Goal: Task Accomplishment & Management: Use online tool/utility

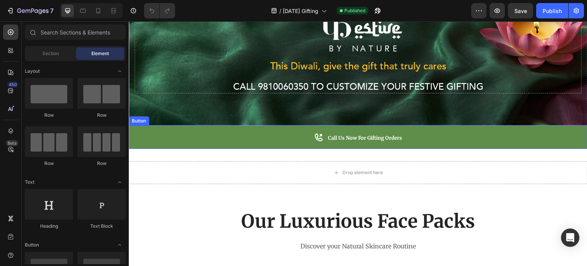
scroll to position [153, 0]
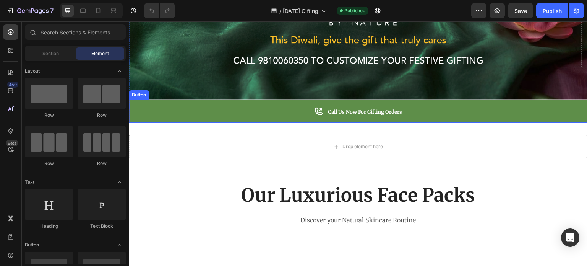
click at [268, 112] on link "Call Us Now for Gifting Orders" at bounding box center [358, 111] width 459 height 24
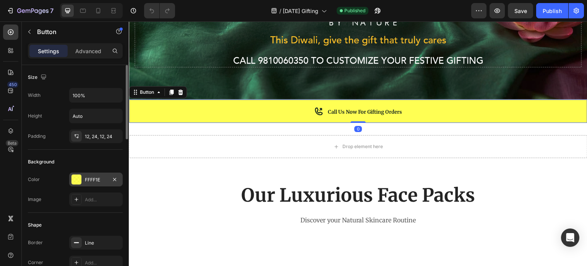
click at [85, 178] on div "FFFF1E" at bounding box center [96, 179] width 22 height 7
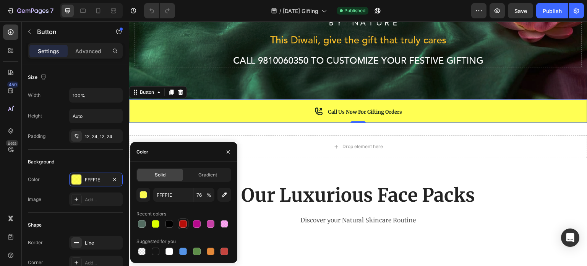
click at [186, 224] on div at bounding box center [183, 224] width 8 height 8
type input "B50E09"
type input "100"
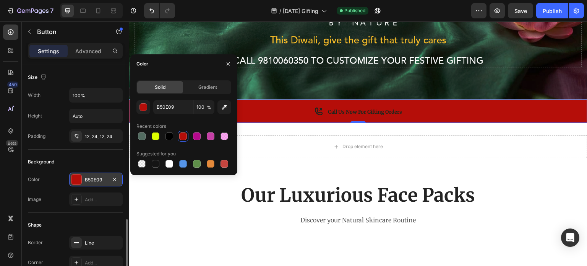
scroll to position [115, 0]
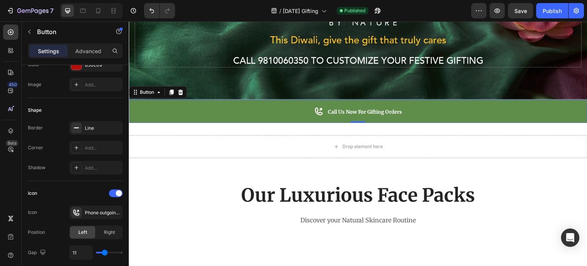
click at [314, 106] on icon at bounding box center [319, 111] width 10 height 10
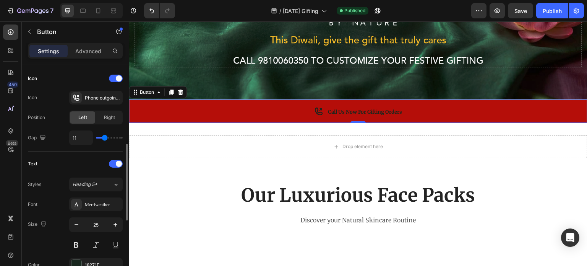
scroll to position [306, 0]
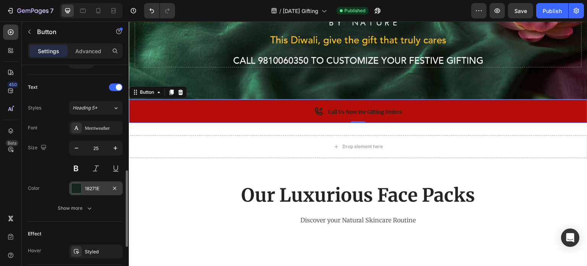
click at [75, 186] on div at bounding box center [76, 188] width 10 height 10
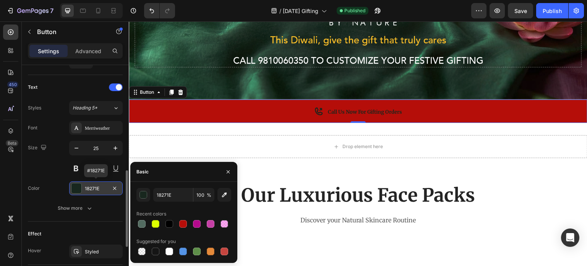
click at [75, 186] on div at bounding box center [76, 188] width 10 height 10
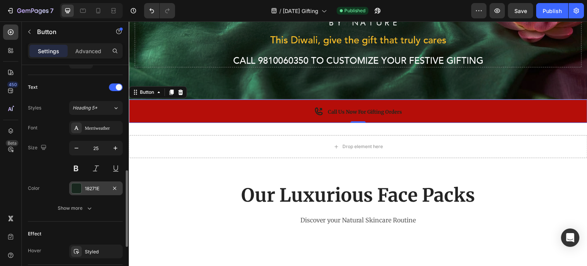
click at [76, 185] on div at bounding box center [76, 188] width 10 height 10
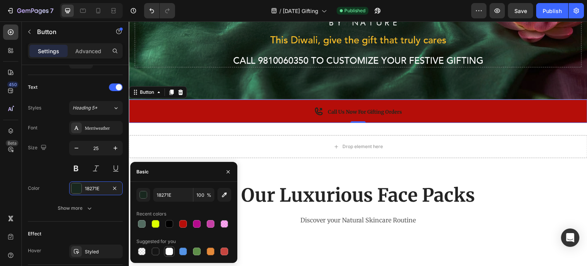
click at [169, 249] on div at bounding box center [170, 251] width 8 height 8
type input "FFFFFF"
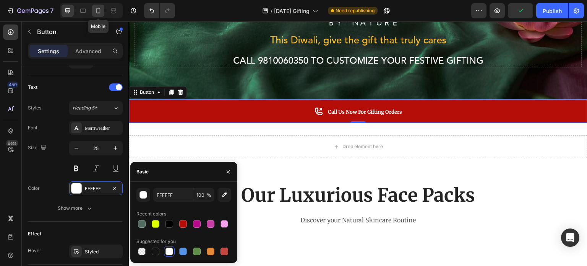
click at [99, 8] on icon at bounding box center [98, 10] width 4 height 5
type input "34"
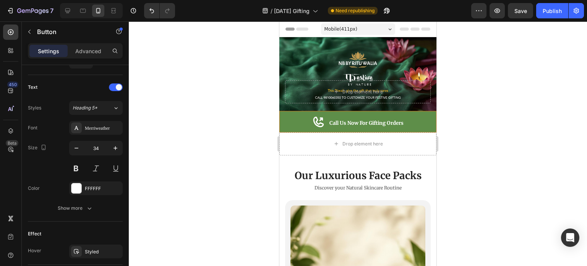
click at [301, 115] on link "Call Us Now for Gifting Orders" at bounding box center [357, 121] width 157 height 21
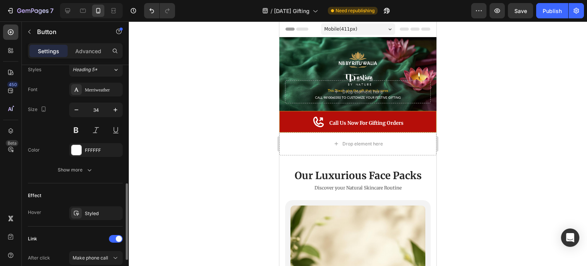
scroll to position [382, 0]
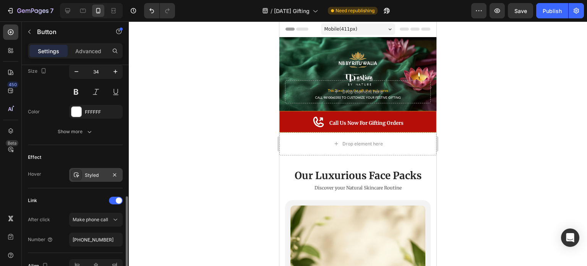
click at [92, 172] on div "Styled" at bounding box center [96, 175] width 22 height 7
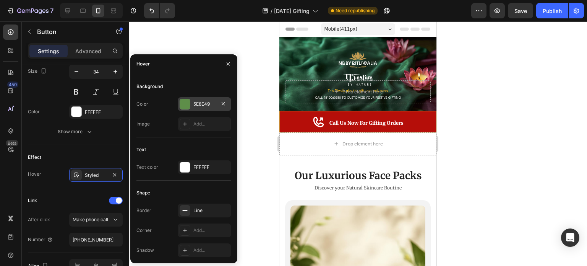
click at [187, 102] on div at bounding box center [185, 104] width 10 height 10
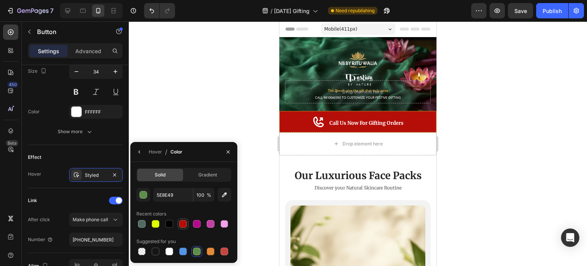
click at [182, 223] on div at bounding box center [183, 224] width 8 height 8
type input "B50E09"
drag, startPoint x: 219, startPoint y: 104, endPoint x: 236, endPoint y: 104, distance: 16.8
click at [219, 104] on div at bounding box center [358, 143] width 458 height 244
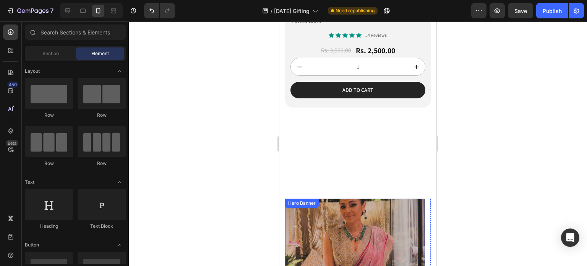
scroll to position [1070, 0]
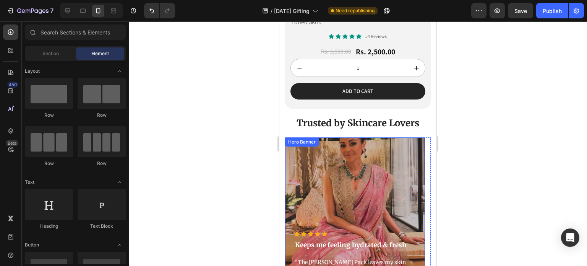
click at [372, 137] on div "Overlay" at bounding box center [355, 225] width 140 height 176
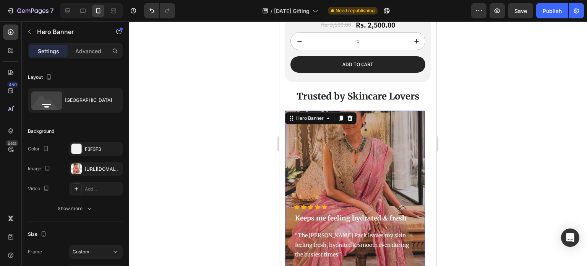
scroll to position [1109, 0]
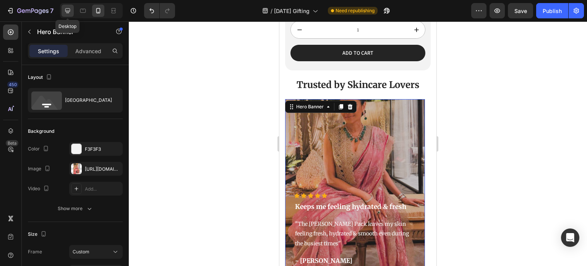
click at [69, 9] on icon at bounding box center [67, 10] width 5 height 5
type input "494"
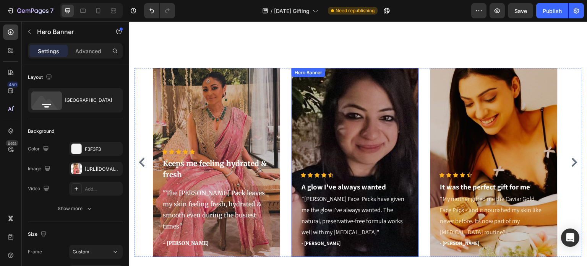
scroll to position [704, 0]
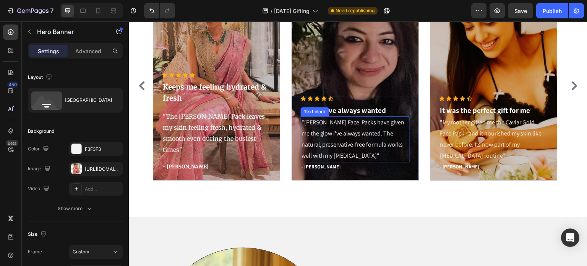
click at [323, 130] on p ""[PERSON_NAME] Face Packs have given me the glow i've always wanted. The natura…" at bounding box center [355, 139] width 107 height 44
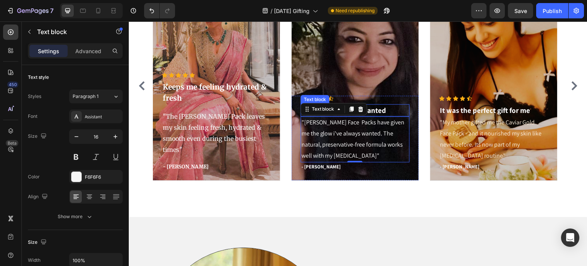
click at [390, 111] on p "A glow I've always wanted" at bounding box center [355, 110] width 107 height 11
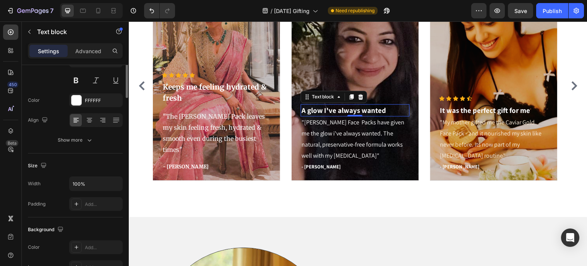
scroll to position [0, 0]
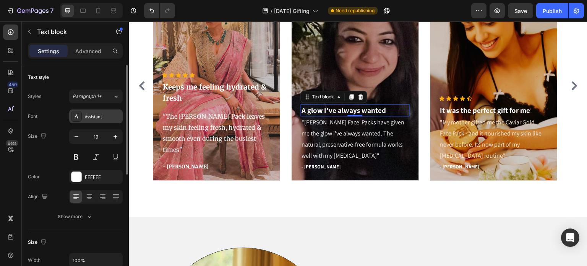
click at [95, 116] on div "Assistant" at bounding box center [103, 116] width 36 height 7
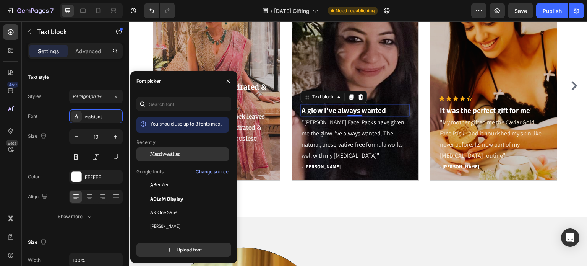
click at [147, 152] on div at bounding box center [143, 154] width 14 height 14
click at [258, 100] on p "Keeps me feeling hydrated & fresh" at bounding box center [216, 92] width 107 height 22
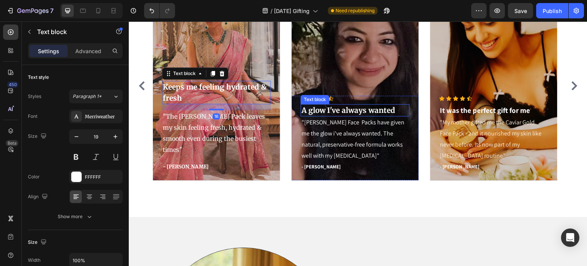
click at [344, 110] on p "A glow I've always wanted" at bounding box center [355, 110] width 107 height 11
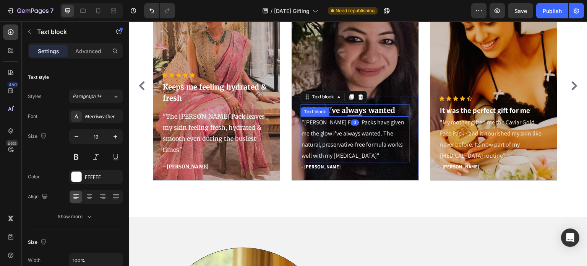
click at [310, 132] on p ""[PERSON_NAME] Face Packs have given me the glow i've always wanted. The natura…" at bounding box center [355, 139] width 107 height 44
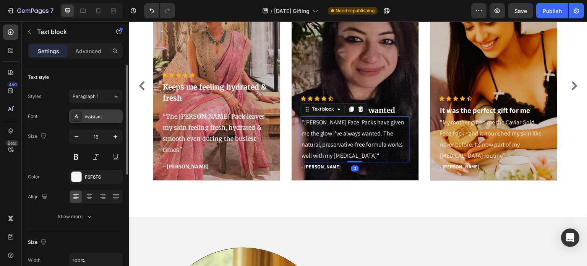
click at [107, 113] on div "Assistant" at bounding box center [103, 116] width 36 height 7
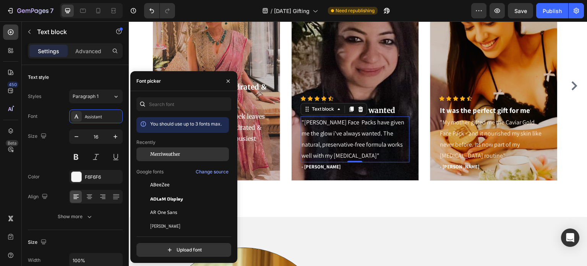
click at [173, 157] on span "Merriweather" at bounding box center [165, 154] width 30 height 7
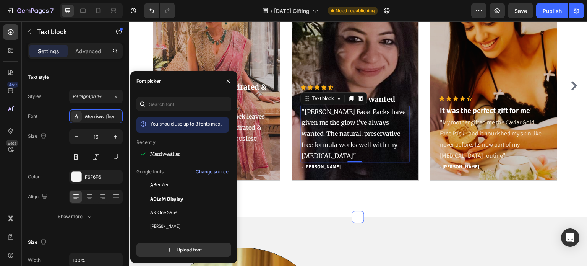
click at [252, 141] on p ""The [PERSON_NAME] Pack leaves my skin feeling fresh, hydrated & smooth even du…" at bounding box center [216, 133] width 107 height 44
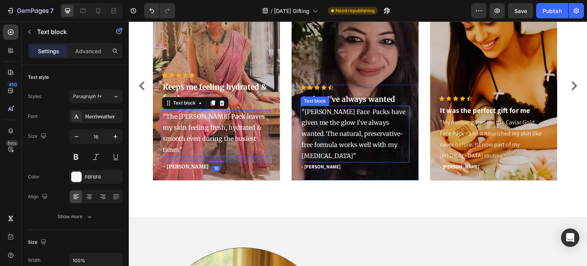
click at [326, 137] on p ""[PERSON_NAME] Face Packs have given me the glow i've always wanted. The natura…" at bounding box center [355, 133] width 107 height 55
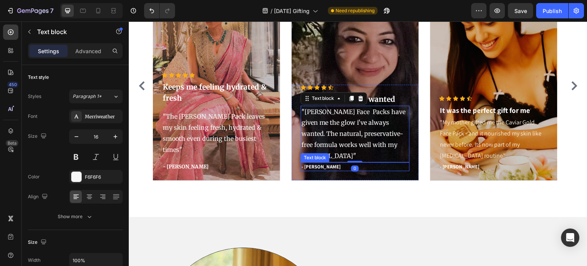
click at [309, 166] on p "- [PERSON_NAME]" at bounding box center [355, 167] width 107 height 8
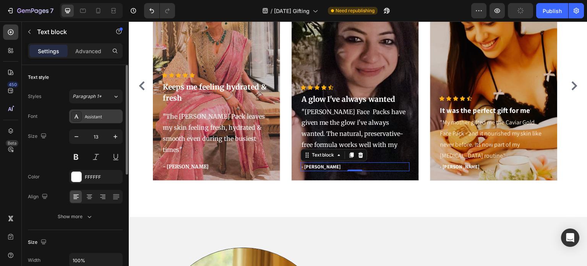
click at [112, 120] on div "Assistant" at bounding box center [96, 116] width 54 height 14
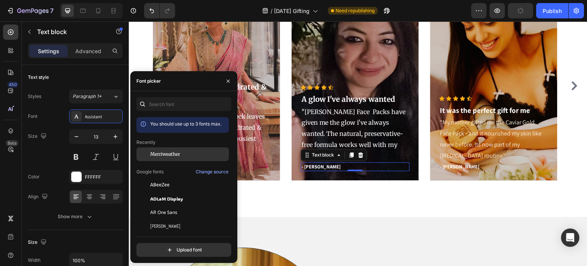
click at [167, 156] on span "Merriweather" at bounding box center [165, 154] width 30 height 7
click at [254, 160] on div "Icon Icon Icon Icon Icon Icon List Hoz Keeps me feeling hydrated & fresh Text b…" at bounding box center [216, 121] width 109 height 99
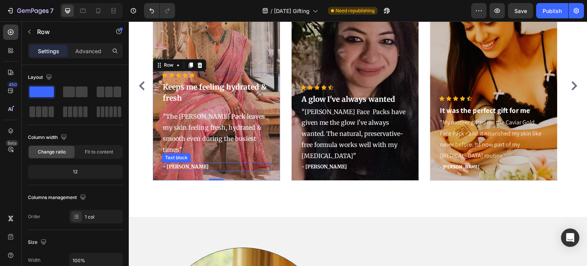
click at [197, 164] on p "- [PERSON_NAME]" at bounding box center [216, 167] width 107 height 8
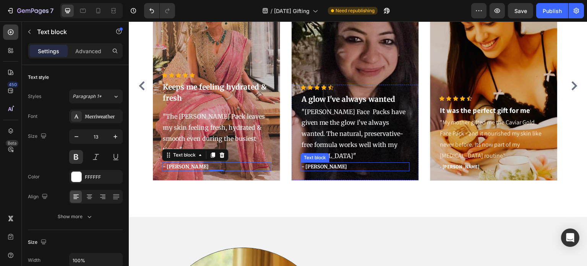
click at [310, 166] on p "- [PERSON_NAME]" at bounding box center [355, 167] width 107 height 8
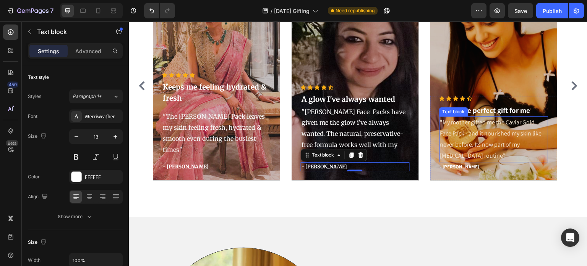
click at [473, 116] on div ""My mother gifted me the Caviar Gold Face Pack - and it nourished my skin like …" at bounding box center [494, 138] width 109 height 45
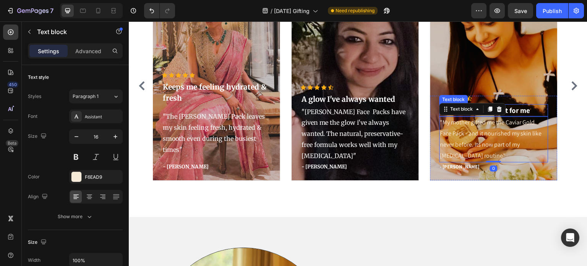
click at [528, 110] on p "It was the perfect gift for me" at bounding box center [493, 110] width 107 height 11
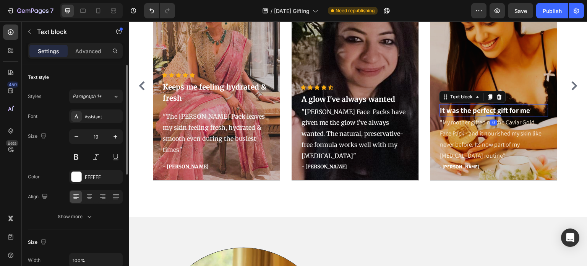
click at [92, 108] on div "Styles Paragraph 1* Font Assistant Size 19 Color FFFFFF Align Show more" at bounding box center [75, 156] width 95 height 134
click at [92, 113] on div "Assistant" at bounding box center [103, 116] width 36 height 7
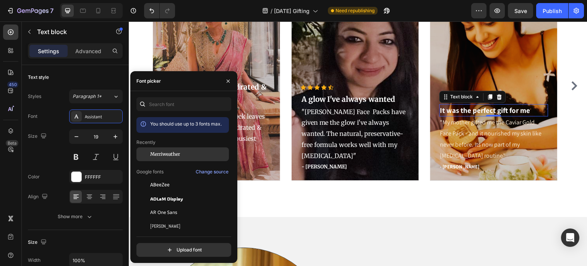
click at [167, 156] on span "Merriweather" at bounding box center [165, 154] width 30 height 7
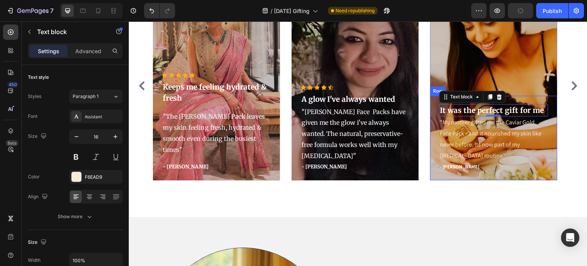
click at [461, 139] on p ""My mother gifted me the Caviar Gold Face Pack - and it nourished my skin like …" at bounding box center [493, 139] width 107 height 44
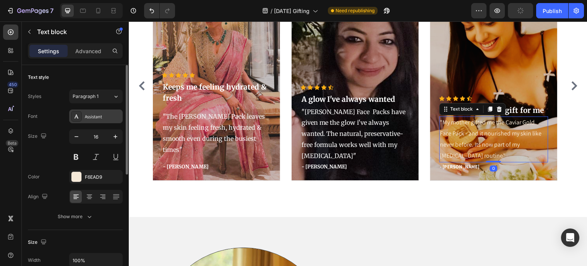
click at [100, 117] on div "Assistant" at bounding box center [103, 116] width 36 height 7
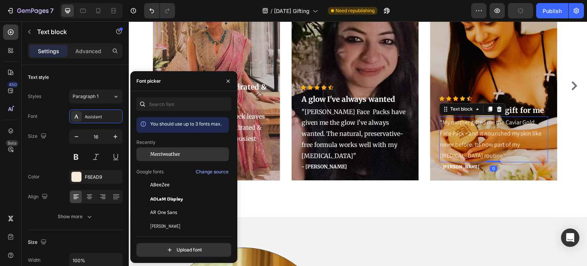
click at [159, 156] on span "Merriweather" at bounding box center [165, 154] width 30 height 7
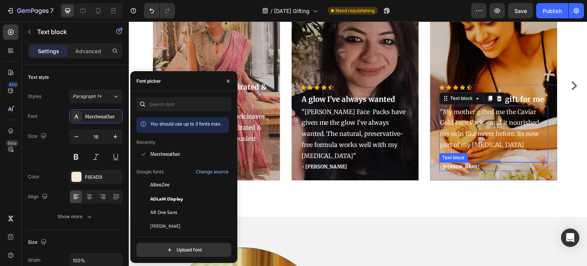
click at [461, 168] on p "- [PERSON_NAME]" at bounding box center [493, 167] width 107 height 8
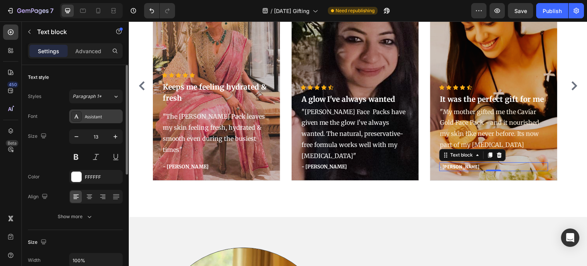
click at [99, 119] on div "Assistant" at bounding box center [103, 116] width 36 height 7
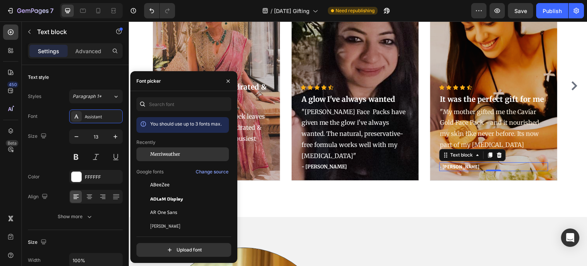
click at [161, 153] on span "Merriweather" at bounding box center [165, 154] width 30 height 7
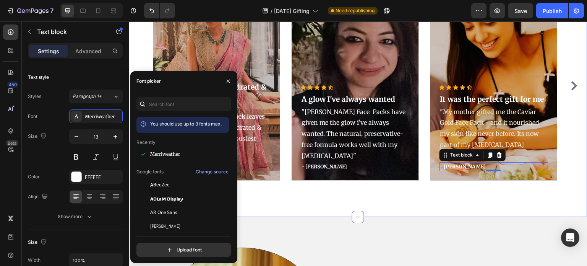
click at [473, 187] on div "Icon Icon Icon Icon Icon Icon List Hoz Keeps me feeling hydrated & fresh Text b…" at bounding box center [358, 89] width 459 height 256
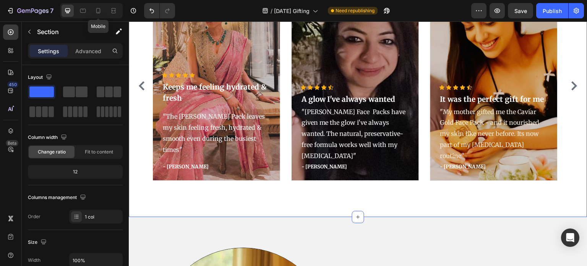
click at [90, 11] on div "Mobile" at bounding box center [91, 10] width 63 height 15
click at [99, 11] on icon at bounding box center [98, 11] width 8 height 8
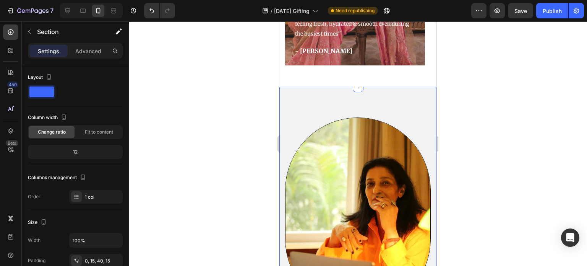
scroll to position [1381, 0]
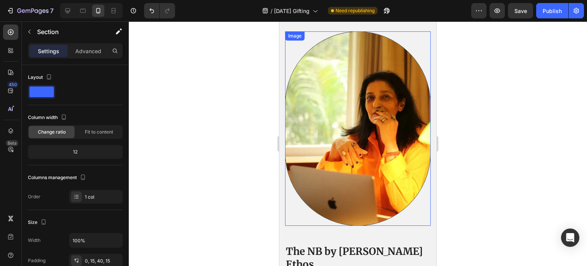
click at [336, 119] on img at bounding box center [358, 128] width 146 height 194
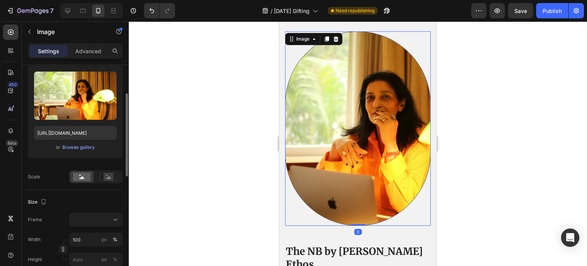
scroll to position [115, 0]
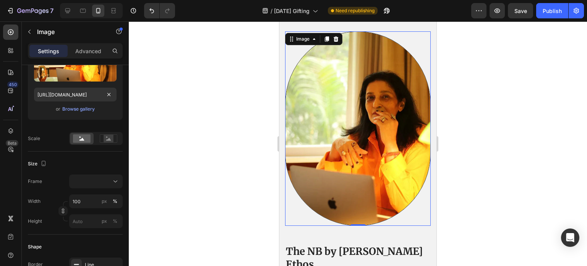
click at [265, 131] on div at bounding box center [358, 143] width 458 height 244
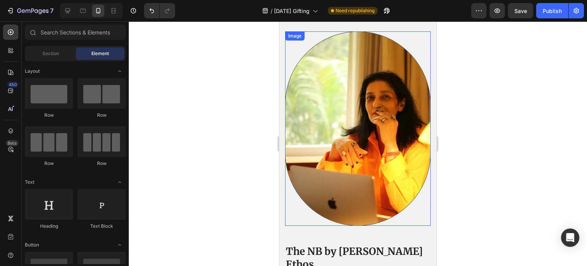
click at [341, 137] on img at bounding box center [358, 128] width 146 height 194
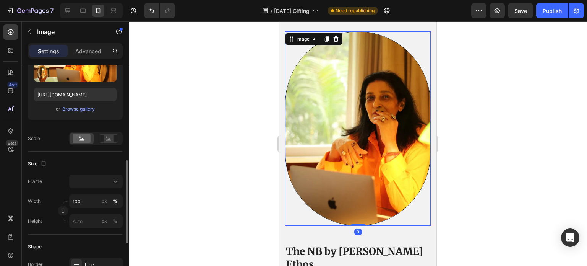
scroll to position [153, 0]
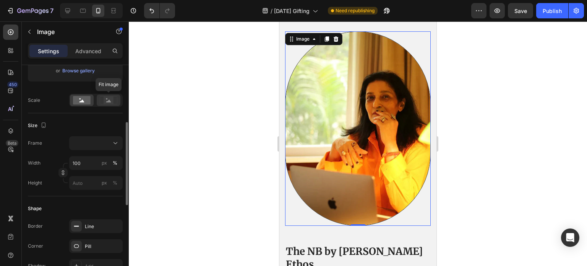
click at [112, 104] on rect at bounding box center [109, 100] width 10 height 8
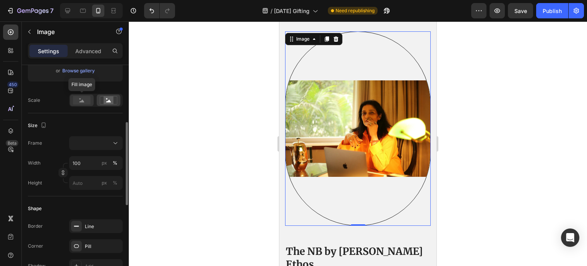
click at [92, 104] on div at bounding box center [82, 99] width 24 height 11
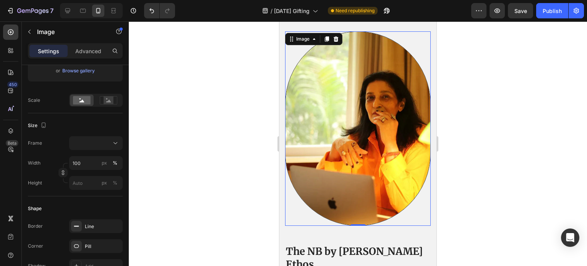
click at [354, 142] on img at bounding box center [358, 128] width 146 height 194
click at [98, 142] on div at bounding box center [96, 143] width 47 height 8
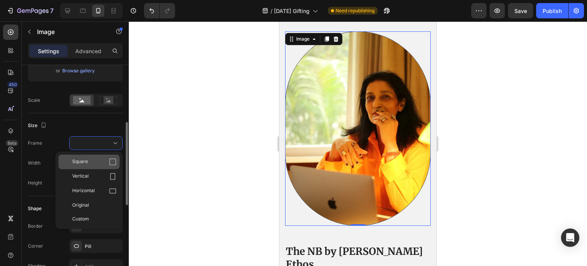
click at [111, 159] on icon at bounding box center [112, 161] width 7 height 7
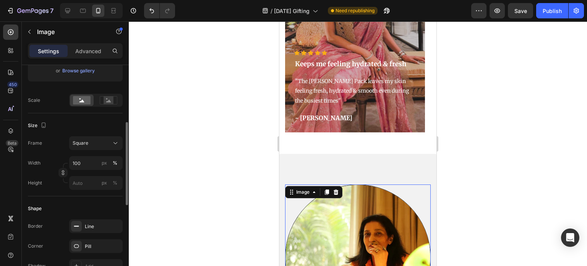
click at [512, 163] on div at bounding box center [358, 143] width 458 height 244
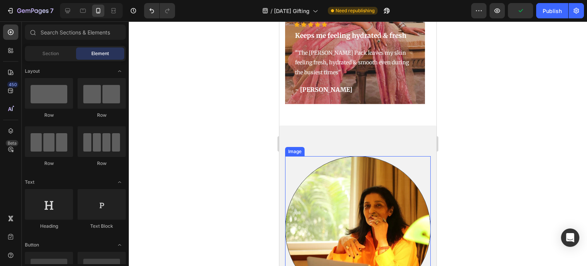
scroll to position [1266, 0]
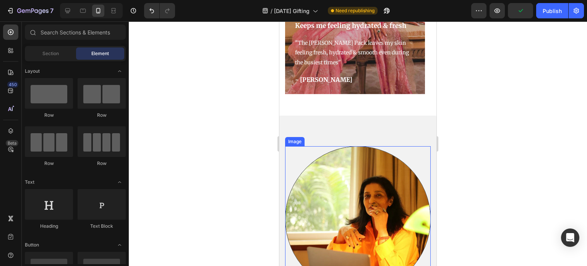
click at [368, 149] on img at bounding box center [358, 219] width 146 height 146
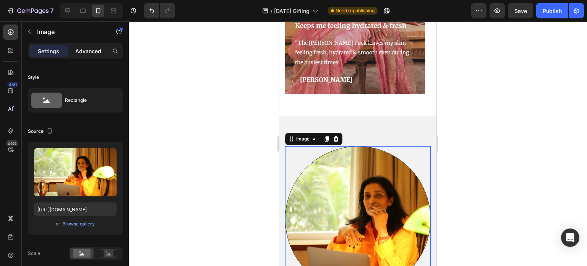
click at [96, 56] on div "Advanced" at bounding box center [88, 51] width 38 height 12
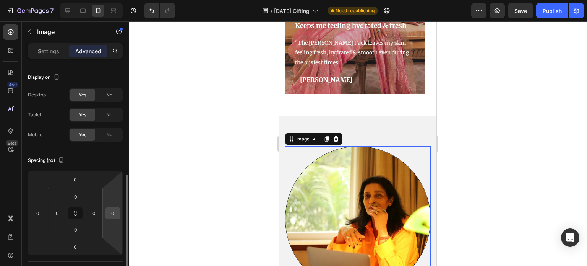
scroll to position [76, 0]
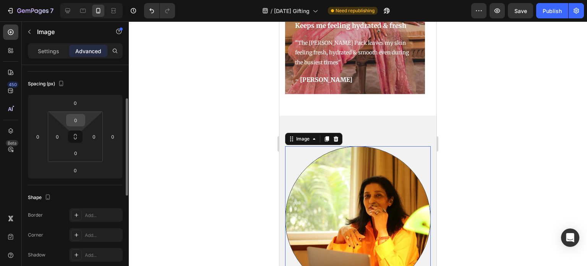
click at [78, 122] on input "0" at bounding box center [75, 119] width 15 height 11
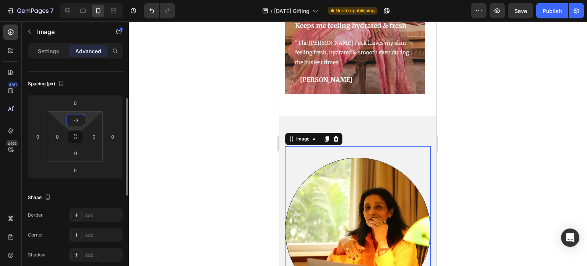
type input "-"
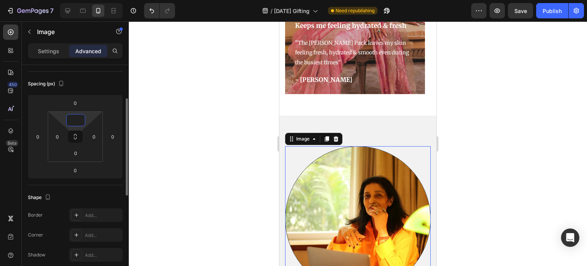
click at [81, 122] on input at bounding box center [75, 119] width 15 height 11
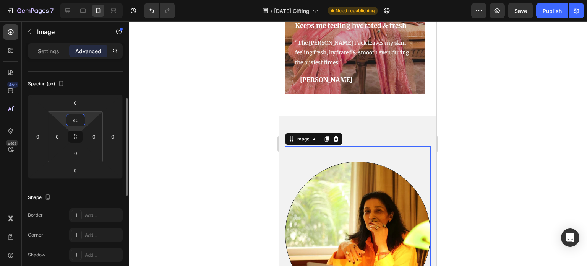
type input "4"
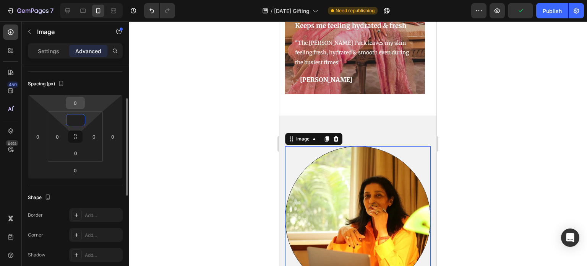
click at [76, 104] on input "0" at bounding box center [75, 102] width 15 height 11
type input "0"
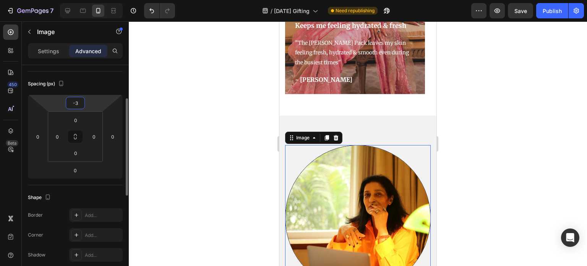
type input "-30"
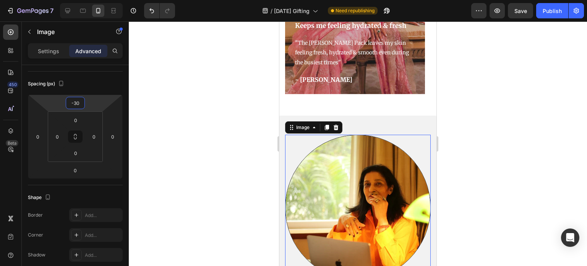
click at [205, 124] on div at bounding box center [358, 143] width 458 height 244
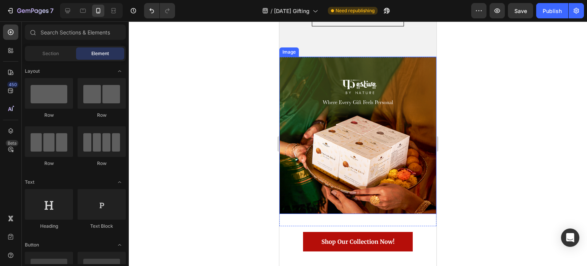
scroll to position [1763, 0]
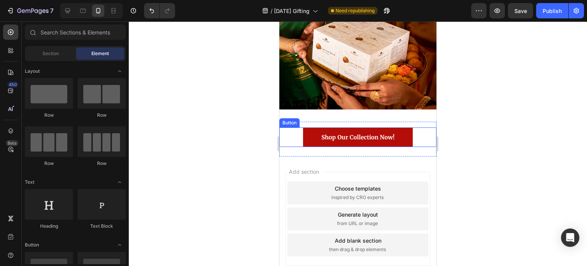
click at [313, 134] on link "Shop Our Collection Now!" at bounding box center [358, 136] width 110 height 19
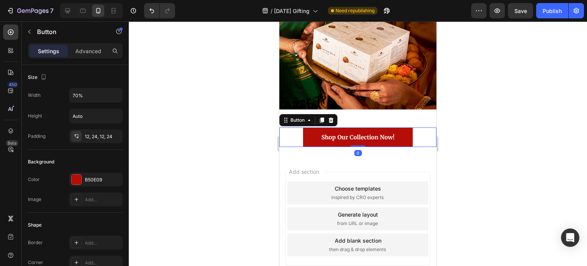
scroll to position [153, 0]
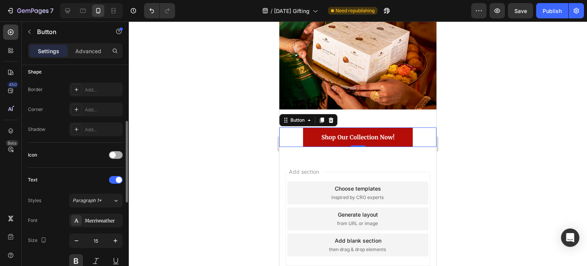
click at [113, 154] on span at bounding box center [113, 155] width 6 height 6
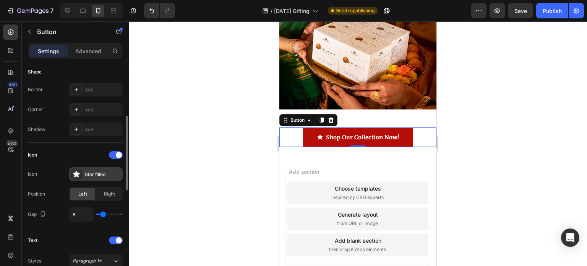
click at [90, 173] on div "Star filled" at bounding box center [103, 174] width 36 height 7
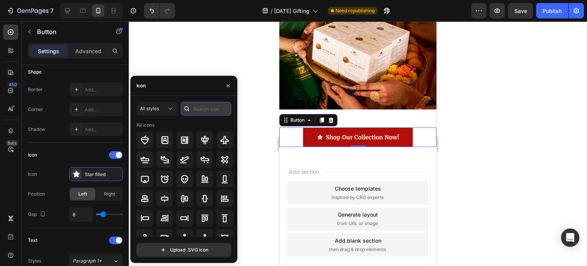
click at [215, 110] on input "text" at bounding box center [206, 109] width 50 height 14
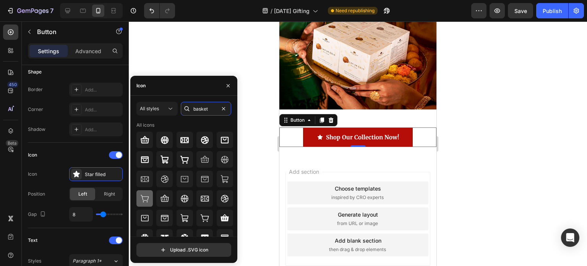
type input "basket"
click at [148, 194] on icon at bounding box center [144, 198] width 9 height 9
click at [217, 186] on div at bounding box center [225, 179] width 16 height 16
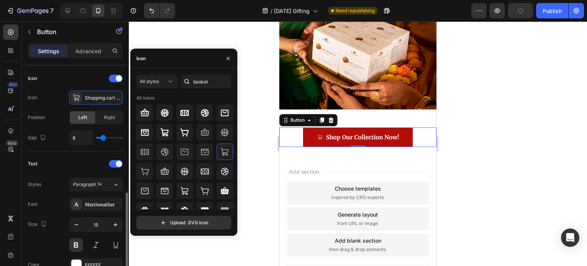
scroll to position [306, 0]
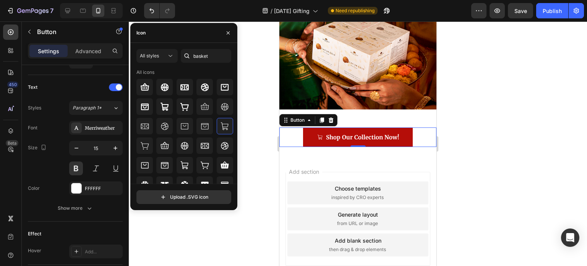
click at [211, 235] on div at bounding box center [358, 143] width 458 height 244
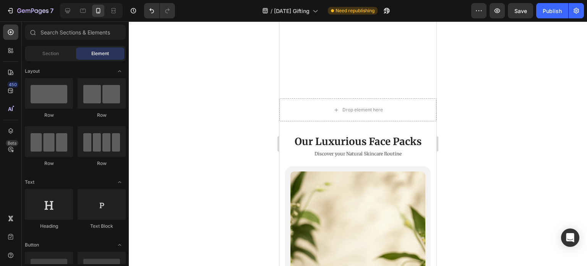
scroll to position [0, 0]
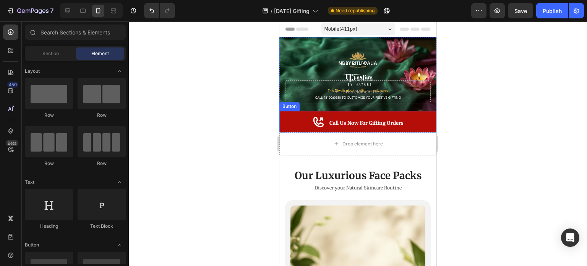
click at [313, 122] on icon at bounding box center [318, 121] width 11 height 11
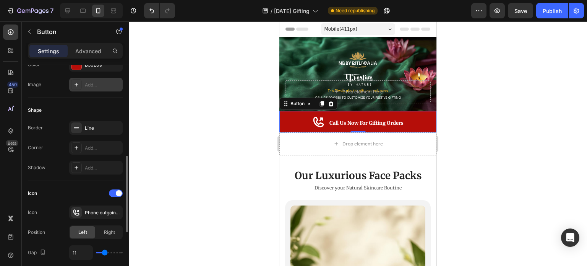
scroll to position [153, 0]
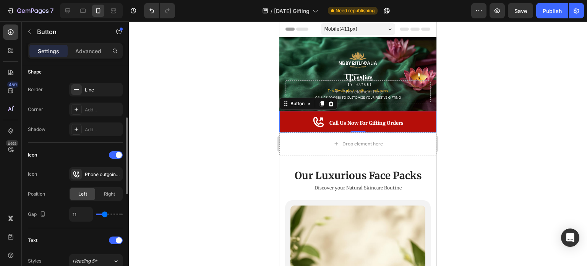
type input "15"
type input "14"
type input "12"
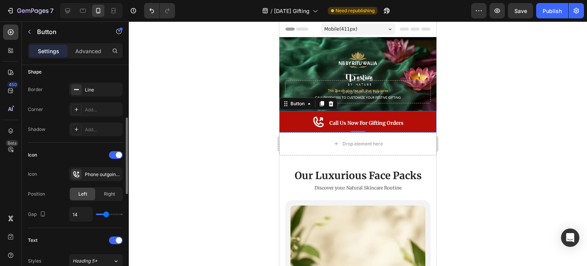
type input "12"
type input "11"
type input "10"
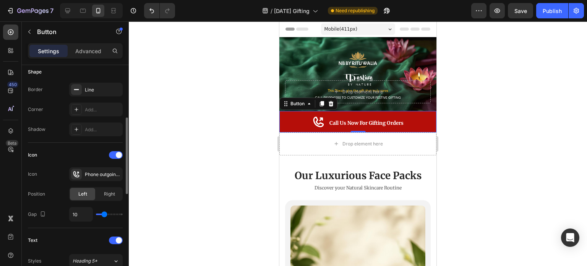
type input "9"
type input "10"
click at [104, 213] on input "range" at bounding box center [109, 214] width 27 height 2
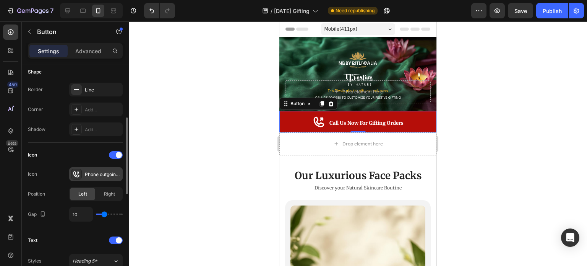
click at [106, 172] on div "Phone outgoing bold" at bounding box center [103, 174] width 36 height 7
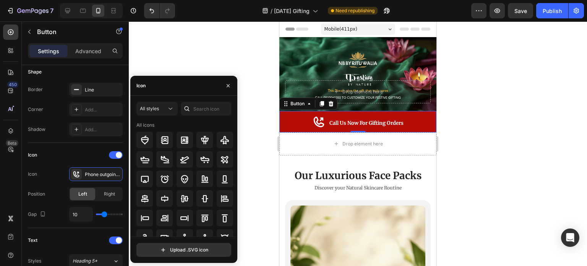
click at [190, 106] on icon at bounding box center [187, 109] width 8 height 8
click at [202, 109] on input "text" at bounding box center [206, 109] width 50 height 14
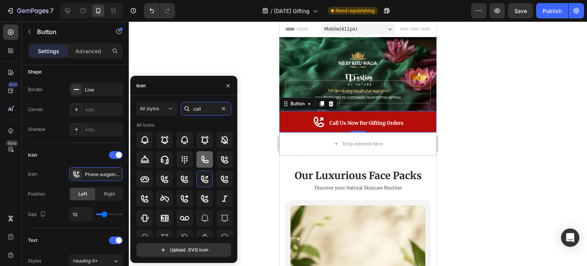
type input "call"
click at [205, 161] on icon at bounding box center [204, 159] width 9 height 9
click at [220, 163] on icon at bounding box center [224, 159] width 9 height 9
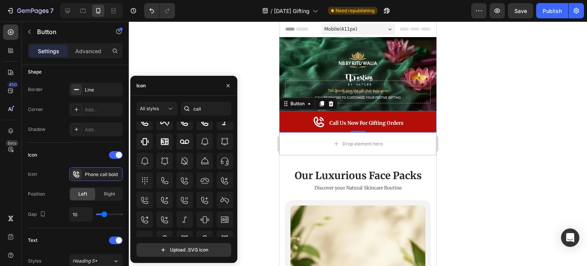
scroll to position [0, 0]
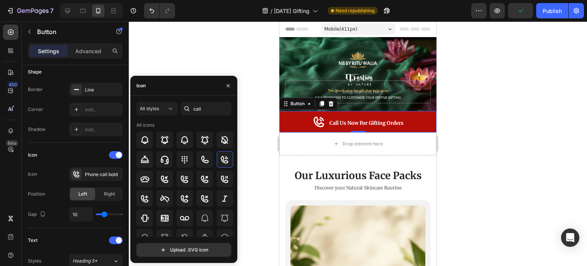
click at [260, 85] on div at bounding box center [358, 143] width 458 height 244
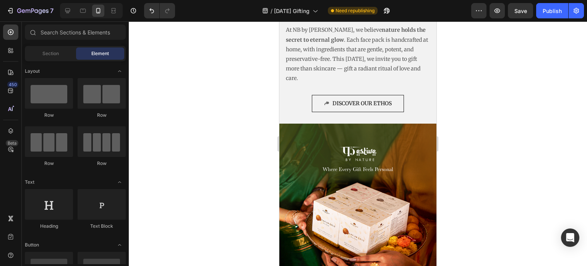
scroll to position [1542, 0]
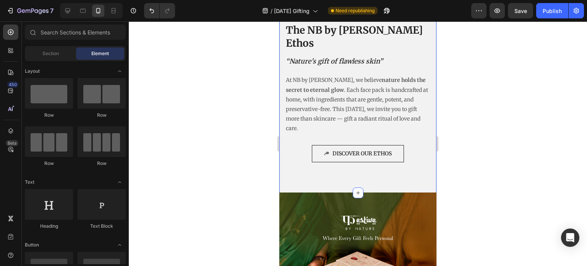
click at [339, 153] on div "Image Row The NB by [PERSON_NAME] Heading “Nature's gift of flawless skin” Head…" at bounding box center [357, 16] width 157 height 353
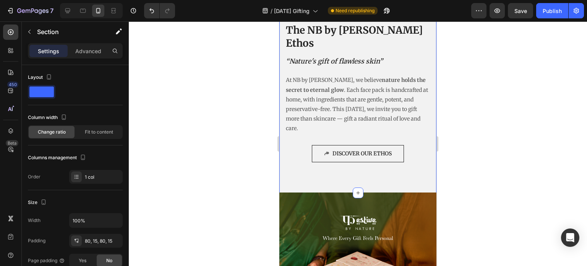
click at [325, 192] on img at bounding box center [357, 270] width 157 height 157
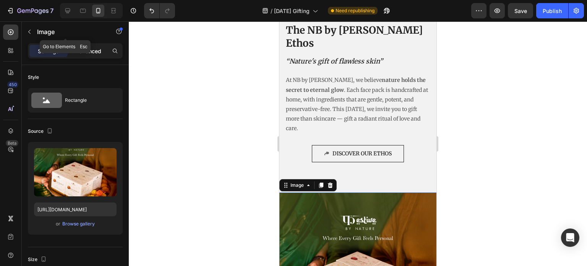
click at [89, 51] on p "Advanced" at bounding box center [88, 51] width 26 height 8
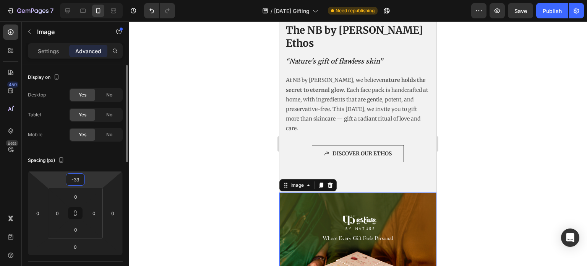
click at [81, 183] on input "-33" at bounding box center [75, 179] width 15 height 11
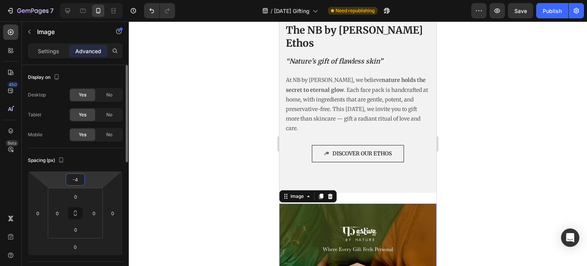
type input "-40"
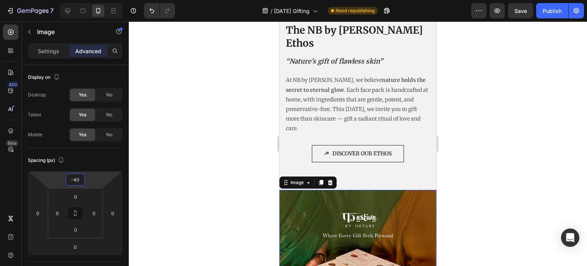
click at [204, 148] on div at bounding box center [358, 143] width 458 height 244
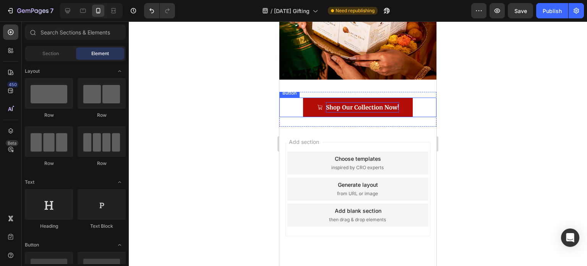
scroll to position [1807, 0]
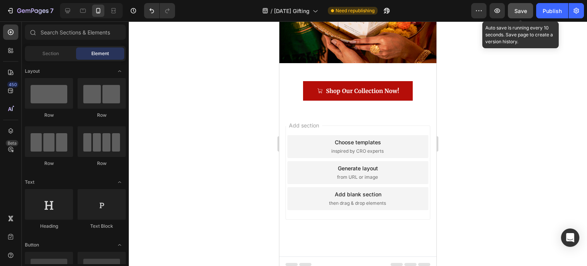
click at [522, 11] on span "Save" at bounding box center [521, 11] width 13 height 6
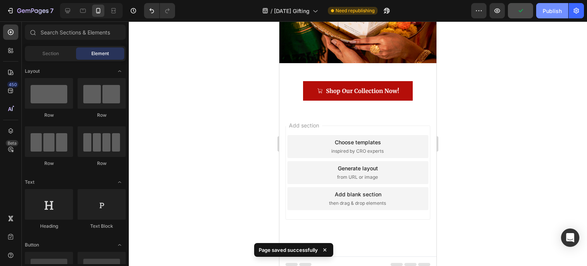
click at [555, 17] on button "Publish" at bounding box center [552, 10] width 32 height 15
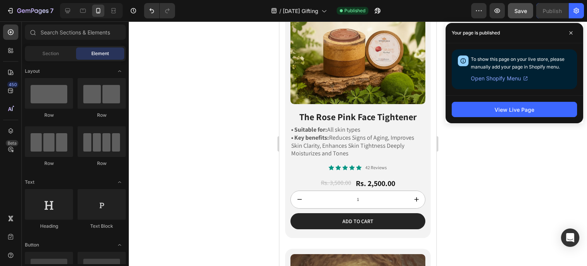
scroll to position [306, 0]
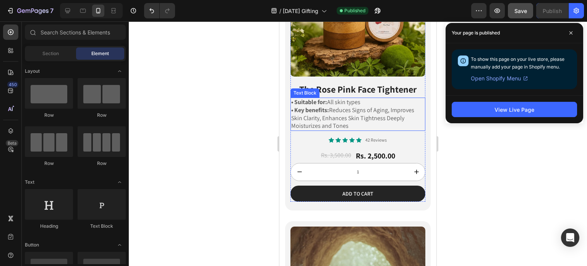
click at [359, 106] on p "• Key benefits: Reduces Signs of Aging, Improves Skin Clarity, Enhances Skin Ti…" at bounding box center [357, 118] width 133 height 24
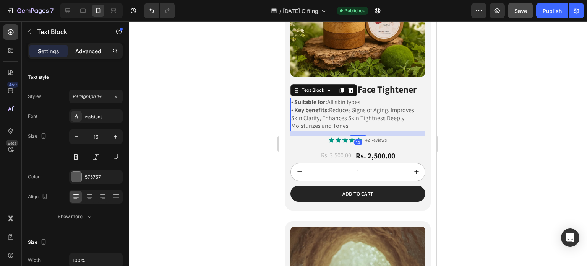
click at [90, 52] on p "Advanced" at bounding box center [88, 51] width 26 height 8
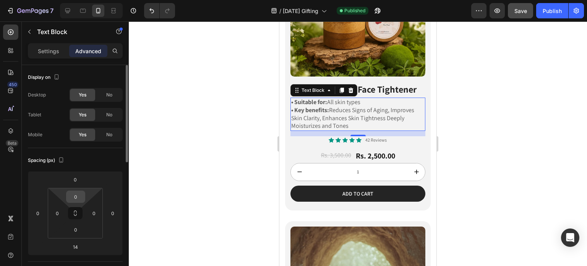
click at [80, 197] on input "0" at bounding box center [75, 196] width 15 height 11
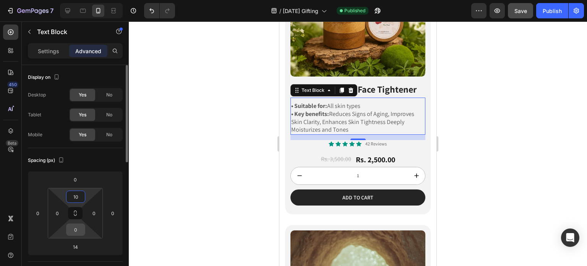
type input "10"
click at [82, 231] on input "0" at bounding box center [75, 229] width 15 height 11
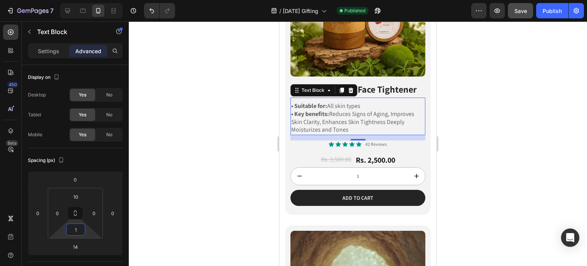
type input "10"
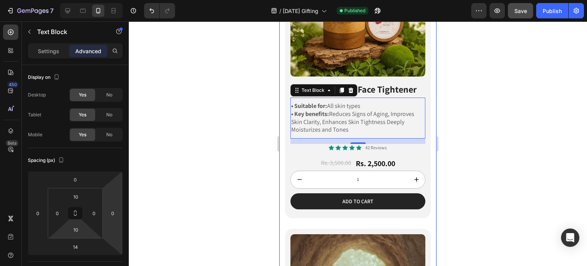
click at [232, 151] on div at bounding box center [358, 143] width 458 height 244
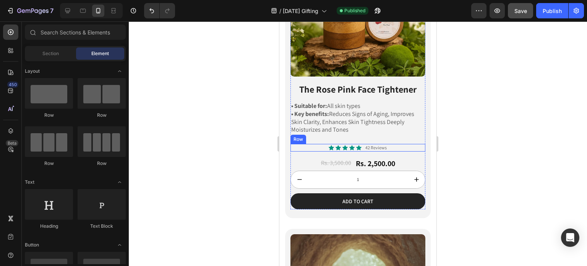
click at [391, 144] on div "Icon Icon Icon Icon Icon Icon List 42 Reviews Text Block Row" at bounding box center [358, 148] width 135 height 8
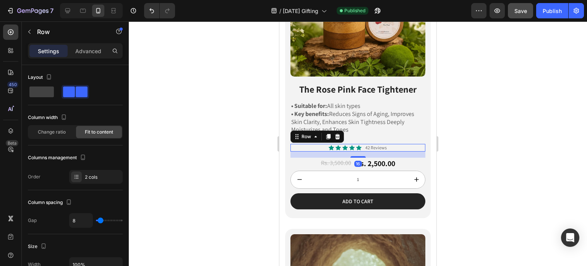
click at [266, 133] on div at bounding box center [358, 143] width 458 height 244
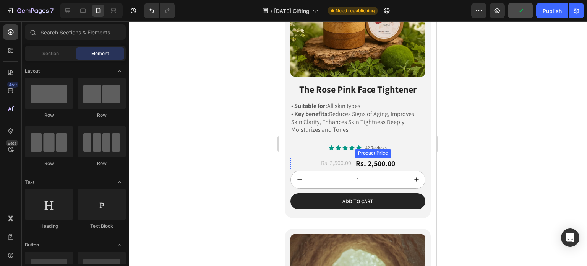
click at [367, 158] on div "Rs. 2,500.00" at bounding box center [375, 163] width 41 height 11
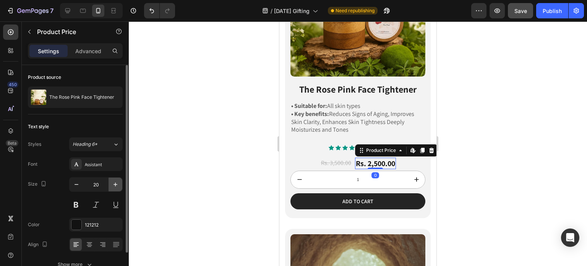
click at [115, 185] on icon "button" at bounding box center [116, 184] width 4 height 4
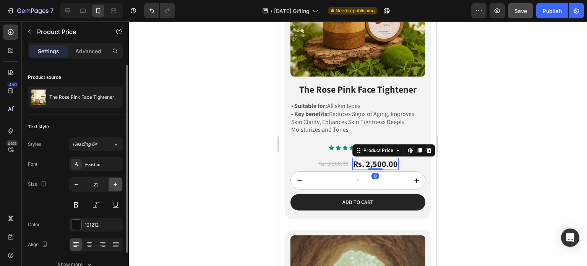
click at [115, 185] on icon "button" at bounding box center [116, 184] width 4 height 4
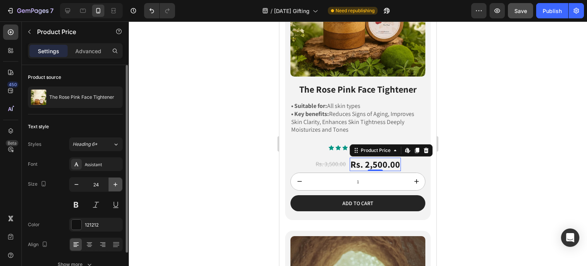
click at [116, 183] on icon "button" at bounding box center [116, 184] width 8 height 8
type input "25"
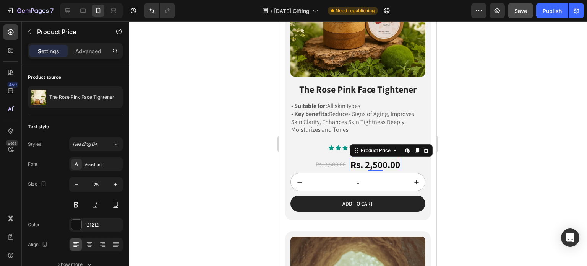
click at [235, 166] on div at bounding box center [358, 143] width 458 height 244
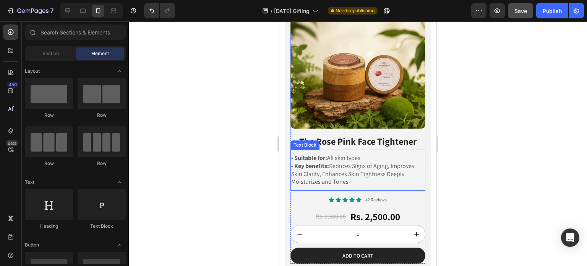
scroll to position [268, 0]
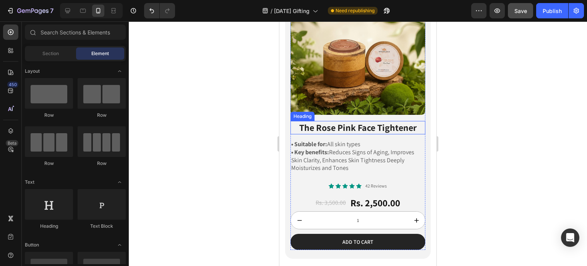
click at [346, 121] on strong "The Rose Pink Face Tightener" at bounding box center [357, 127] width 117 height 12
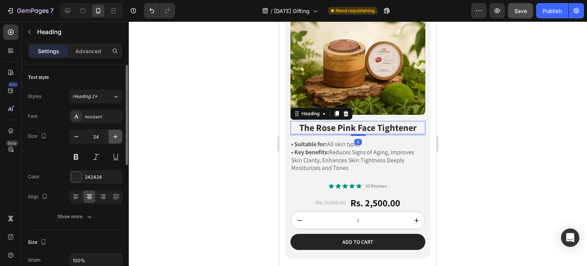
click at [113, 133] on icon "button" at bounding box center [116, 137] width 8 height 8
type input "25"
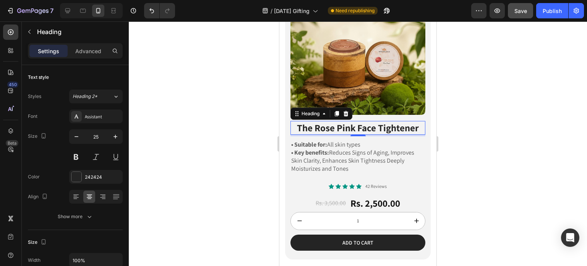
click at [205, 135] on div at bounding box center [358, 143] width 458 height 244
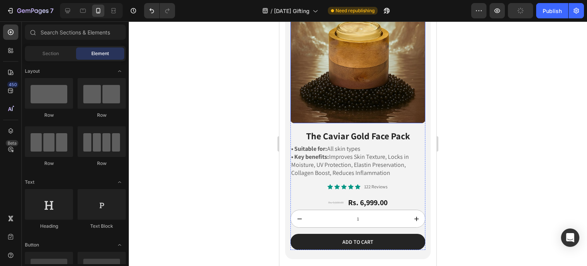
scroll to position [612, 0]
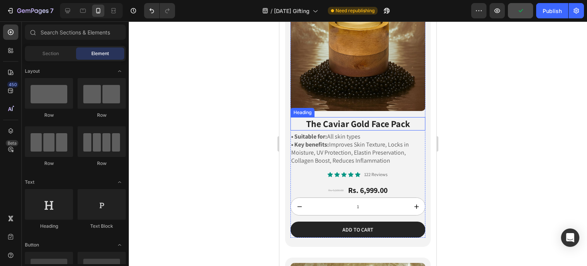
click at [345, 117] on strong "The Caviar Gold Face Pack" at bounding box center [358, 123] width 104 height 12
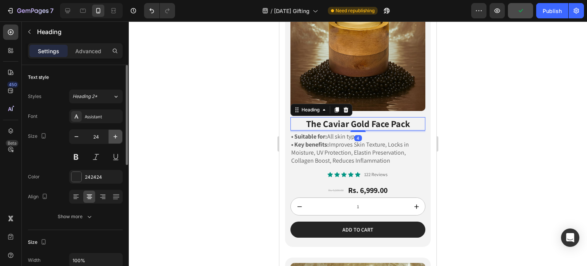
click at [114, 135] on icon "button" at bounding box center [116, 137] width 8 height 8
type input "25"
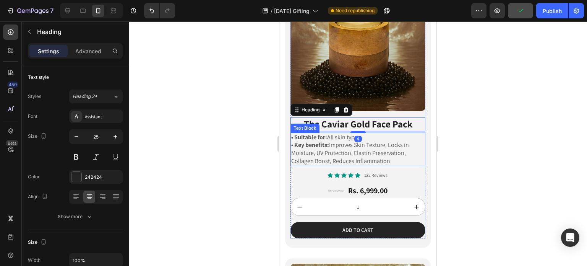
click at [335, 141] on p "• Key benefits: Improves Skin Texture, Locks in Moisture, UV Protection, Elasti…" at bounding box center [357, 153] width 133 height 24
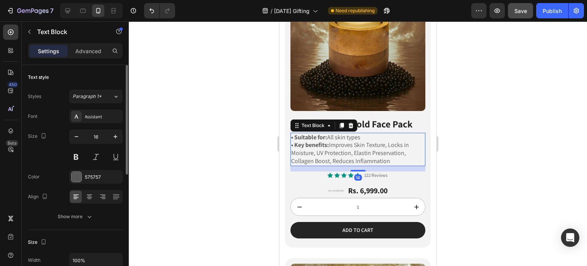
drag, startPoint x: 101, startPoint y: 52, endPoint x: 103, endPoint y: 79, distance: 27.2
click at [101, 52] on p "Advanced" at bounding box center [88, 51] width 26 height 8
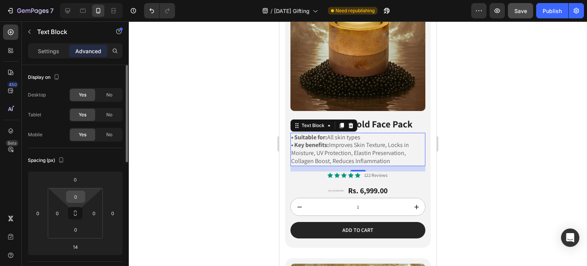
click at [80, 197] on input "0" at bounding box center [75, 196] width 15 height 11
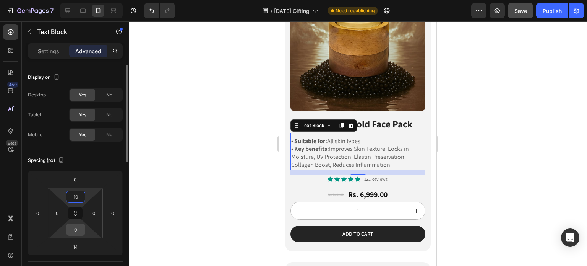
type input "10"
click at [83, 229] on input "0" at bounding box center [75, 229] width 15 height 11
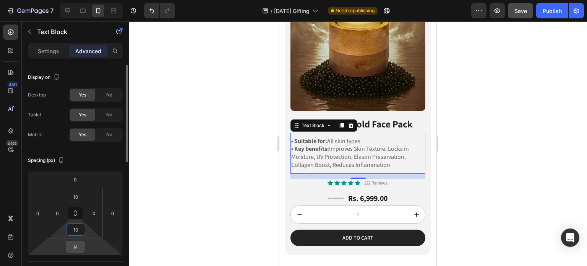
type input "10"
click at [80, 249] on input "14" at bounding box center [75, 246] width 15 height 11
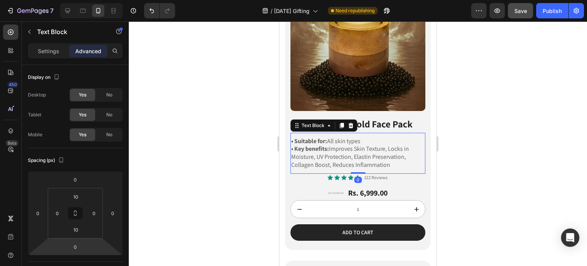
click at [196, 165] on div at bounding box center [358, 143] width 458 height 244
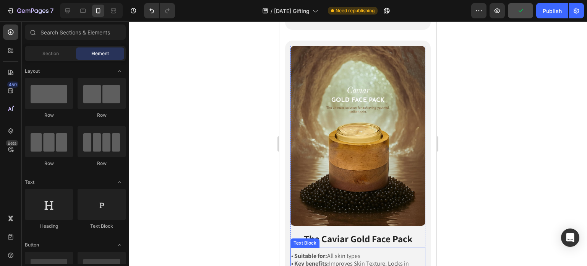
scroll to position [344, 0]
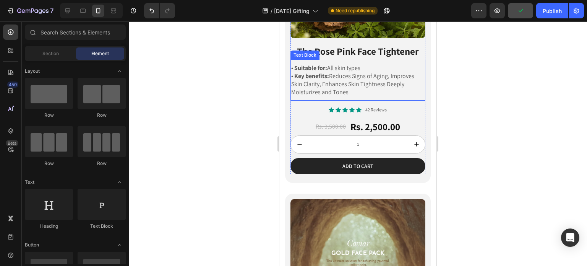
click at [354, 82] on p "• Key benefits: Reduces Signs of Aging, Improves Skin Clarity, Enhances Skin Ti…" at bounding box center [357, 84] width 133 height 24
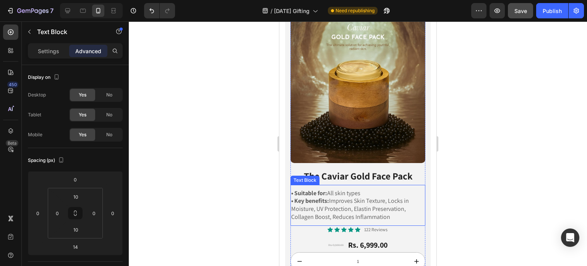
scroll to position [573, 0]
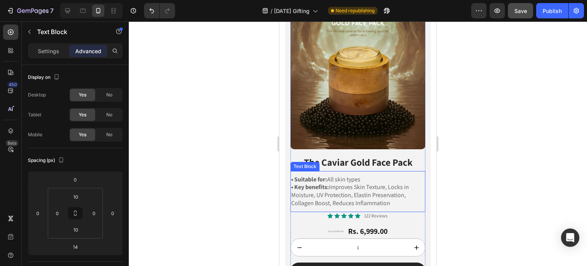
click at [377, 190] on p "• Key benefits: Improves Skin Texture, Locks in Moisture, UV Protection, Elasti…" at bounding box center [357, 195] width 133 height 24
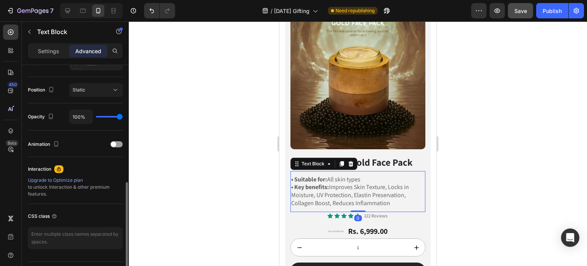
scroll to position [115, 0]
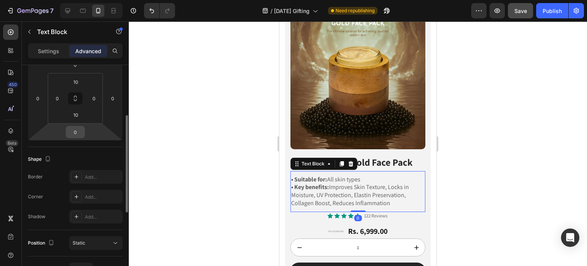
click at [80, 133] on input "0" at bounding box center [75, 131] width 15 height 11
type input "14"
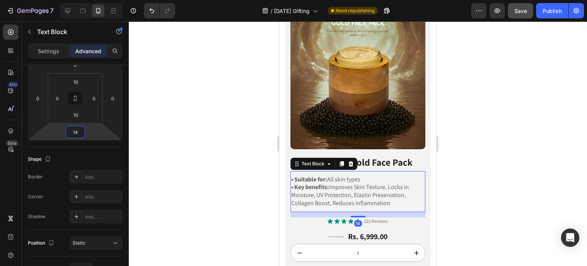
click at [199, 136] on div at bounding box center [358, 143] width 458 height 244
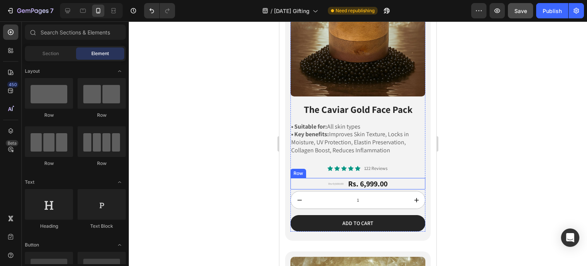
scroll to position [650, 0]
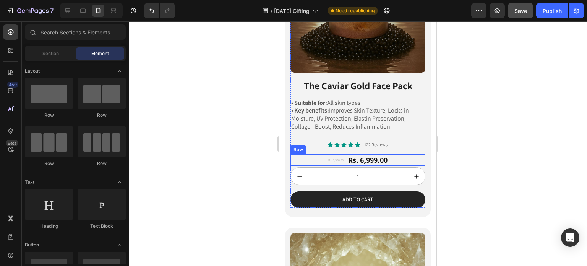
click at [356, 154] on div "Rs. 6,999.00" at bounding box center [368, 159] width 41 height 11
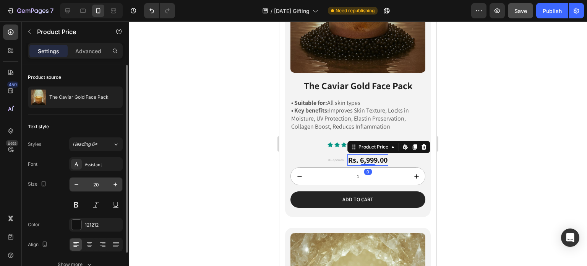
scroll to position [38, 0]
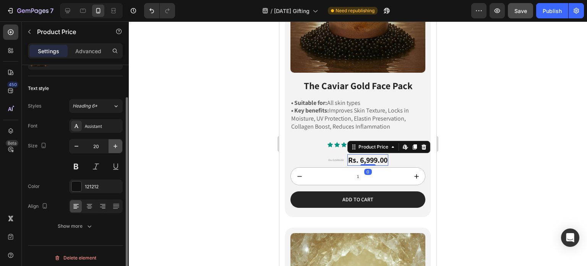
click at [118, 149] on icon "button" at bounding box center [116, 146] width 8 height 8
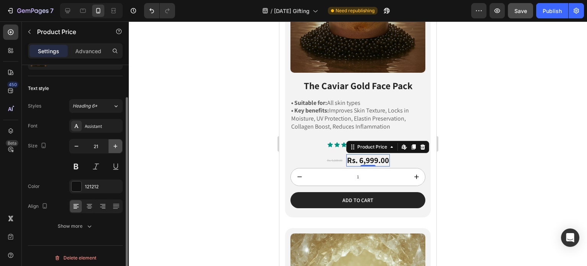
click at [118, 149] on icon "button" at bounding box center [116, 146] width 8 height 8
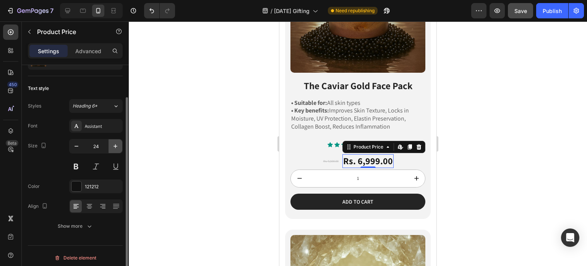
click at [118, 149] on icon "button" at bounding box center [116, 146] width 8 height 8
type input "25"
click at [242, 159] on div at bounding box center [358, 143] width 458 height 244
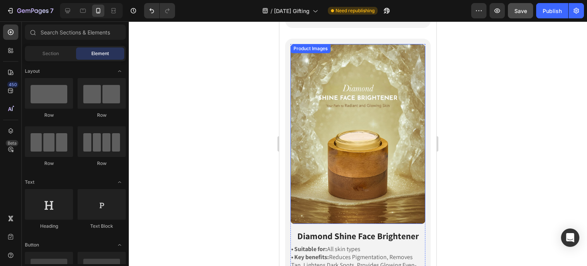
scroll to position [917, 0]
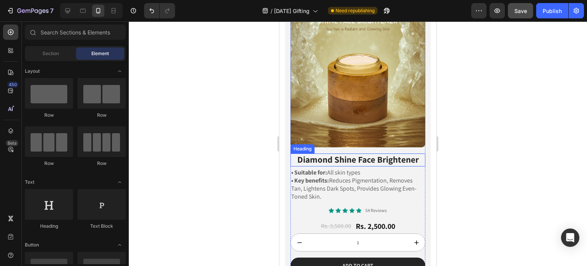
click at [344, 154] on strong "Diamond Shine Face Brightener" at bounding box center [358, 159] width 122 height 11
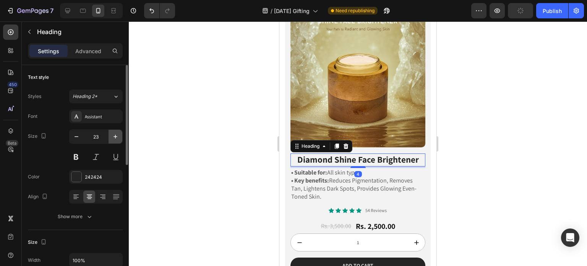
click at [110, 137] on button "button" at bounding box center [116, 137] width 14 height 14
click at [113, 137] on icon "button" at bounding box center [116, 137] width 8 height 8
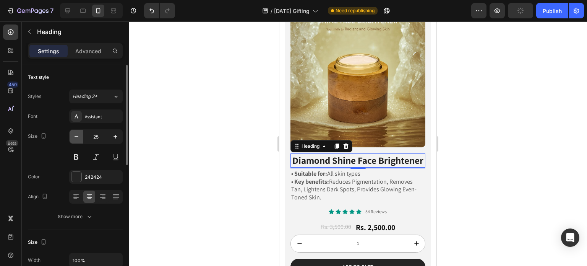
click at [79, 137] on icon "button" at bounding box center [77, 137] width 8 height 8
type input "24"
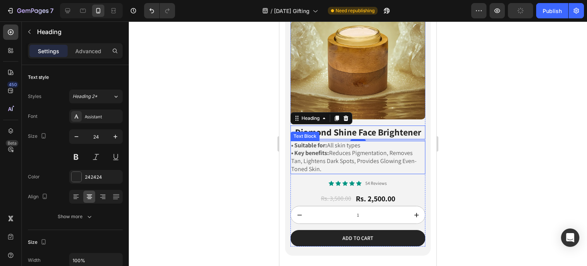
scroll to position [994, 0]
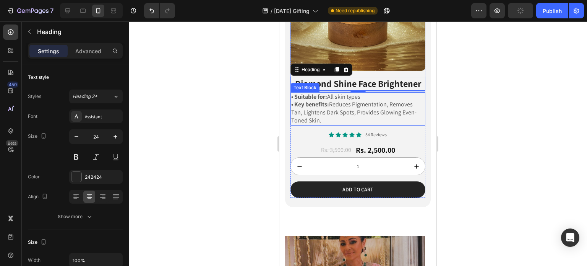
click at [385, 93] on p "• Suitable for: All skin types" at bounding box center [357, 97] width 133 height 8
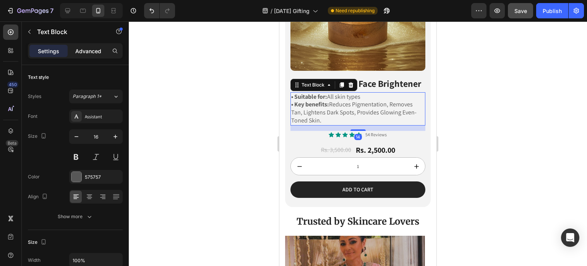
click at [90, 50] on p "Advanced" at bounding box center [88, 51] width 26 height 8
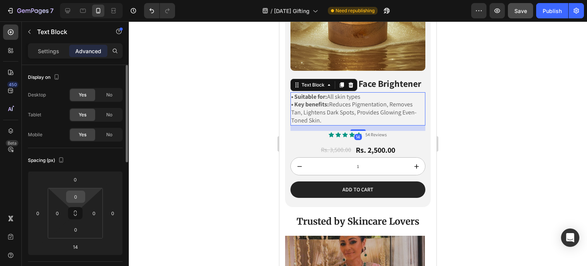
click at [81, 196] on input "0" at bounding box center [75, 196] width 15 height 11
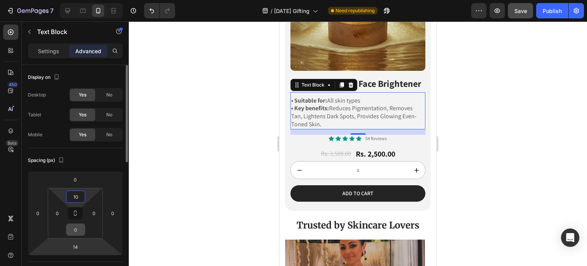
type input "10"
click at [80, 234] on input "0" at bounding box center [75, 229] width 15 height 11
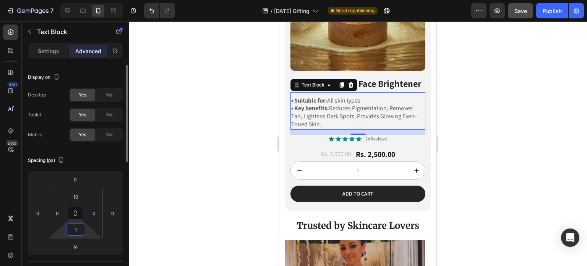
type input "10"
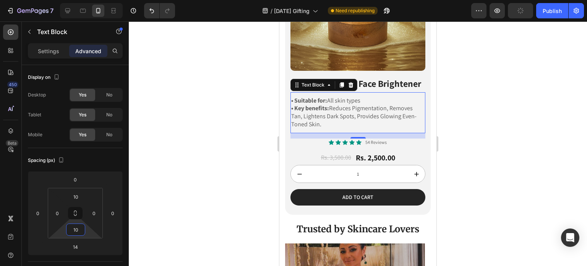
click at [254, 171] on div at bounding box center [358, 143] width 458 height 244
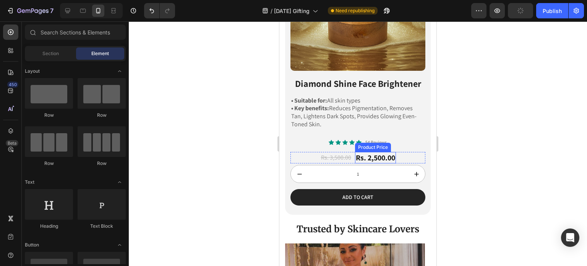
click at [376, 152] on div "Rs. 2,500.00" at bounding box center [375, 157] width 41 height 11
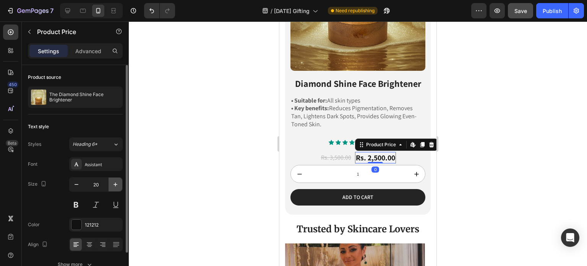
click at [118, 182] on icon "button" at bounding box center [116, 184] width 8 height 8
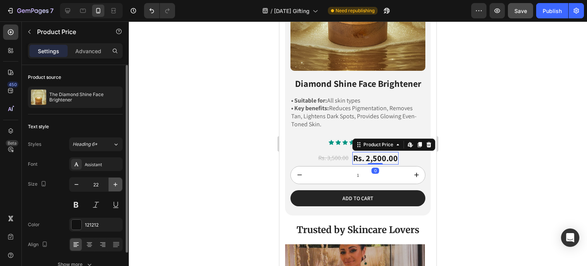
click at [118, 182] on icon "button" at bounding box center [116, 184] width 8 height 8
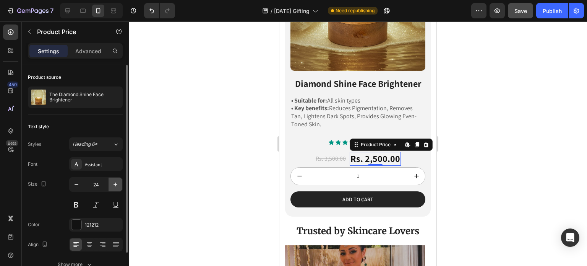
click at [118, 182] on icon "button" at bounding box center [116, 184] width 8 height 8
type input "25"
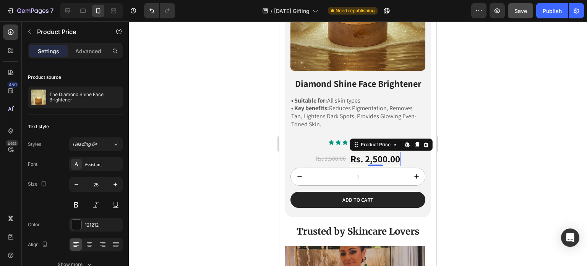
click at [257, 137] on div at bounding box center [358, 143] width 458 height 244
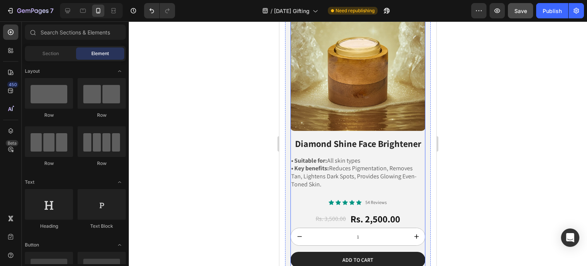
scroll to position [956, 0]
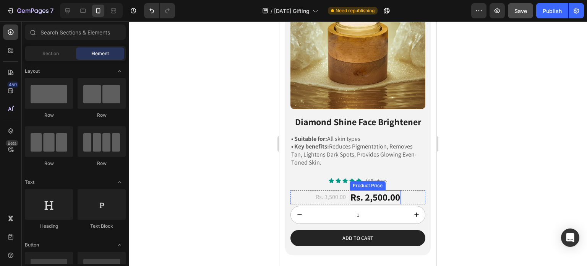
click at [366, 190] on div "Rs. 2,500.00" at bounding box center [375, 197] width 51 height 14
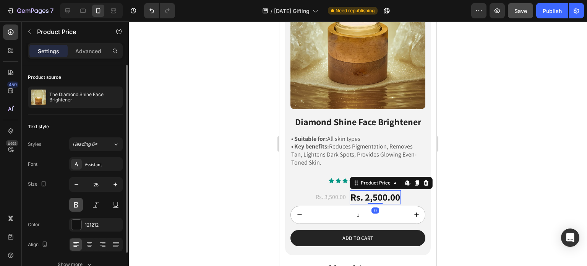
click at [78, 205] on button at bounding box center [76, 205] width 14 height 14
click at [248, 165] on div at bounding box center [358, 143] width 458 height 244
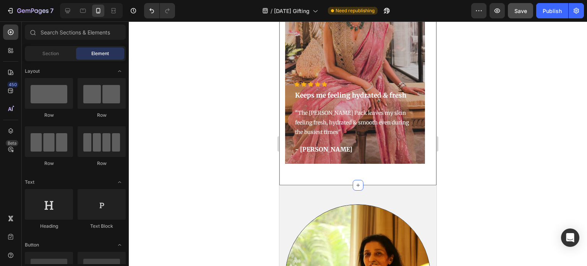
scroll to position [1185, 0]
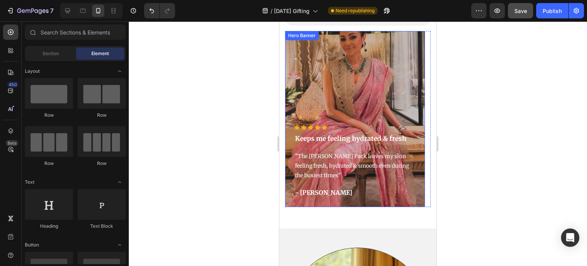
click at [419, 111] on div "Overlay" at bounding box center [355, 119] width 140 height 176
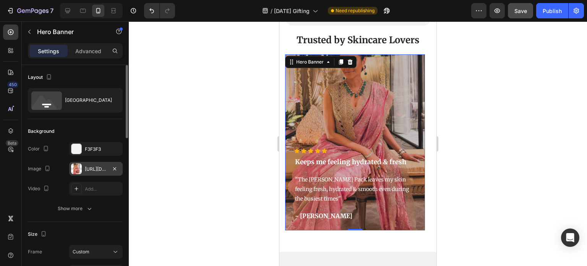
click at [93, 167] on div "[URL][DOMAIN_NAME]" at bounding box center [96, 169] width 22 height 7
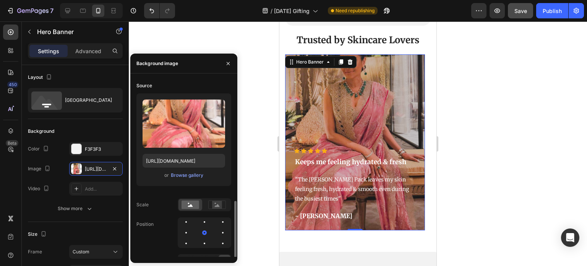
scroll to position [71, 0]
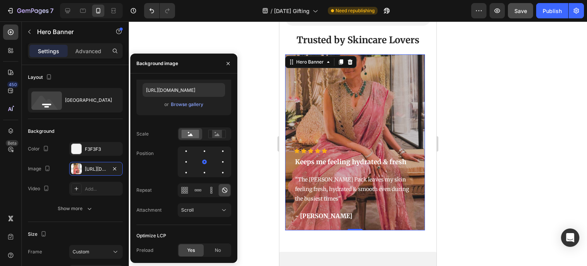
click at [251, 105] on div at bounding box center [358, 143] width 458 height 244
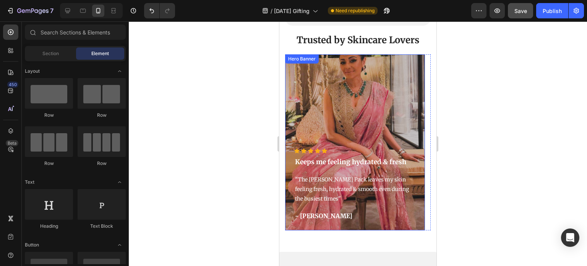
click at [385, 108] on div "Overlay" at bounding box center [355, 142] width 140 height 176
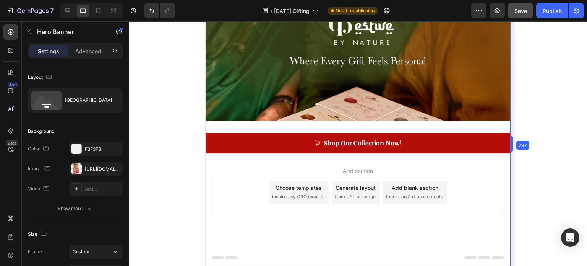
scroll to position [1096, 0]
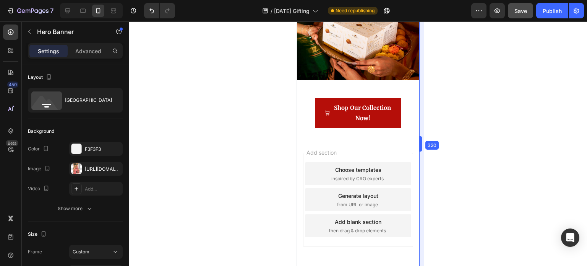
drag, startPoint x: 439, startPoint y: 141, endPoint x: 84, endPoint y: 141, distance: 355.1
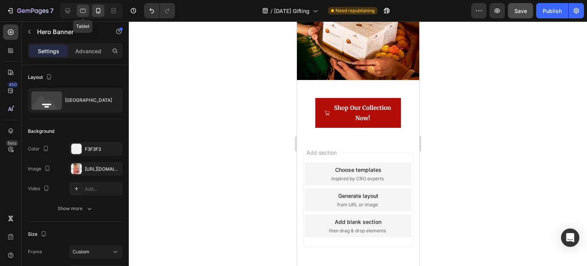
click at [86, 11] on icon at bounding box center [83, 11] width 8 height 8
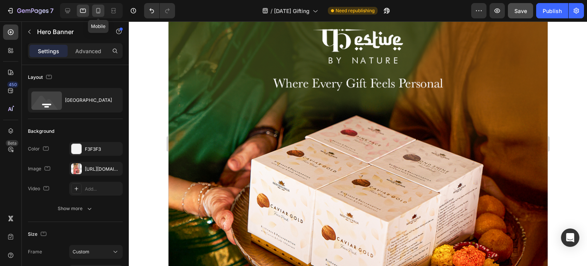
click at [96, 12] on icon at bounding box center [98, 11] width 8 height 8
type input "460"
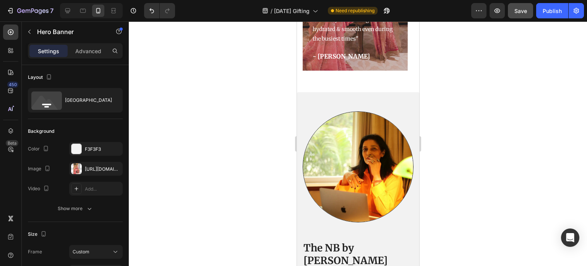
scroll to position [549, 0]
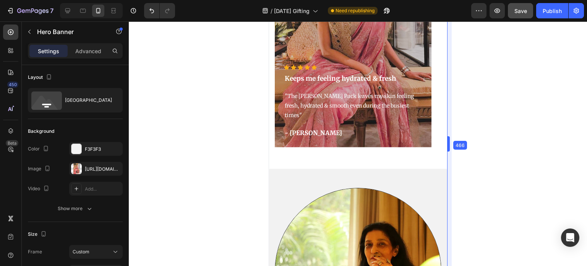
drag, startPoint x: 420, startPoint y: 96, endPoint x: 476, endPoint y: 100, distance: 56.7
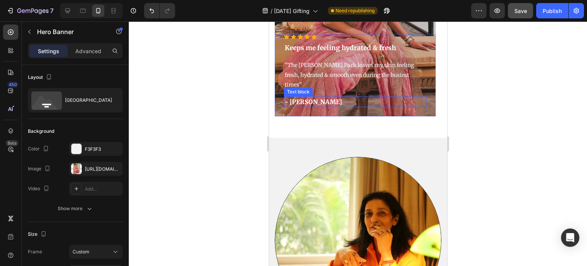
click at [369, 84] on p ""The [PERSON_NAME] Pack leaves my skin feeling fresh, hydrated & smooth even du…" at bounding box center [354, 74] width 141 height 29
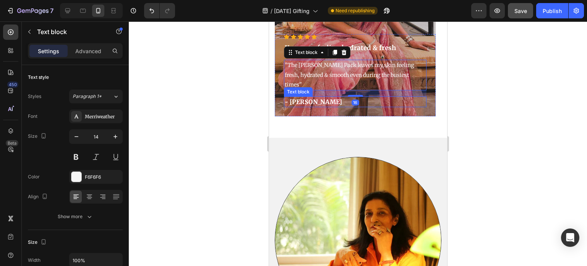
scroll to position [1276, 0]
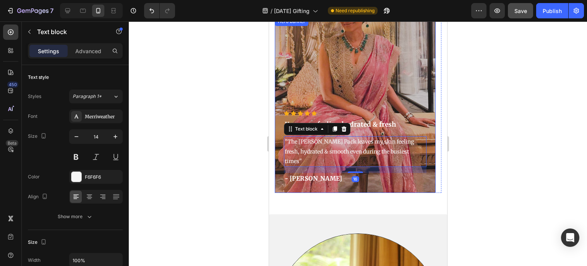
click at [377, 82] on div "Overlay" at bounding box center [354, 105] width 161 height 176
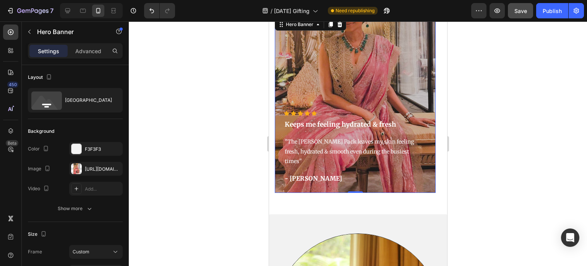
scroll to position [1237, 0]
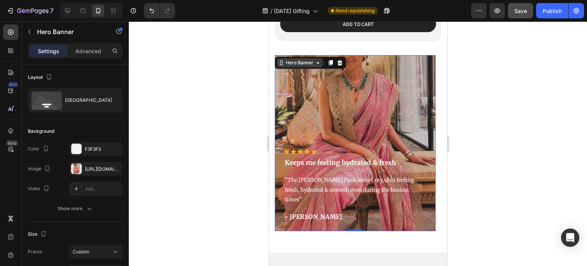
click at [295, 66] on div "Hero Banner" at bounding box center [299, 62] width 46 height 9
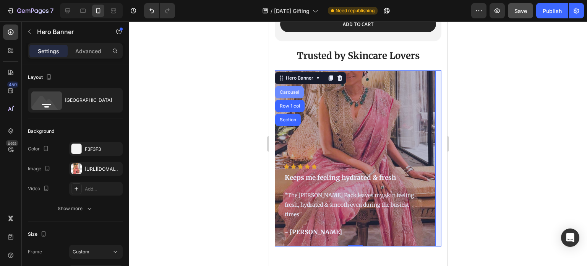
click at [291, 90] on div "Carousel" at bounding box center [289, 92] width 23 height 5
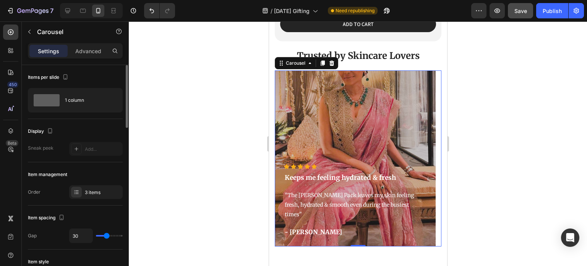
scroll to position [76, 0]
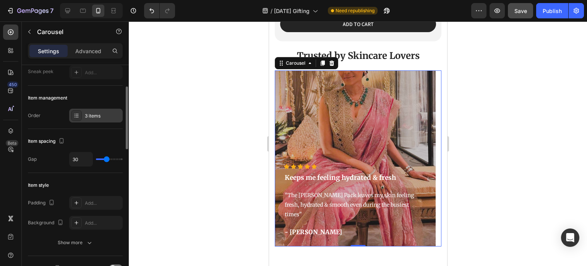
click at [93, 120] on div "3 items" at bounding box center [96, 116] width 54 height 14
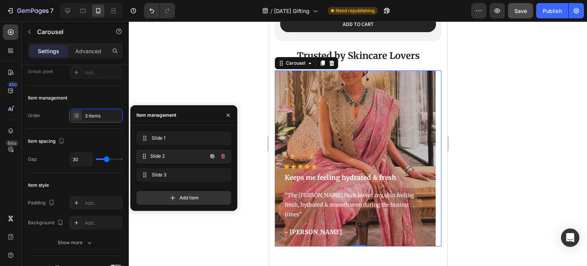
click at [181, 157] on span "Slide 2" at bounding box center [178, 156] width 57 height 7
click at [171, 158] on span "Slide 2" at bounding box center [178, 156] width 57 height 7
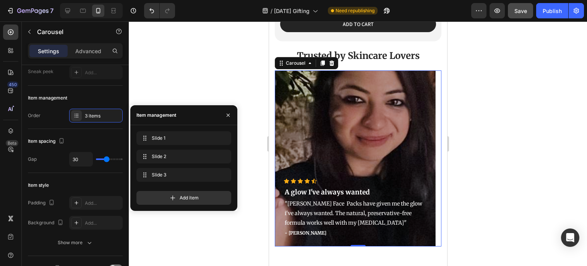
click at [258, 76] on div at bounding box center [358, 143] width 458 height 244
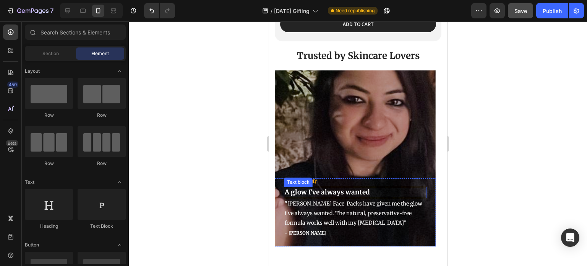
click at [326, 199] on p ""[PERSON_NAME] Face Packs have given me the glow i've always wanted. The natura…" at bounding box center [354, 213] width 141 height 29
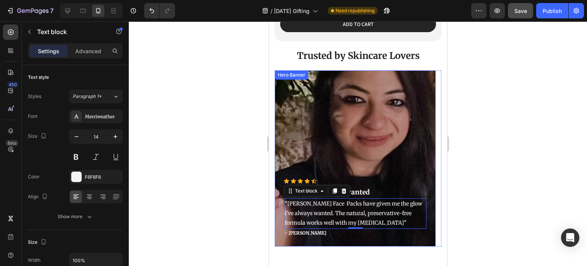
click at [312, 68] on div "Trusted by Skincare Lovers Heading" at bounding box center [358, 69] width 178 height 2
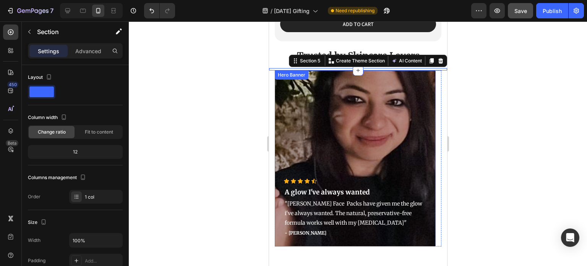
click at [289, 71] on div "Hero Banner" at bounding box center [291, 74] width 31 height 7
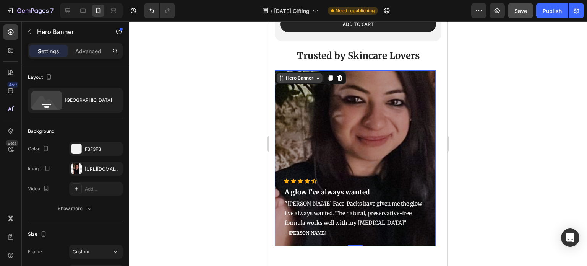
click at [302, 75] on div "Hero Banner" at bounding box center [299, 78] width 31 height 7
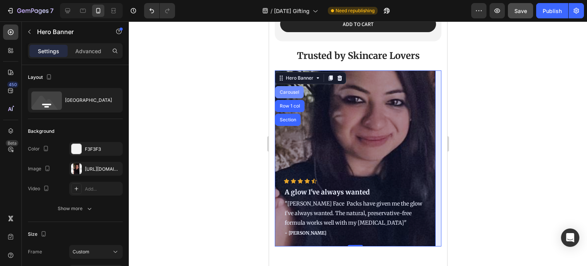
click at [290, 90] on div "Carousel" at bounding box center [289, 92] width 23 height 5
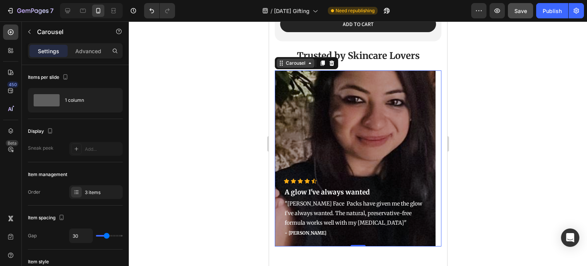
click at [294, 60] on div "Carousel" at bounding box center [295, 63] width 23 height 7
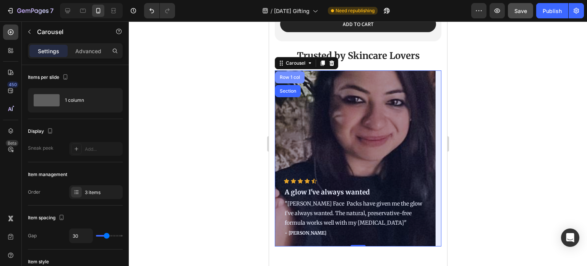
click at [289, 75] on div "Row 1 col" at bounding box center [289, 77] width 23 height 5
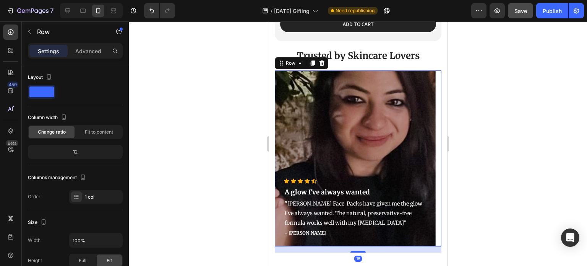
click at [399, 178] on div "Icon Icon Icon Icon Icon Icon List Hoz A glow I've always wanted Text block "[P…" at bounding box center [355, 207] width 143 height 58
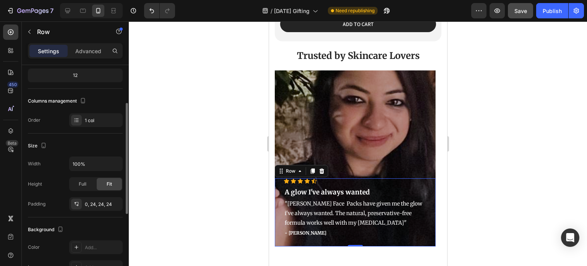
click at [370, 137] on div "Overlay" at bounding box center [354, 158] width 161 height 176
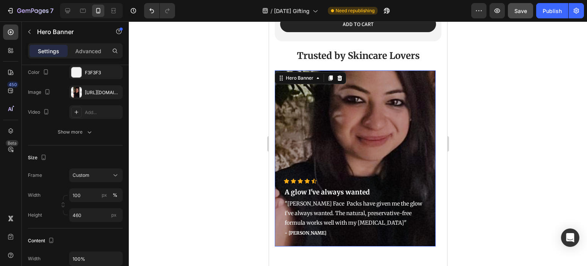
scroll to position [0, 0]
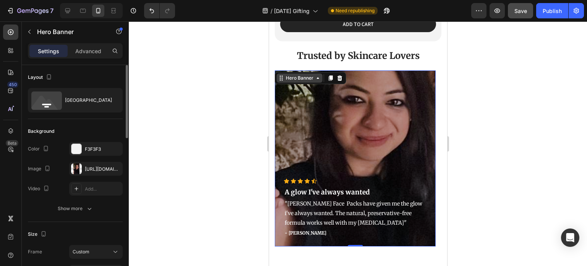
click at [315, 75] on icon at bounding box center [318, 78] width 6 height 6
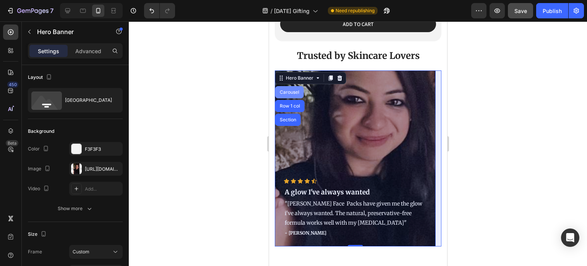
click at [297, 86] on div "Carousel" at bounding box center [289, 92] width 29 height 12
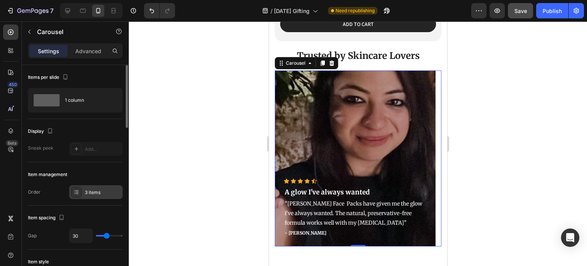
click at [83, 192] on div "3 items" at bounding box center [96, 192] width 54 height 14
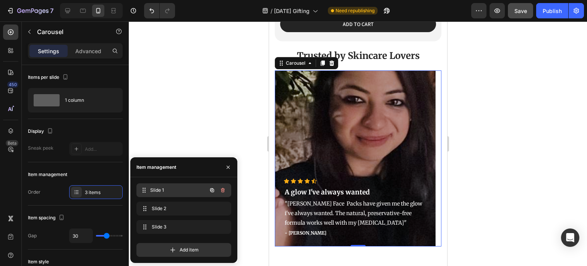
click at [177, 193] on span "Slide 1" at bounding box center [178, 190] width 57 height 7
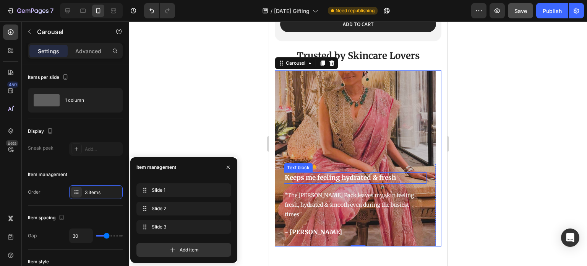
click at [322, 173] on p "Keeps me feeling hydrated & fresh" at bounding box center [354, 178] width 141 height 10
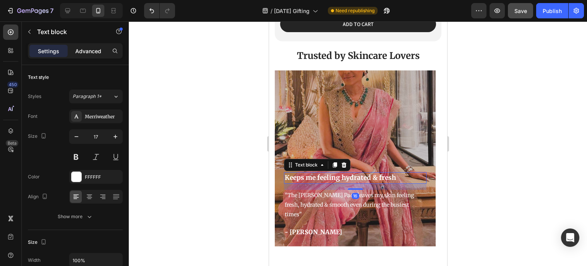
click at [83, 49] on p "Advanced" at bounding box center [88, 51] width 26 height 8
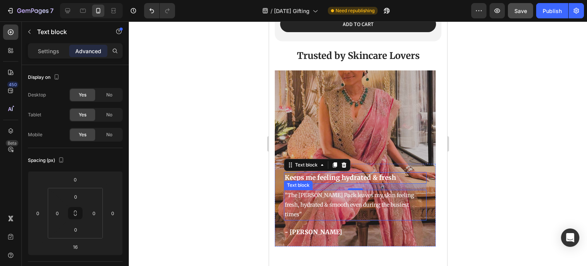
click at [326, 195] on p ""The [PERSON_NAME] Pack leaves my skin feeling fresh, hydrated & smooth even du…" at bounding box center [354, 204] width 141 height 29
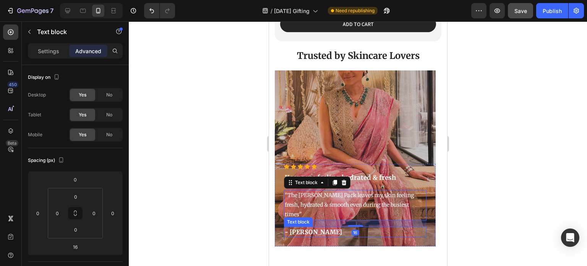
click at [292, 227] on p "- [PERSON_NAME]" at bounding box center [354, 231] width 141 height 9
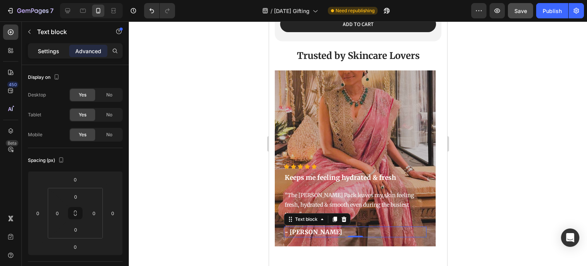
click at [47, 47] on p "Settings" at bounding box center [48, 51] width 21 height 8
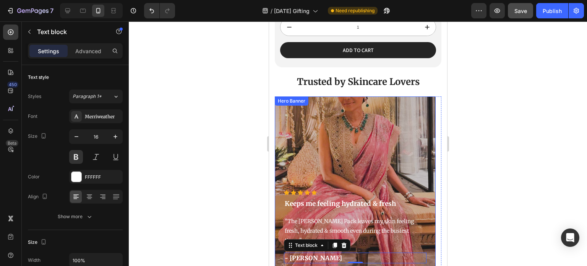
scroll to position [1199, 0]
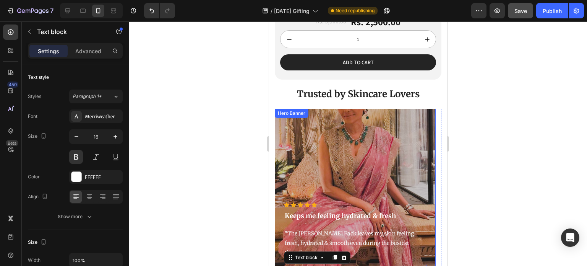
click at [291, 110] on div "Hero Banner" at bounding box center [291, 113] width 31 height 7
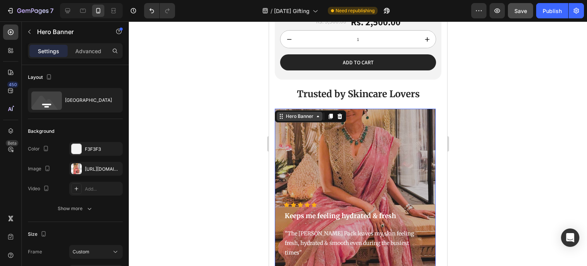
click at [292, 113] on div "Hero Banner" at bounding box center [299, 116] width 31 height 7
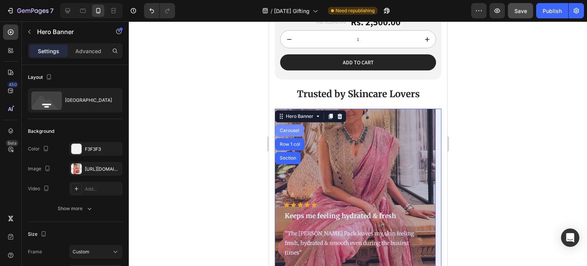
click at [295, 124] on div "Carousel" at bounding box center [289, 130] width 29 height 12
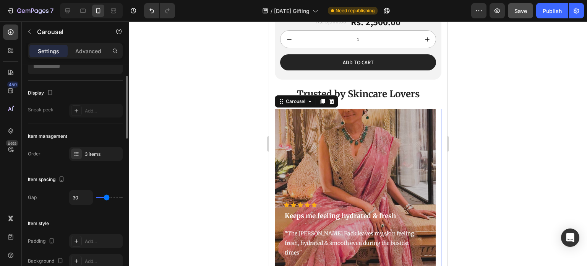
scroll to position [0, 0]
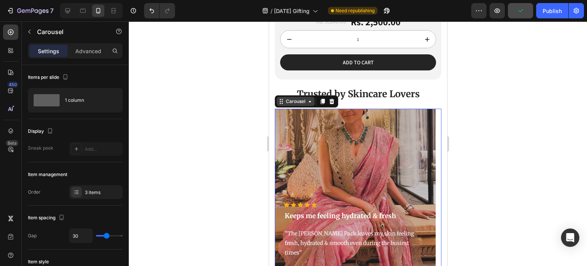
click at [297, 98] on div "Carousel" at bounding box center [295, 101] width 23 height 7
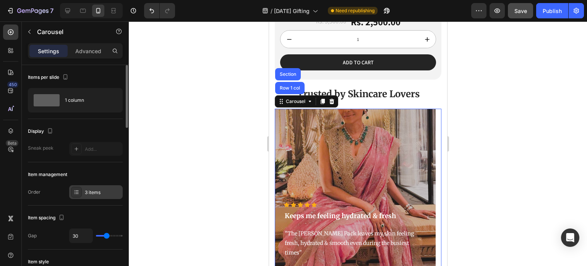
click at [88, 195] on div "3 items" at bounding box center [96, 192] width 54 height 14
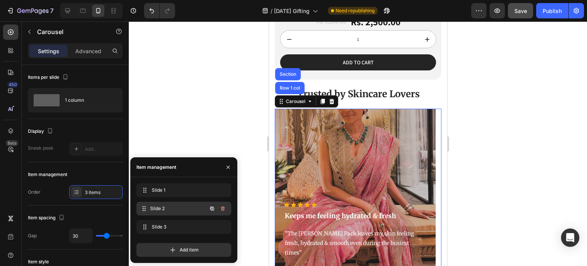
click at [156, 212] on div "Slide 2 Slide 2" at bounding box center [173, 208] width 67 height 11
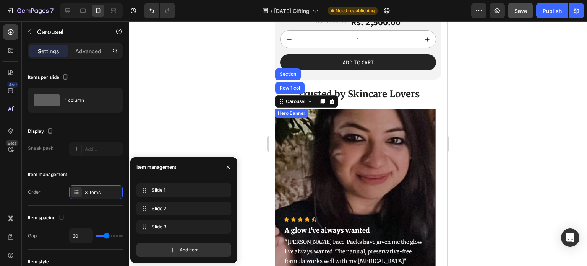
scroll to position [1276, 0]
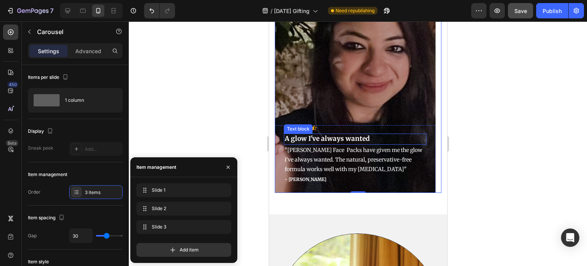
click at [333, 141] on p "A glow I've always wanted" at bounding box center [354, 139] width 141 height 10
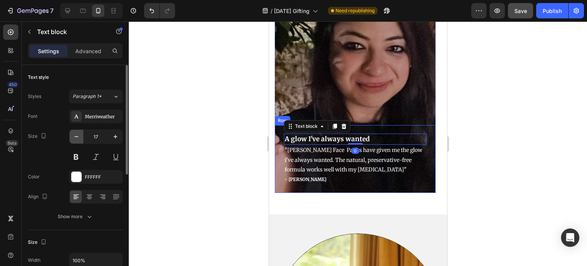
click at [75, 138] on icon "button" at bounding box center [77, 137] width 8 height 8
click at [119, 134] on icon "button" at bounding box center [116, 137] width 8 height 8
type input "17"
click at [102, 53] on div "Advanced" at bounding box center [88, 51] width 38 height 12
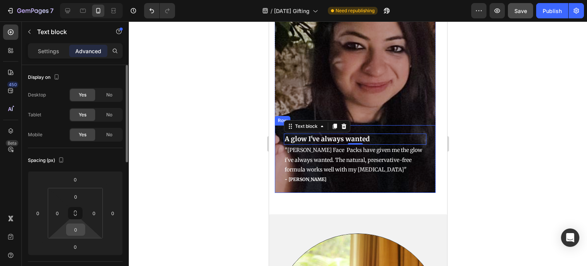
click at [80, 234] on input "0" at bounding box center [75, 229] width 15 height 11
click at [63, 0] on html "7 Version history / [DATE] Gifting Need republishing Preview Save Publish 450 B…" at bounding box center [293, 0] width 587 height 0
click at [73, 244] on input "0" at bounding box center [75, 246] width 15 height 11
click at [81, 244] on input "0" at bounding box center [75, 246] width 15 height 11
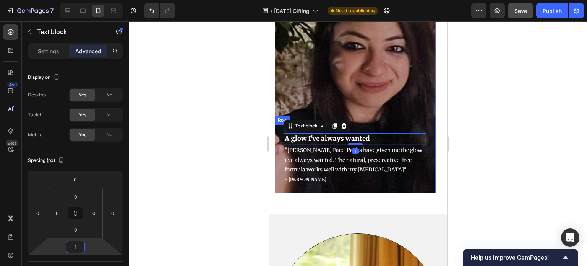
type input "16"
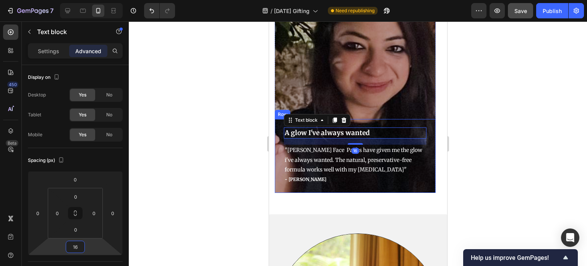
click at [154, 215] on div at bounding box center [358, 143] width 458 height 244
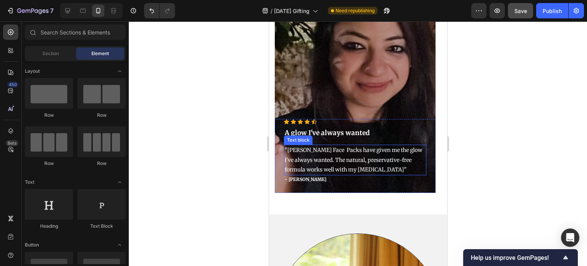
click at [331, 159] on p ""[PERSON_NAME] Face Packs have given me the glow i've always wanted. The natura…" at bounding box center [354, 159] width 141 height 29
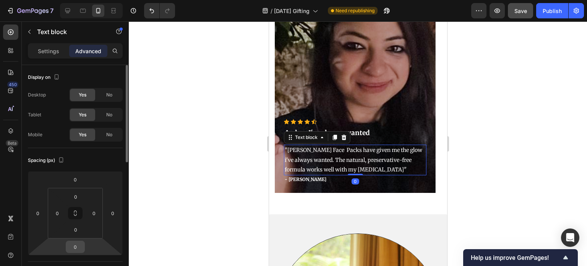
click at [79, 248] on input "0" at bounding box center [75, 246] width 15 height 11
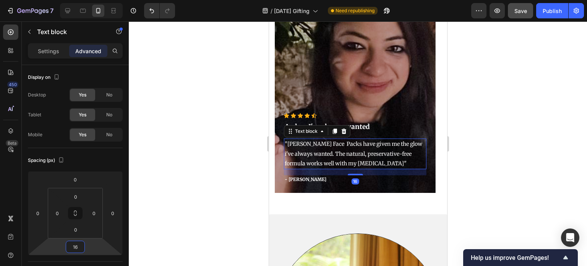
type input "16"
click at [193, 186] on div at bounding box center [358, 143] width 458 height 244
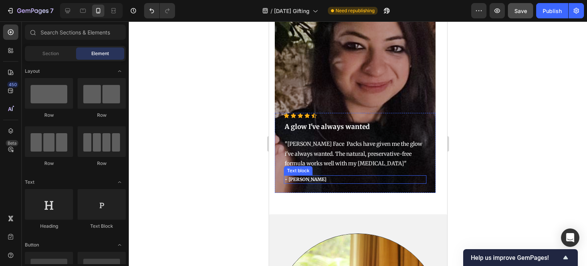
click at [323, 180] on p "- [PERSON_NAME]" at bounding box center [354, 179] width 141 height 7
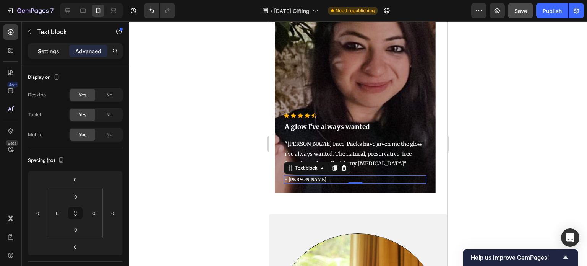
click at [54, 55] on div "Settings" at bounding box center [48, 51] width 38 height 12
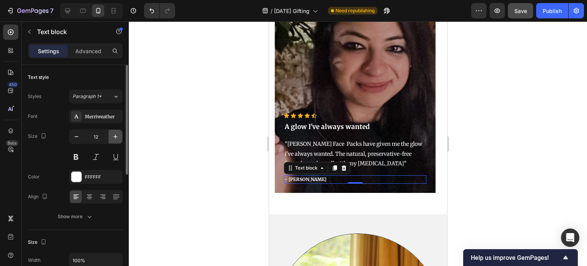
click at [113, 134] on icon "button" at bounding box center [116, 137] width 8 height 8
type input "16"
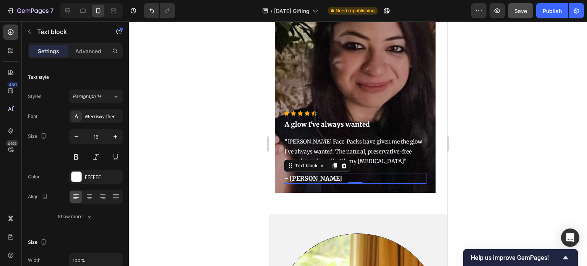
click at [203, 140] on div at bounding box center [358, 143] width 458 height 244
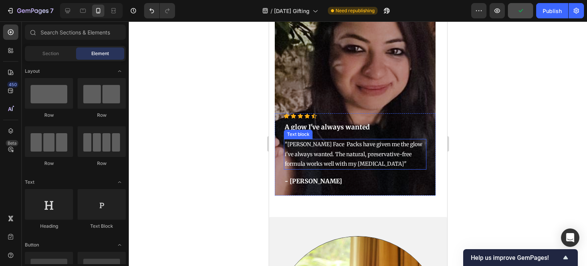
scroll to position [1199, 0]
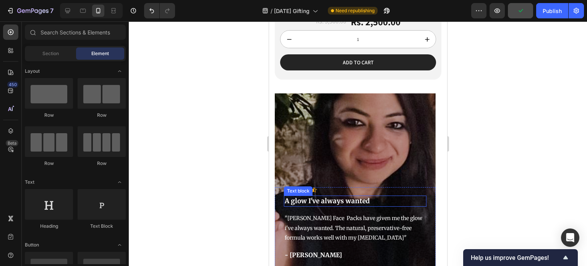
click at [328, 201] on p "A glow I've always wanted" at bounding box center [354, 201] width 141 height 10
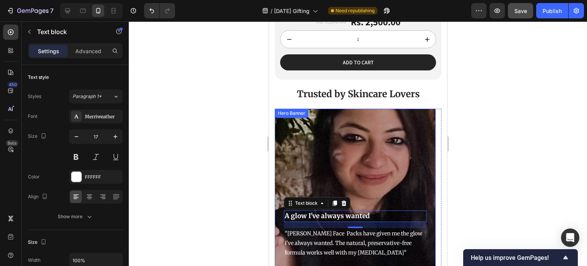
click at [295, 109] on div "Hero Banner" at bounding box center [291, 113] width 34 height 9
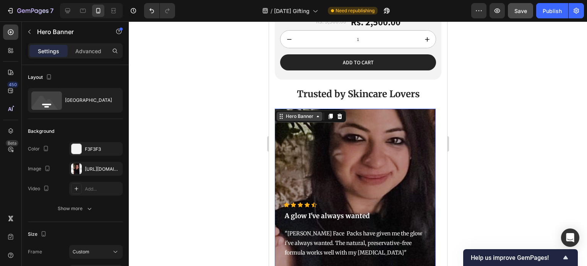
click at [312, 112] on div "Hero Banner" at bounding box center [299, 116] width 46 height 9
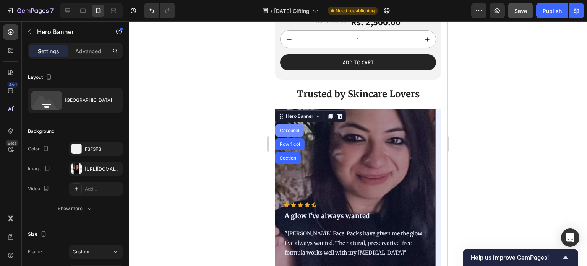
drag, startPoint x: 293, startPoint y: 115, endPoint x: 428, endPoint y: 158, distance: 141.6
click at [293, 128] on div "Carousel" at bounding box center [289, 130] width 23 height 5
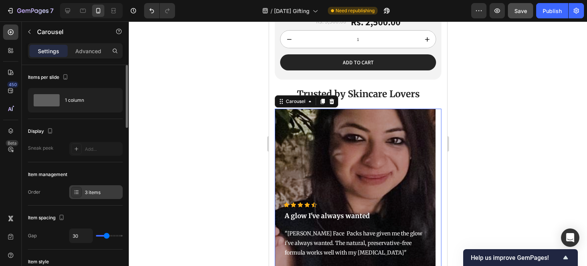
click at [94, 192] on div "3 items" at bounding box center [103, 192] width 36 height 7
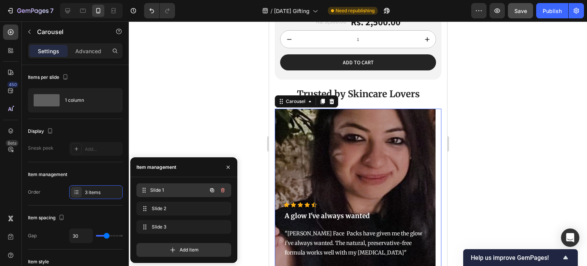
click at [153, 188] on span "Slide 1" at bounding box center [178, 190] width 57 height 7
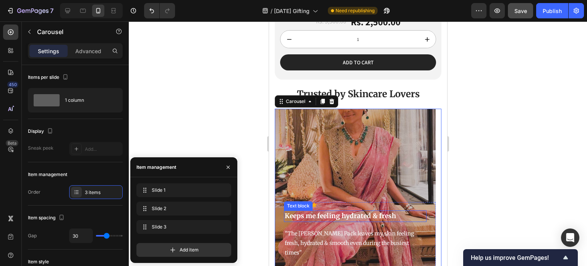
click at [305, 211] on p "Keeps me feeling hydrated & fresh" at bounding box center [354, 216] width 141 height 10
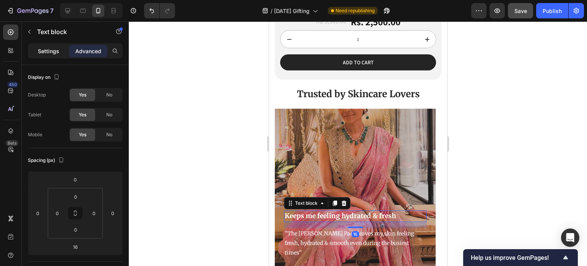
click at [55, 54] on p "Settings" at bounding box center [48, 51] width 21 height 8
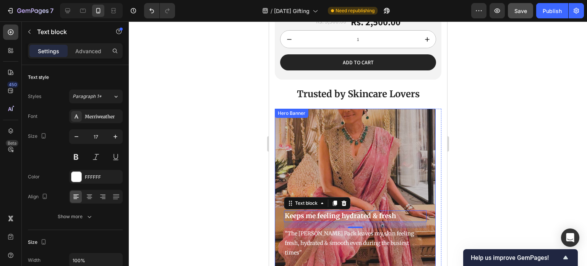
click at [238, 176] on div at bounding box center [358, 143] width 458 height 244
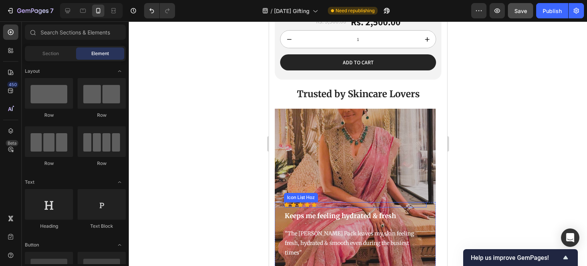
click at [318, 202] on div "Icon Icon Icon Icon Icon" at bounding box center [355, 204] width 143 height 5
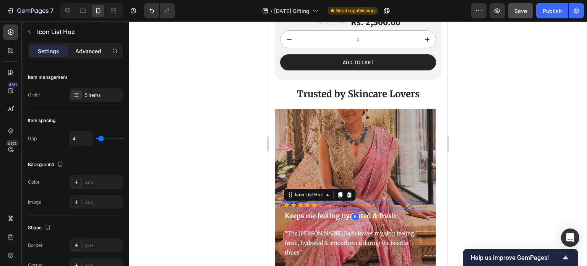
click at [95, 46] on div "Advanced" at bounding box center [88, 51] width 38 height 12
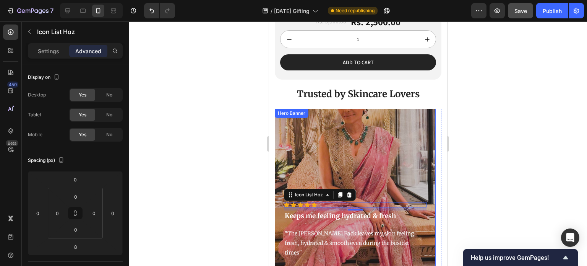
click at [300, 110] on div "Hero Banner" at bounding box center [291, 113] width 31 height 7
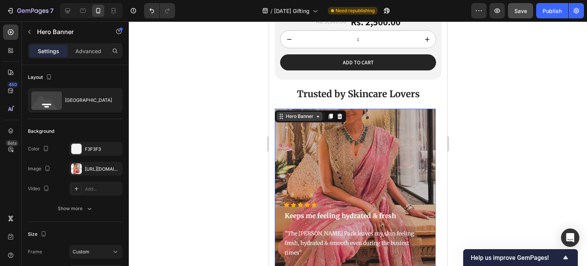
click at [296, 113] on div "Hero Banner" at bounding box center [299, 116] width 31 height 7
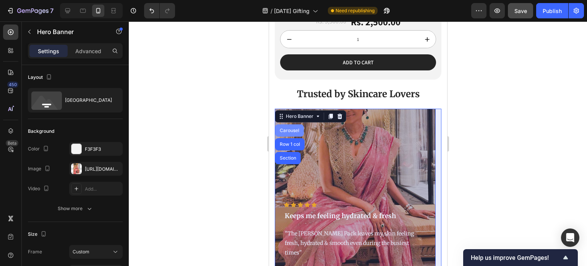
drag, startPoint x: 295, startPoint y: 113, endPoint x: 500, endPoint y: 142, distance: 207.0
click at [295, 128] on div "Carousel" at bounding box center [289, 130] width 23 height 5
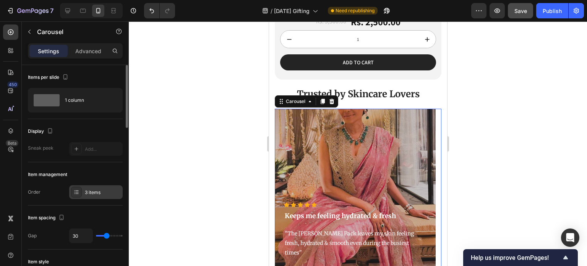
click at [94, 198] on div "3 items" at bounding box center [96, 192] width 54 height 14
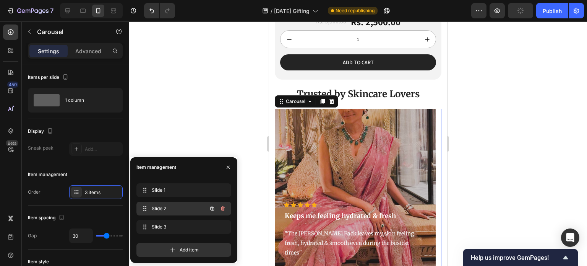
click at [162, 206] on span "Slide 2" at bounding box center [173, 208] width 43 height 7
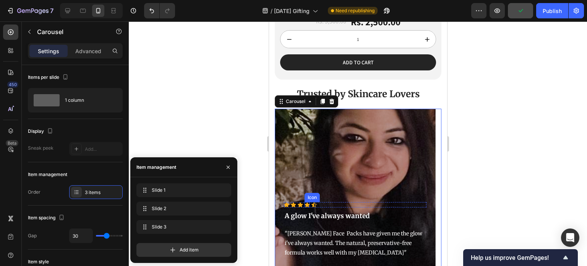
click at [311, 202] on icon at bounding box center [313, 204] width 5 height 5
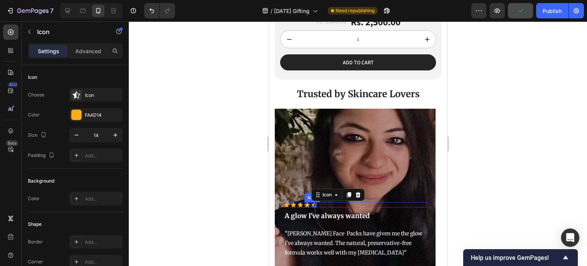
click at [305, 202] on icon at bounding box center [306, 204] width 5 height 5
click at [329, 202] on div "Icon Icon Icon Icon 0 Icon" at bounding box center [355, 204] width 143 height 5
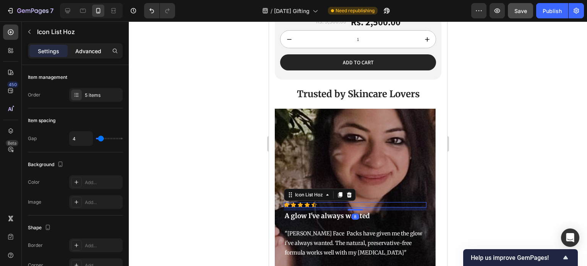
click at [91, 51] on p "Advanced" at bounding box center [88, 51] width 26 height 8
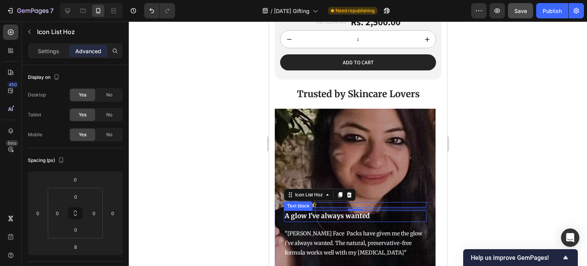
click at [307, 211] on p "A glow I've always wanted" at bounding box center [354, 216] width 141 height 10
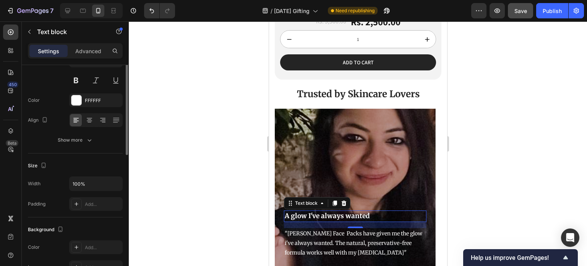
scroll to position [38, 0]
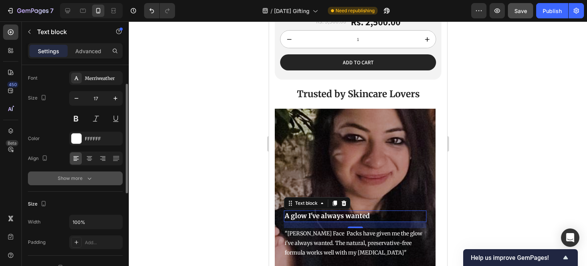
click at [76, 179] on div "Show more" at bounding box center [76, 178] width 36 height 8
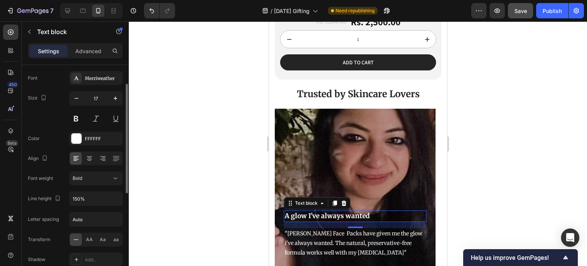
scroll to position [76, 0]
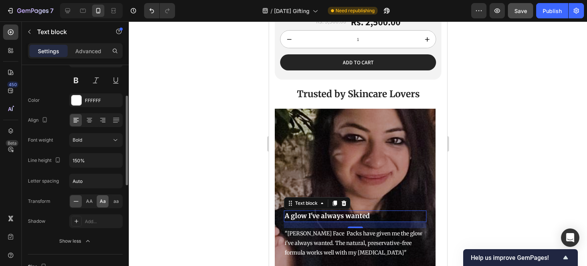
click at [98, 200] on div "Aa" at bounding box center [103, 201] width 12 height 12
click at [209, 147] on div at bounding box center [358, 143] width 458 height 244
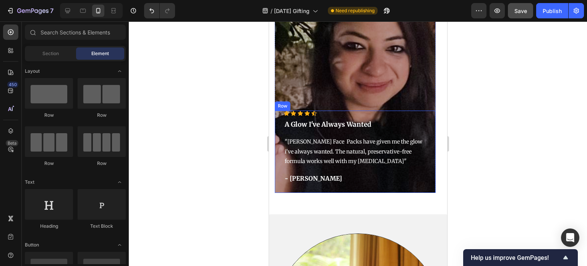
scroll to position [1237, 0]
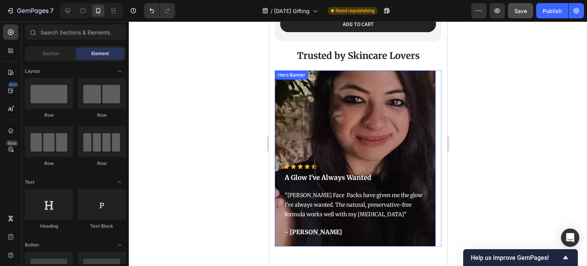
click at [296, 70] on div "Icon Icon Icon Icon Icon Icon List Hoz a glow i've always wanted Text block "[P…" at bounding box center [354, 158] width 161 height 176
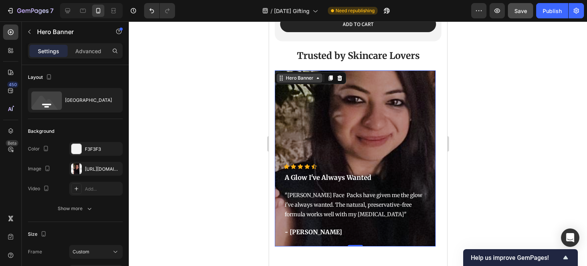
click at [295, 73] on div "Hero Banner" at bounding box center [299, 77] width 46 height 9
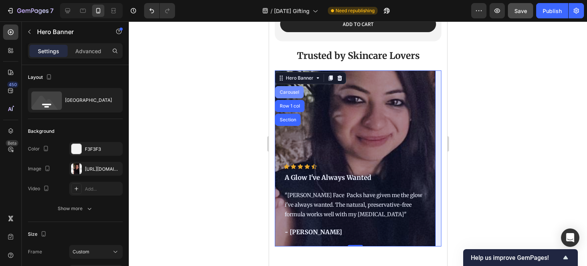
drag, startPoint x: 284, startPoint y: 76, endPoint x: 488, endPoint y: 124, distance: 208.9
click at [284, 90] on div "Carousel" at bounding box center [289, 92] width 23 height 5
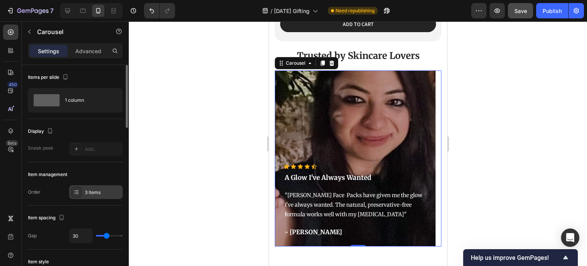
click at [98, 186] on div "3 items" at bounding box center [96, 192] width 54 height 14
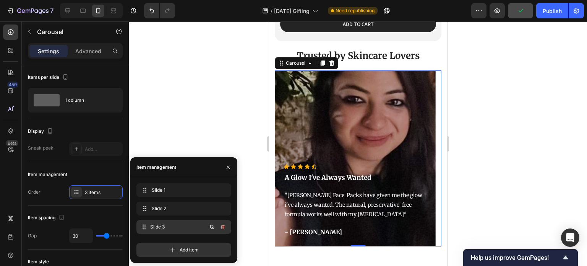
click at [161, 225] on span "Slide 3" at bounding box center [178, 226] width 57 height 7
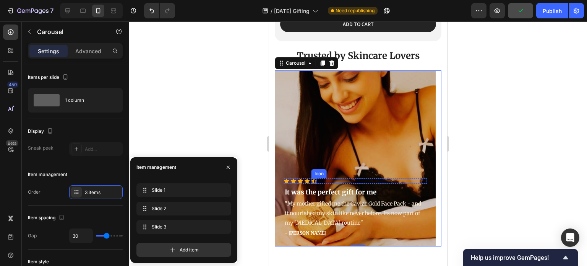
click at [312, 178] on icon at bounding box center [313, 180] width 5 height 5
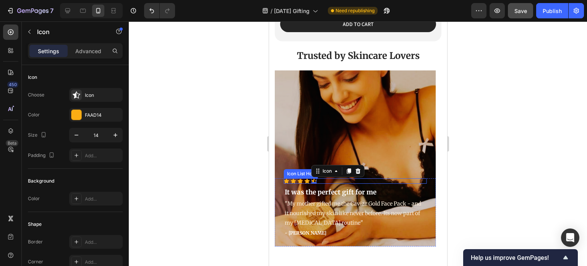
click at [297, 178] on icon at bounding box center [299, 180] width 5 height 5
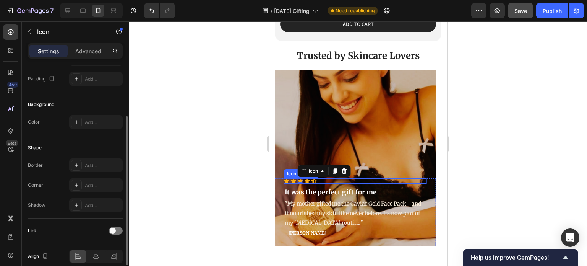
click at [338, 178] on div "Icon Icon Icon 0 Icon Icon" at bounding box center [355, 180] width 143 height 5
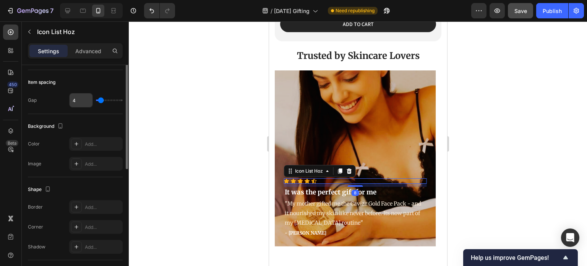
scroll to position [0, 0]
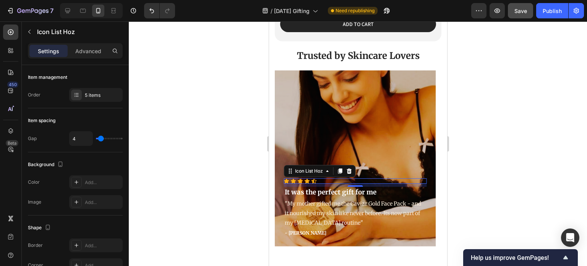
click at [331, 178] on div "Icon Icon Icon Icon Icon" at bounding box center [355, 180] width 143 height 5
click at [92, 59] on div "Settings Advanced" at bounding box center [75, 54] width 107 height 22
click at [92, 55] on div "Advanced" at bounding box center [88, 51] width 38 height 12
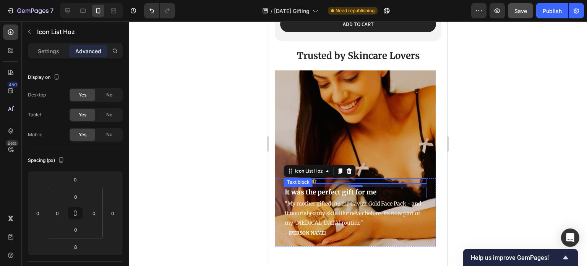
click at [342, 187] on p "It was the perfect gift for me" at bounding box center [354, 192] width 141 height 10
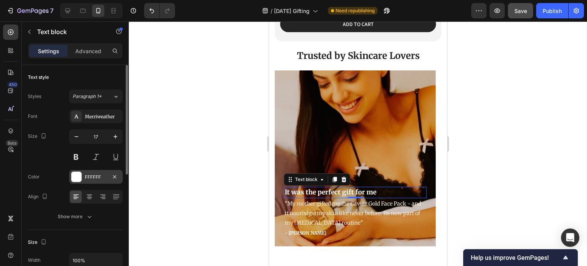
scroll to position [38, 0]
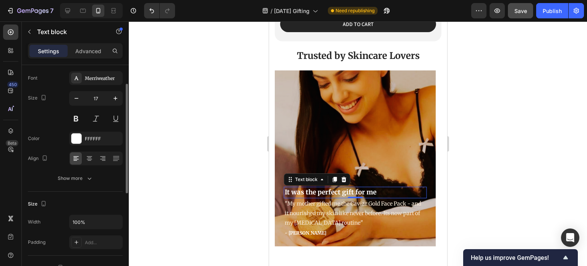
click at [89, 167] on div "Font [PERSON_NAME] Size 17 Color FFFFFF Align Show more" at bounding box center [75, 128] width 95 height 114
click at [85, 185] on div "Text style Styles Paragraph 1* Font [PERSON_NAME] Size 17 Color FFFFFF Align Sh…" at bounding box center [75, 109] width 95 height 165
click at [86, 184] on button "Show more" at bounding box center [75, 178] width 95 height 14
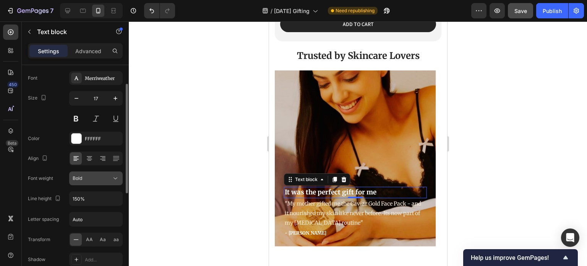
scroll to position [76, 0]
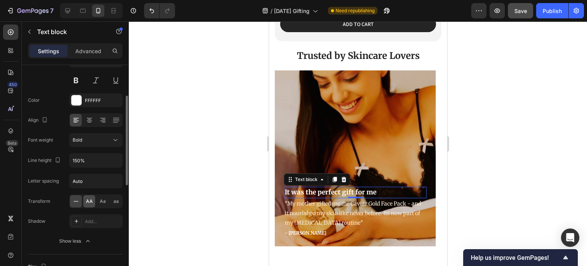
click at [92, 203] on span "AA" at bounding box center [89, 201] width 7 height 7
click at [101, 201] on span "Aa" at bounding box center [103, 201] width 6 height 7
click at [223, 158] on div at bounding box center [358, 143] width 458 height 244
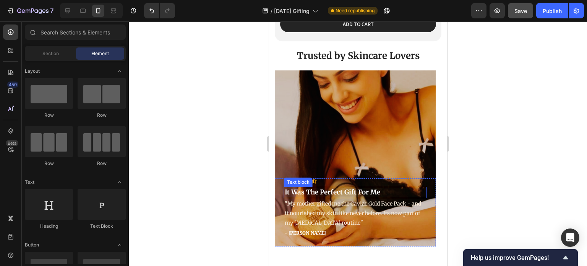
drag, startPoint x: 346, startPoint y: 179, endPoint x: 307, endPoint y: 179, distance: 38.6
click at [346, 187] on p "it was the perfect gift for me" at bounding box center [354, 192] width 141 height 10
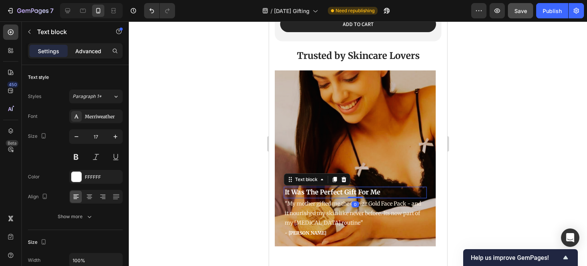
click at [91, 52] on p "Advanced" at bounding box center [88, 51] width 26 height 8
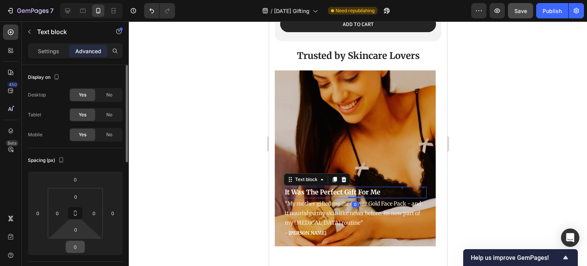
click at [77, 246] on input "0" at bounding box center [75, 246] width 15 height 11
type input "16"
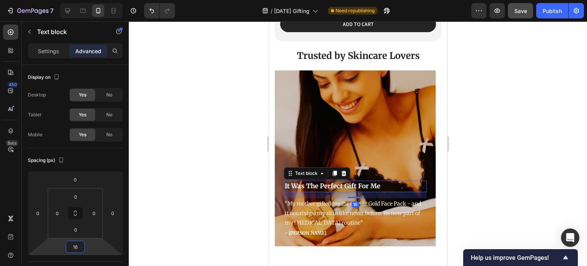
click at [188, 203] on div at bounding box center [358, 143] width 458 height 244
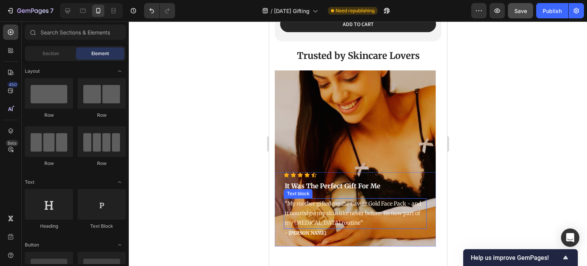
click at [328, 199] on p ""My mother gifted me the Caviar Gold Face Pack - and it nourished my skin like …" at bounding box center [354, 213] width 141 height 29
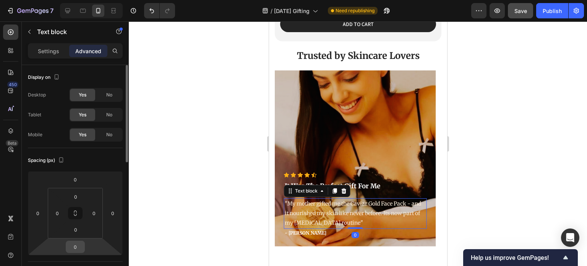
click at [78, 246] on input "0" at bounding box center [75, 246] width 15 height 11
type input "16"
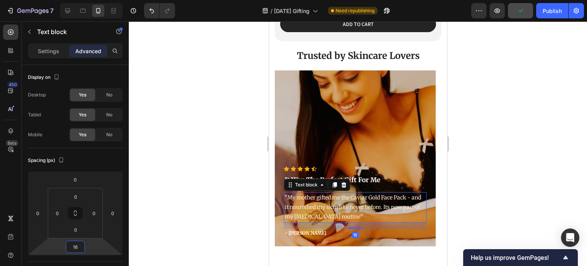
drag, startPoint x: 229, startPoint y: 203, endPoint x: 234, endPoint y: 203, distance: 5.7
click at [229, 203] on div at bounding box center [358, 143] width 458 height 244
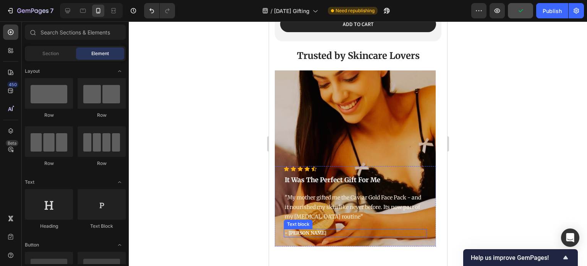
click at [321, 229] on p "- [PERSON_NAME]" at bounding box center [354, 232] width 141 height 7
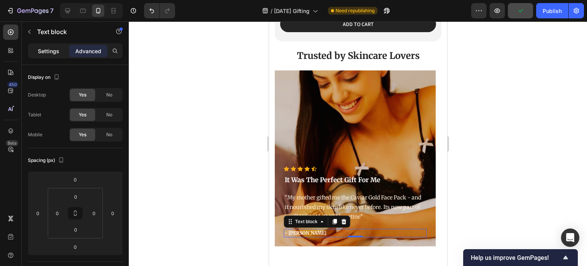
click at [53, 53] on p "Settings" at bounding box center [48, 51] width 21 height 8
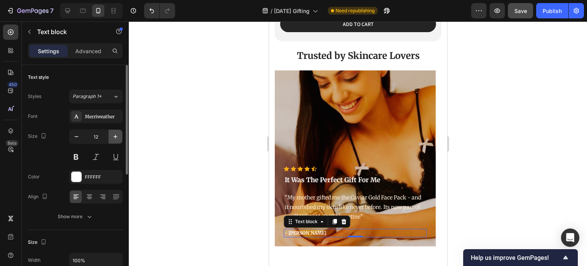
click at [116, 138] on icon "button" at bounding box center [116, 137] width 8 height 8
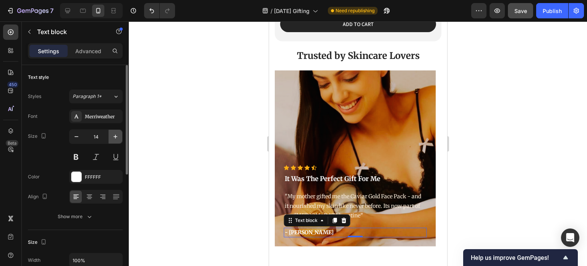
click at [116, 138] on icon "button" at bounding box center [116, 137] width 8 height 8
type input "16"
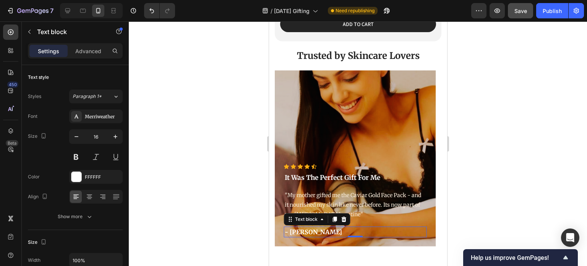
click at [211, 149] on div at bounding box center [358, 143] width 458 height 244
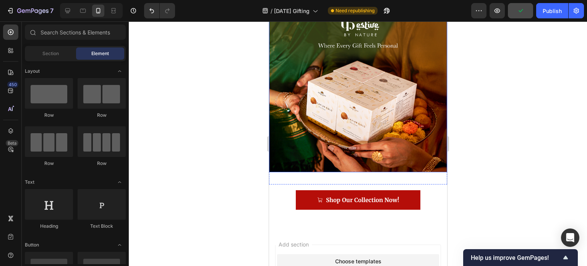
scroll to position [1849, 0]
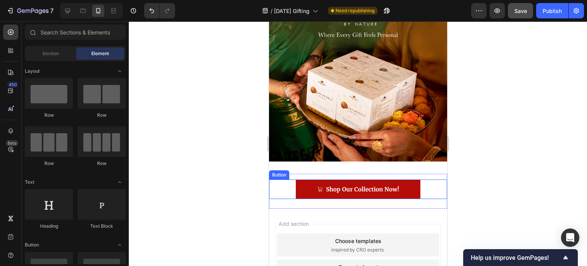
click at [307, 181] on link "Shop Our Collection Now!" at bounding box center [358, 188] width 125 height 19
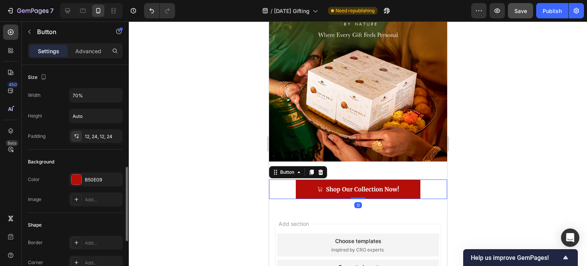
scroll to position [153, 0]
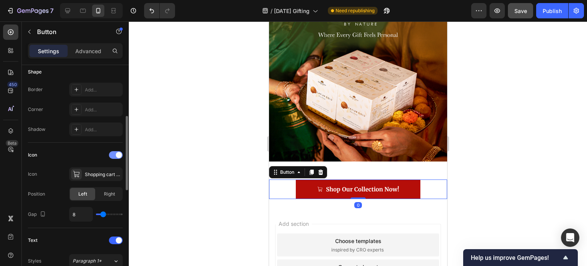
click at [121, 155] on span at bounding box center [119, 155] width 6 height 6
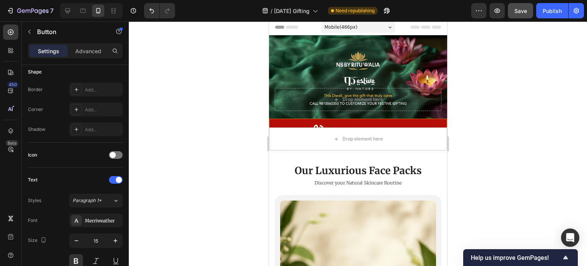
scroll to position [0, 0]
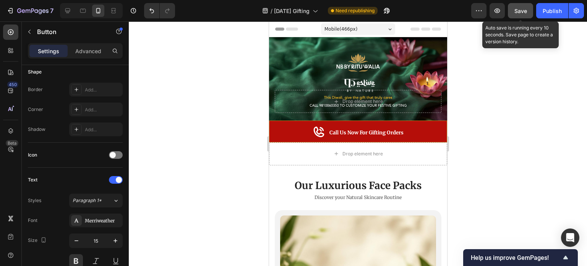
click at [528, 10] on button "Save" at bounding box center [520, 10] width 25 height 15
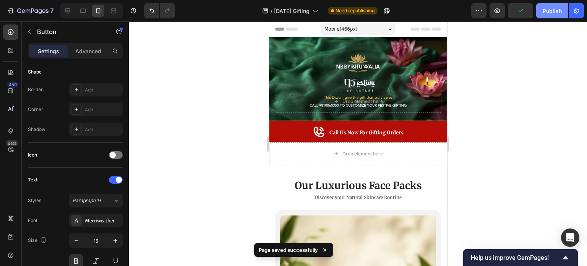
click at [554, 11] on div "Publish" at bounding box center [552, 11] width 19 height 8
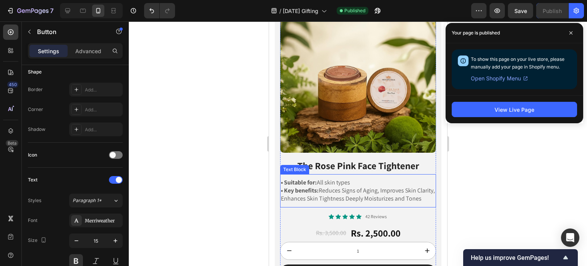
scroll to position [344, 0]
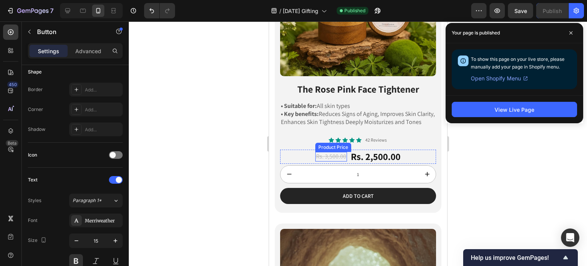
click at [328, 156] on div "Rs. 3,500.00" at bounding box center [331, 157] width 32 height 10
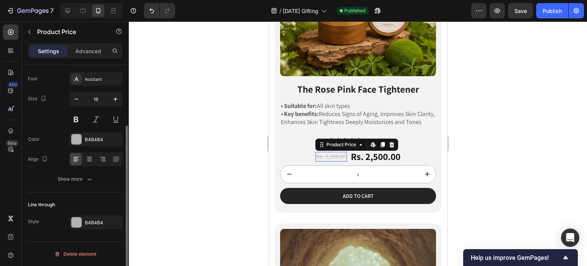
scroll to position [0, 0]
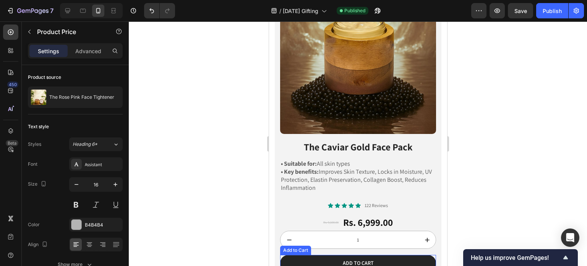
scroll to position [688, 0]
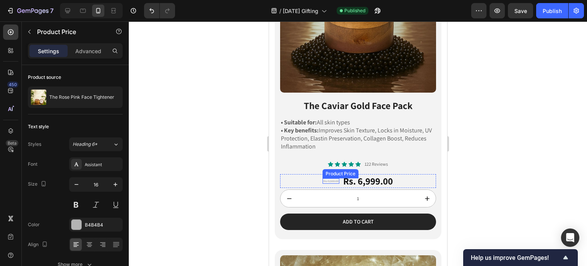
click at [326, 178] on div "Rs. 9,500.00" at bounding box center [330, 180] width 17 height 5
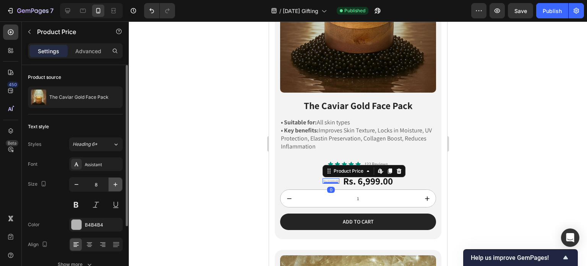
click at [116, 185] on icon "button" at bounding box center [116, 184] width 8 height 8
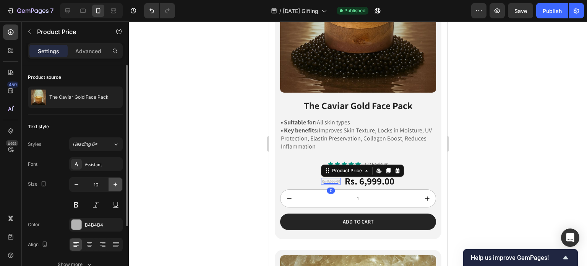
click at [116, 185] on icon "button" at bounding box center [116, 184] width 8 height 8
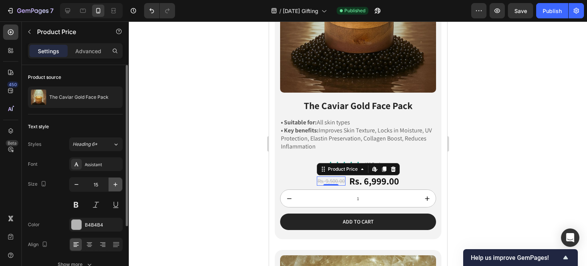
click at [116, 185] on icon "button" at bounding box center [116, 184] width 8 height 8
type input "16"
click at [509, 113] on div at bounding box center [358, 143] width 458 height 244
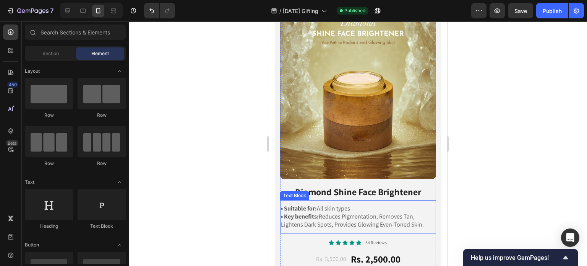
scroll to position [994, 0]
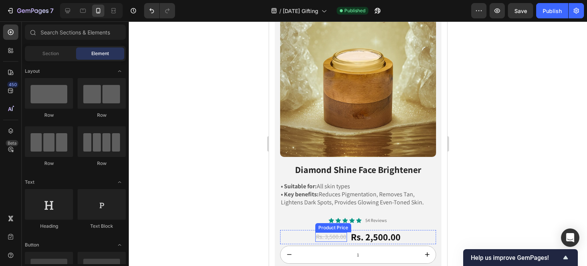
click at [322, 232] on div "Rs. 3,500.00" at bounding box center [331, 237] width 32 height 10
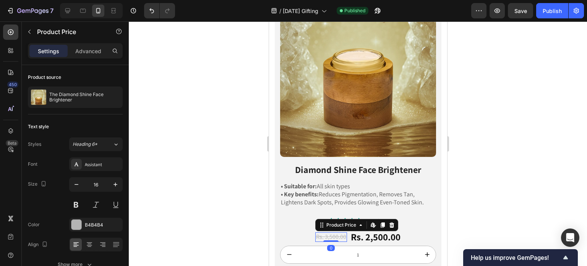
click at [225, 164] on div at bounding box center [358, 143] width 458 height 244
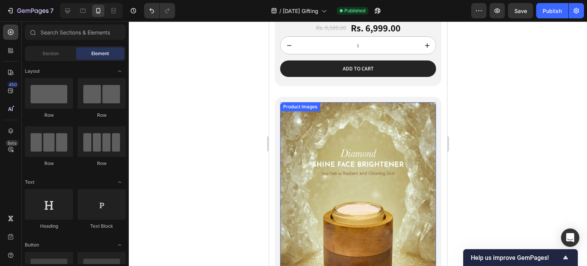
scroll to position [688, 0]
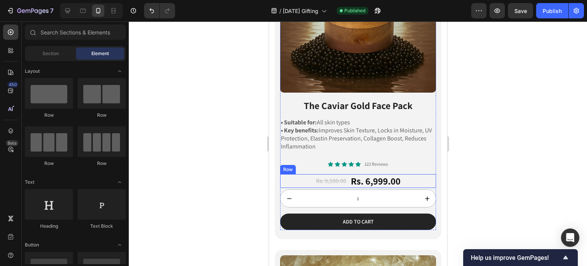
click at [402, 174] on div "Rs. 9,500.00 Product Price Product Price Rs. 6,999.00 Product Price Product Pri…" at bounding box center [358, 181] width 156 height 14
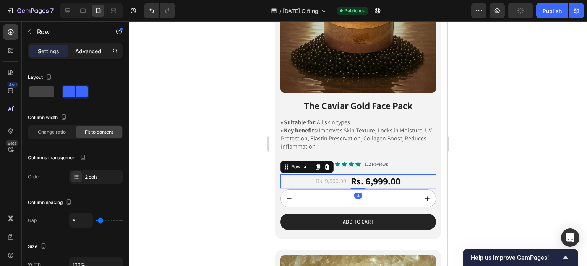
click at [94, 53] on p "Advanced" at bounding box center [88, 51] width 26 height 8
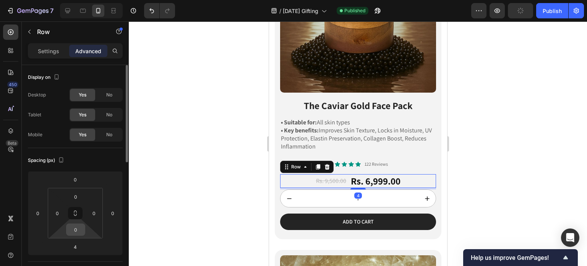
click at [77, 233] on input "0" at bounding box center [75, 229] width 15 height 11
click at [57, 0] on html "7 Version history / Diwali Gifting Published Preview Publish 450 Beta Sections(…" at bounding box center [293, 0] width 587 height 0
click at [76, 246] on input "4" at bounding box center [75, 246] width 15 height 11
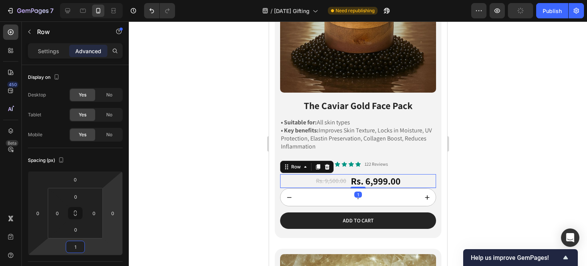
type input "10"
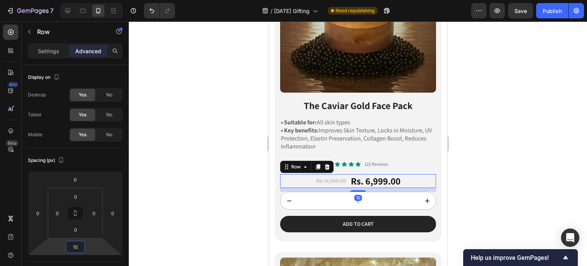
click at [197, 200] on div at bounding box center [358, 143] width 458 height 244
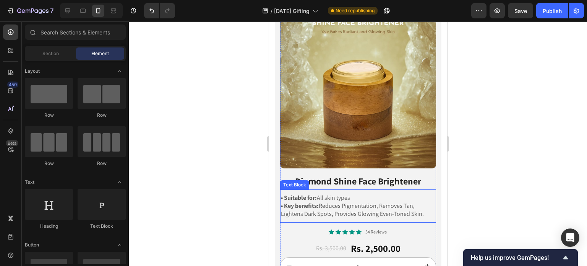
scroll to position [1032, 0]
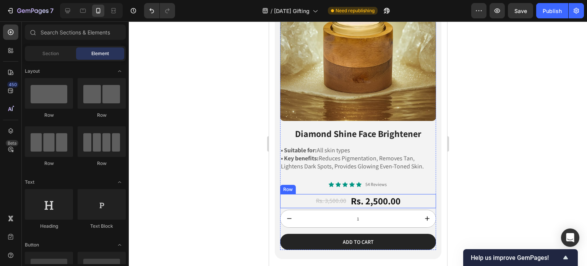
click at [401, 194] on div "Rs. 3,500.00 Product Price Product Price Rs. 2,500.00 Product Price Product Pri…" at bounding box center [358, 201] width 156 height 14
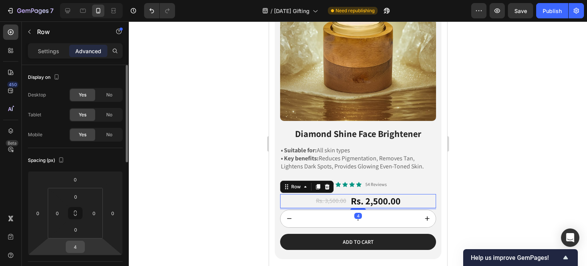
click at [83, 252] on div "4" at bounding box center [75, 246] width 19 height 12
click at [81, 247] on input "4" at bounding box center [75, 246] width 15 height 11
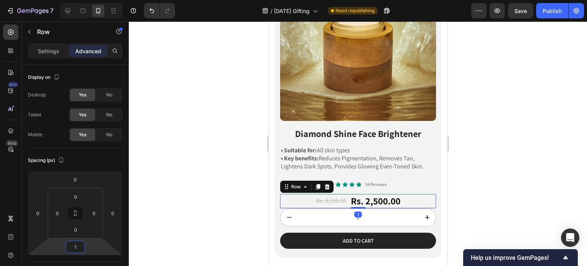
type input "10"
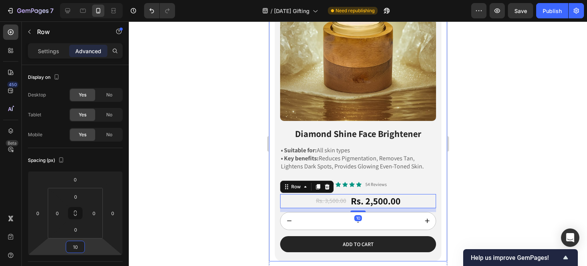
drag, startPoint x: 2, startPoint y: 148, endPoint x: 233, endPoint y: 169, distance: 231.8
click at [232, 169] on div at bounding box center [358, 143] width 458 height 244
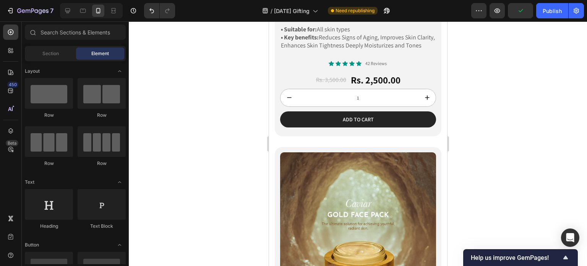
scroll to position [344, 0]
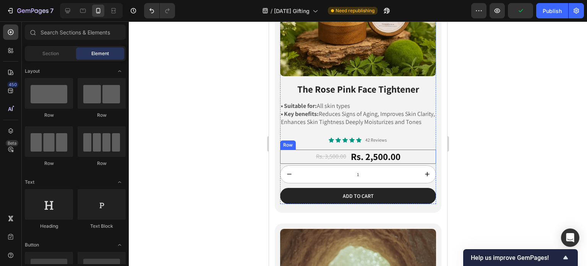
click at [406, 158] on div "Rs. 3,500.00 Product Price Product Price Rs. 2,500.00 Product Price Product Pri…" at bounding box center [358, 156] width 156 height 14
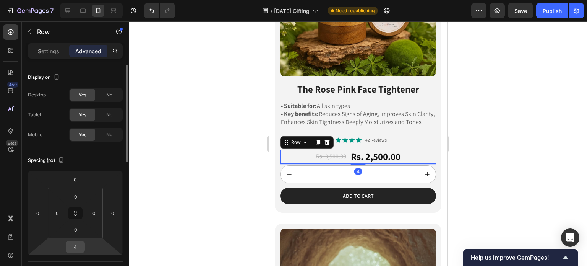
click at [76, 246] on input "4" at bounding box center [75, 246] width 15 height 11
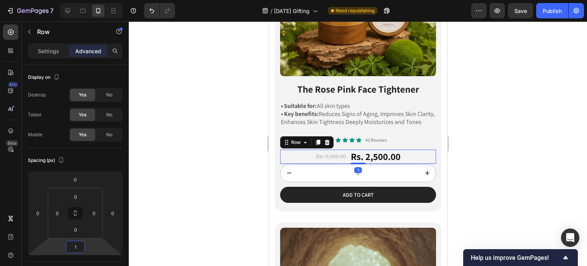
type input "10"
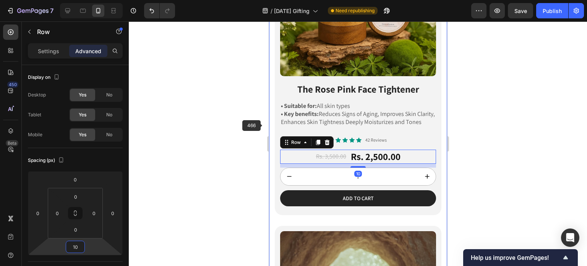
click at [247, 132] on div at bounding box center [358, 143] width 458 height 244
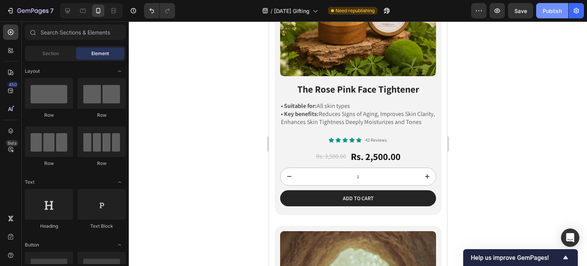
click at [555, 16] on button "Publish" at bounding box center [552, 10] width 32 height 15
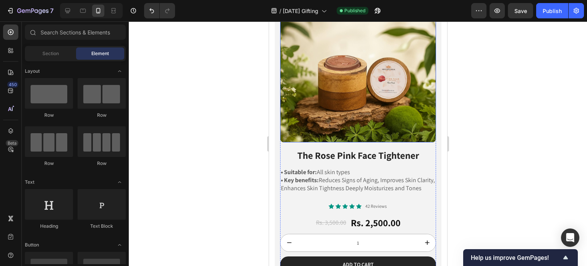
scroll to position [306, 0]
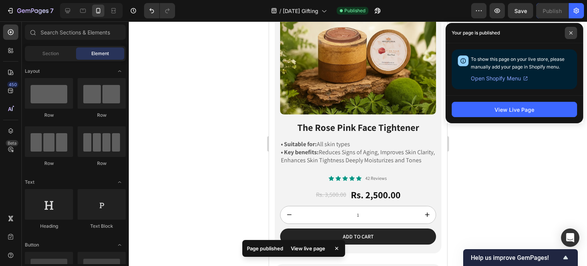
click at [575, 35] on span at bounding box center [571, 33] width 12 height 12
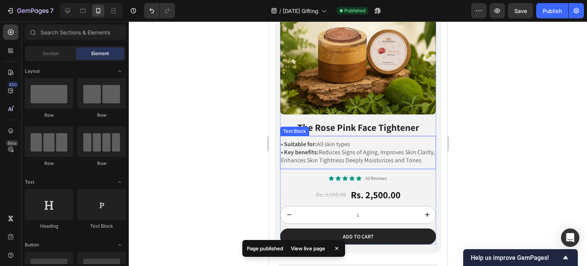
click at [395, 160] on p "• Key benefits: Reduces Signs of Aging, Improves Skin Clarity, Enhances Skin Ti…" at bounding box center [358, 156] width 154 height 16
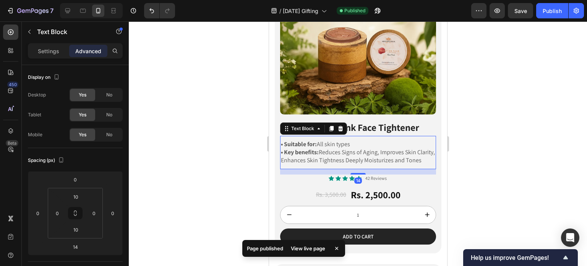
click at [352, 140] on p "• Suitable for: All skin types" at bounding box center [358, 144] width 154 height 8
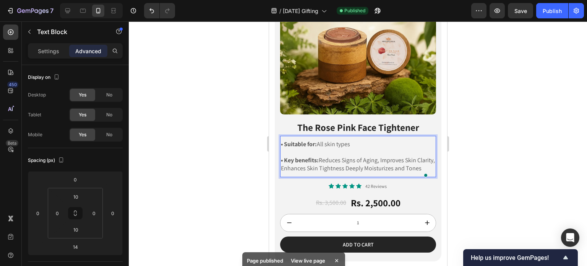
click at [483, 117] on div at bounding box center [358, 143] width 458 height 244
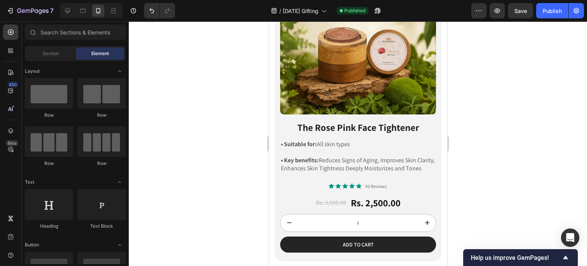
click at [500, 128] on div at bounding box center [358, 143] width 458 height 244
click at [317, 148] on p "Rich Text Editor. Editing area: main" at bounding box center [358, 152] width 154 height 8
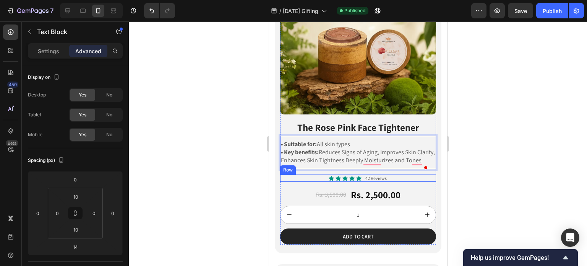
click at [392, 175] on div "Icon Icon Icon Icon Icon Icon List 42 Reviews Text Block Row" at bounding box center [358, 178] width 156 height 8
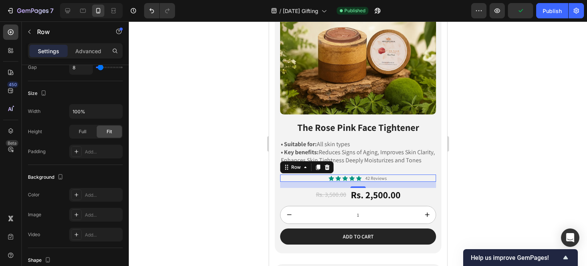
scroll to position [0, 0]
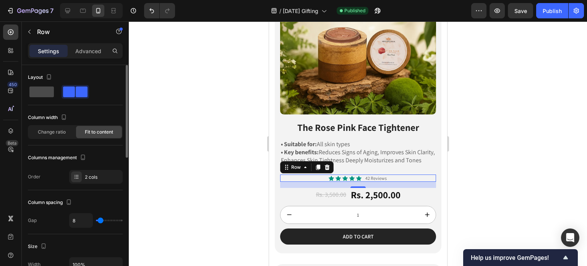
click at [48, 89] on span at bounding box center [41, 91] width 24 height 11
type input "0"
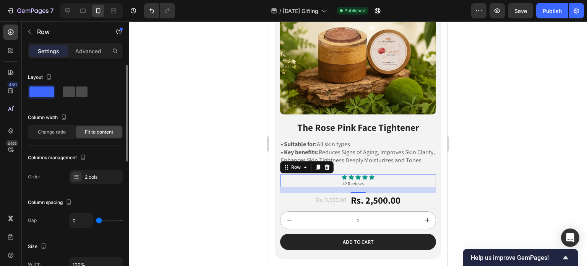
click at [64, 91] on span at bounding box center [69, 91] width 12 height 11
type input "8"
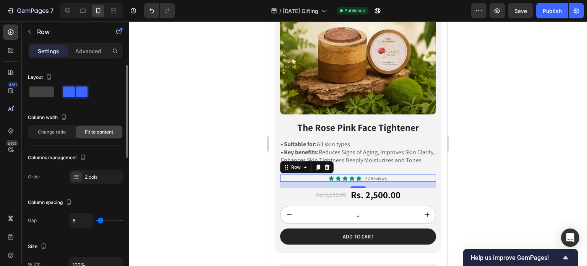
click at [200, 121] on div at bounding box center [358, 143] width 458 height 244
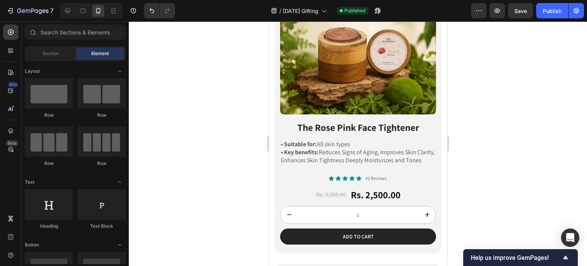
click at [554, 19] on div "7 Version history / Diwali Gifting Published Preview Save Publish" at bounding box center [293, 11] width 587 height 22
click at [555, 17] on button "Publish" at bounding box center [552, 10] width 32 height 15
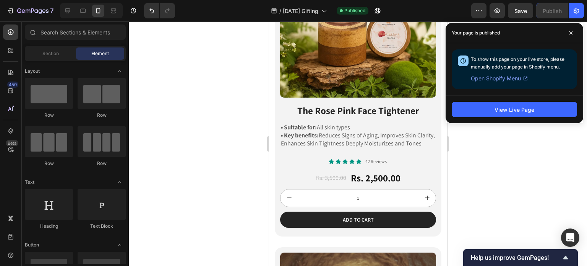
scroll to position [344, 0]
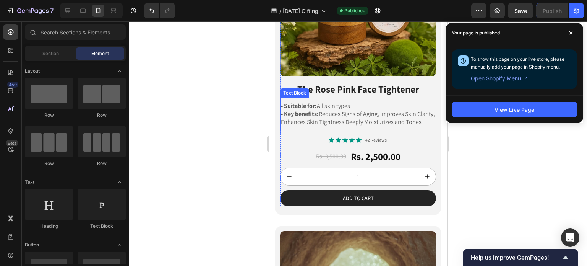
click at [348, 116] on p "• Key benefits: Reduces Signs of Aging, Improves Skin Clarity, Enhances Skin Ti…" at bounding box center [358, 118] width 154 height 16
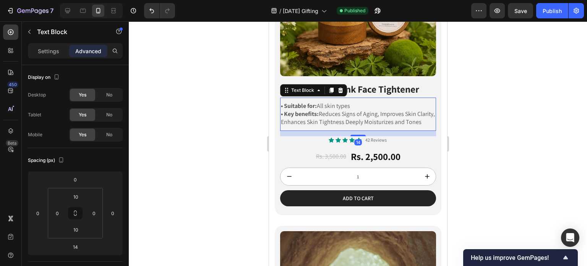
click at [57, 44] on div "Settings Advanced" at bounding box center [75, 50] width 95 height 15
click at [56, 49] on p "Settings" at bounding box center [48, 51] width 21 height 8
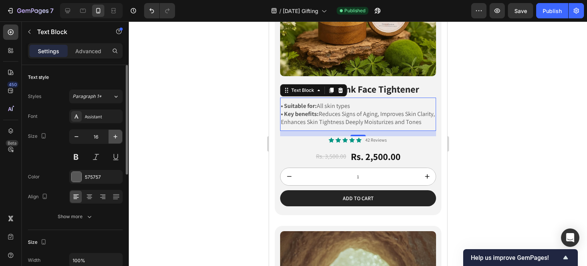
click at [112, 138] on icon "button" at bounding box center [116, 137] width 8 height 8
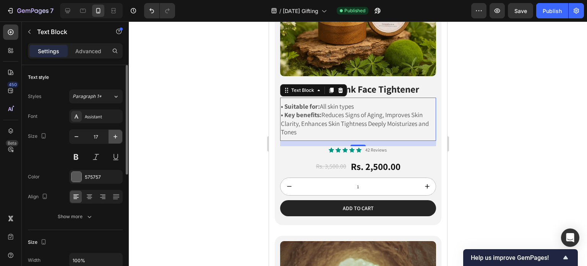
click at [112, 138] on icon "button" at bounding box center [116, 137] width 8 height 8
type input "18"
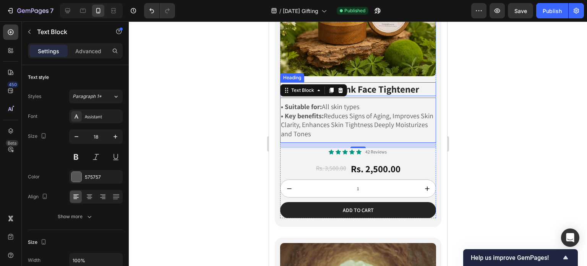
click at [375, 83] on strong "The Rose Pink Face Tightener" at bounding box center [358, 89] width 122 height 13
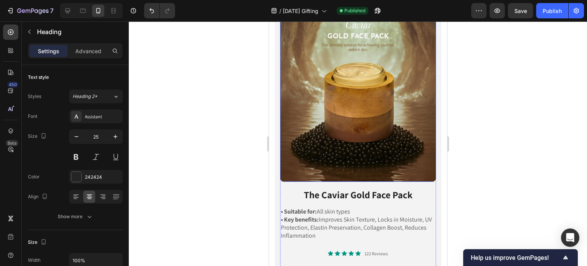
scroll to position [650, 0]
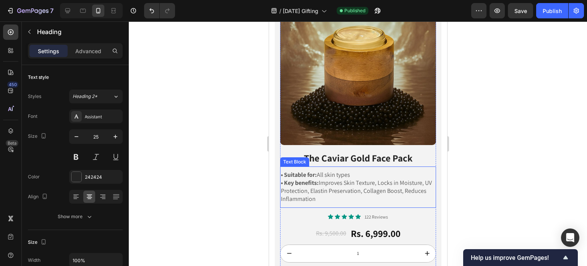
click at [325, 179] on p "• Key benefits: Improves Skin Texture, Locks in Moisture, UV Protection, Elasti…" at bounding box center [358, 191] width 154 height 24
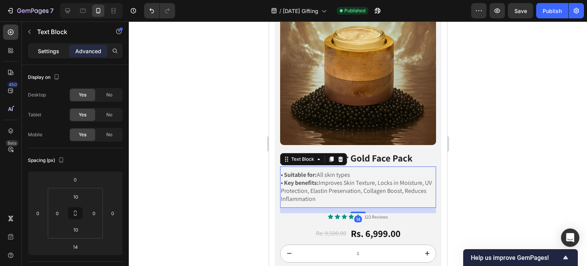
click at [56, 57] on div "Settings" at bounding box center [48, 51] width 38 height 12
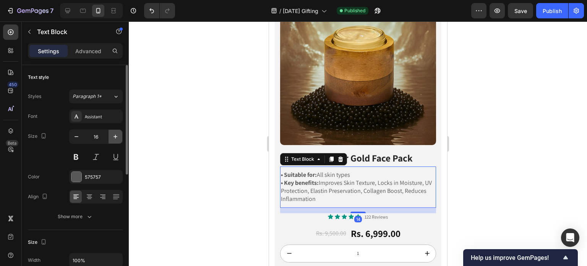
click at [111, 136] on button "button" at bounding box center [116, 137] width 14 height 14
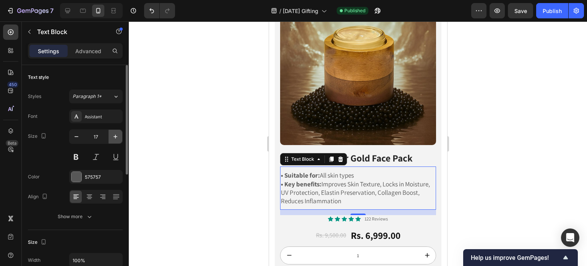
click at [112, 136] on icon "button" at bounding box center [116, 137] width 8 height 8
type input "18"
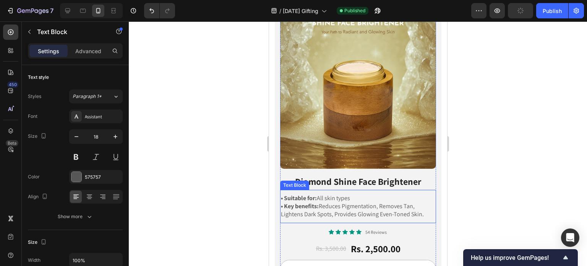
scroll to position [1070, 0]
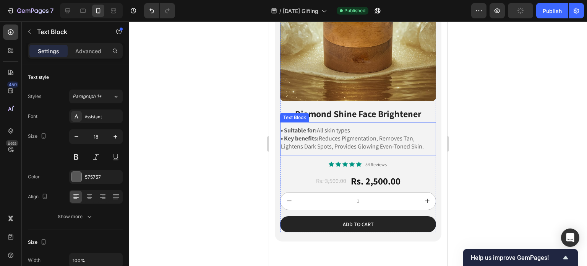
click at [357, 135] on p "• Key benefits: Reduces Pigmentation, Removes Tan, Lightens Dark Spots, Provide…" at bounding box center [358, 143] width 154 height 16
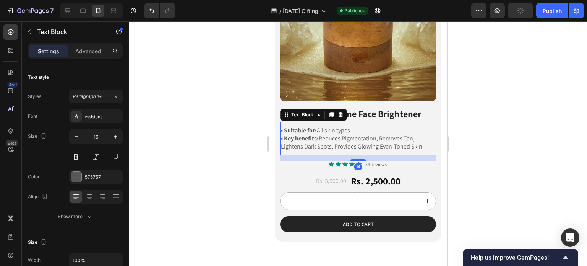
click at [330, 135] on p "• Key benefits: Reduces Pigmentation, Removes Tan, Lightens Dark Spots, Provide…" at bounding box center [358, 143] width 154 height 16
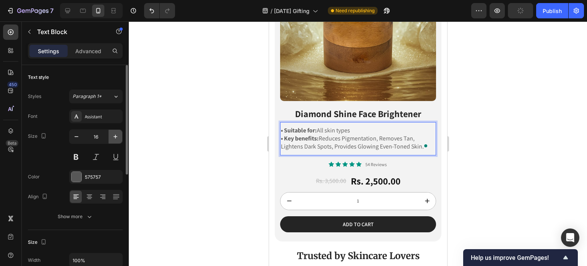
click at [113, 136] on icon "button" at bounding box center [116, 137] width 8 height 8
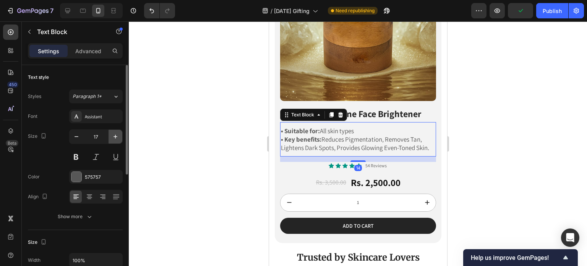
click at [113, 136] on icon "button" at bounding box center [116, 137] width 8 height 8
type input "18"
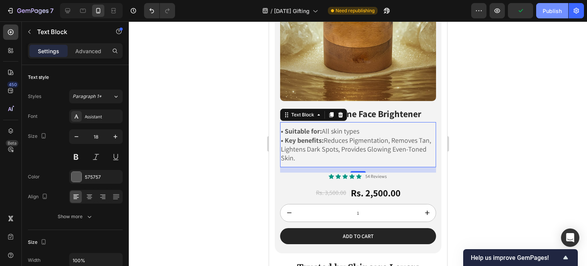
click at [542, 11] on button "Publish" at bounding box center [552, 10] width 32 height 15
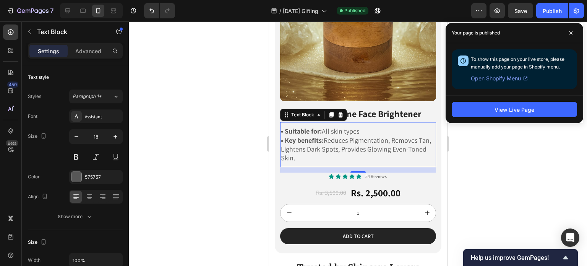
click at [261, 62] on div at bounding box center [358, 143] width 458 height 244
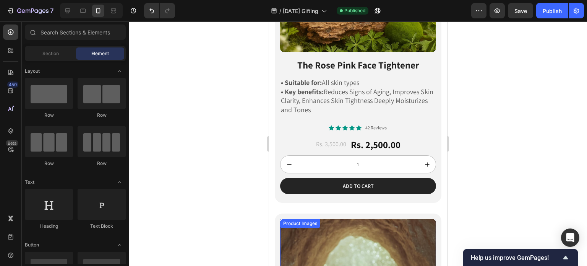
scroll to position [306, 0]
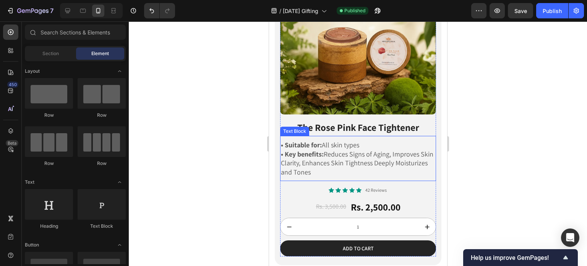
click at [363, 141] on p "• Suitable for: All skin types" at bounding box center [358, 144] width 154 height 9
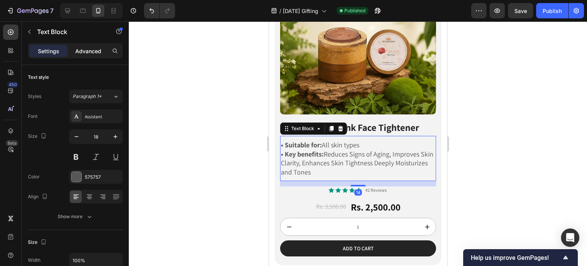
click at [86, 45] on div "Advanced" at bounding box center [88, 51] width 38 height 12
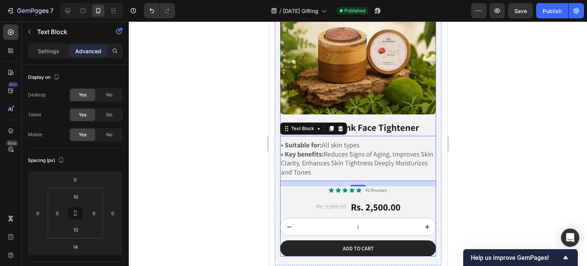
click at [388, 121] on strong "The Rose Pink Face Tightener" at bounding box center [358, 127] width 122 height 13
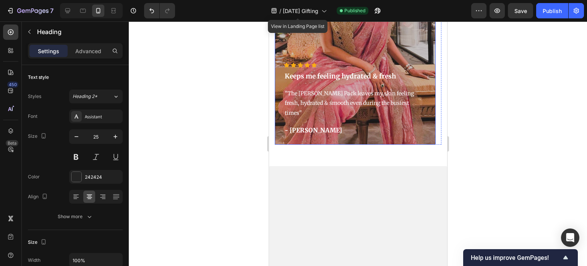
scroll to position [1223, 0]
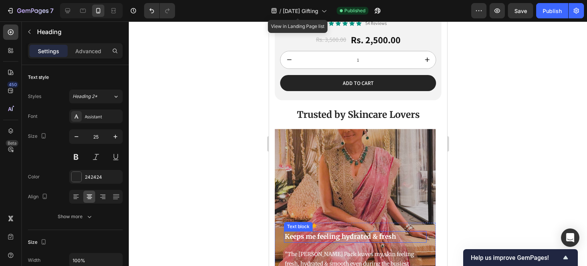
click at [320, 232] on p "Keeps me feeling hydrated & fresh" at bounding box center [354, 237] width 141 height 10
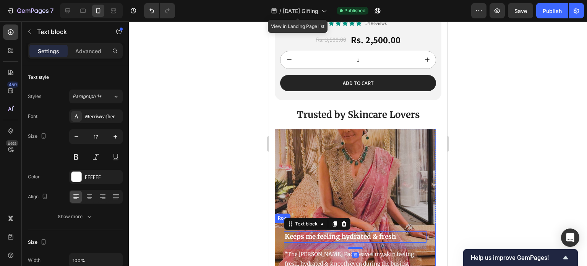
click at [101, 44] on div "Settings Advanced" at bounding box center [75, 50] width 95 height 15
click at [93, 50] on p "Advanced" at bounding box center [88, 51] width 26 height 8
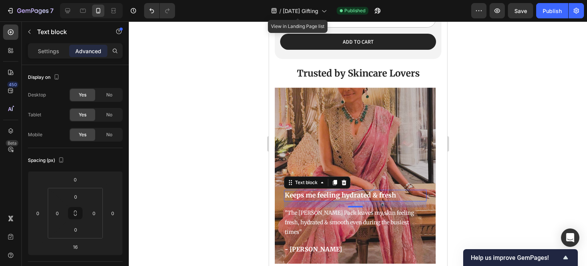
scroll to position [1300, 0]
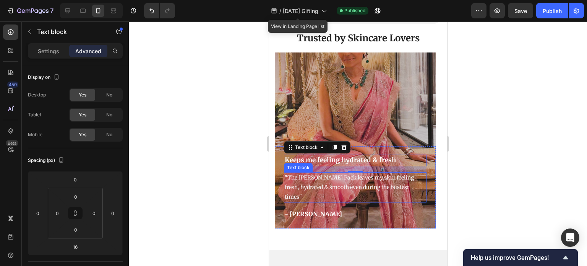
click at [348, 173] on p ""The [PERSON_NAME] Pack leaves my skin feeling fresh, hydrated & smooth even du…" at bounding box center [354, 187] width 141 height 29
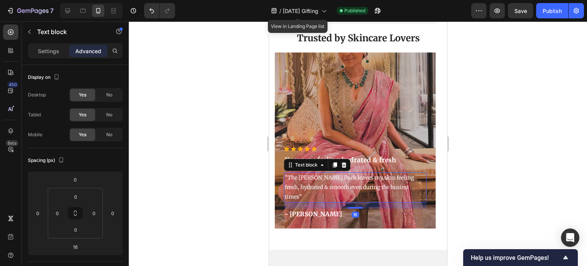
click at [315, 173] on p ""The [PERSON_NAME] Pack leaves my skin feeling fresh, hydrated & smooth even du…" at bounding box center [354, 187] width 141 height 29
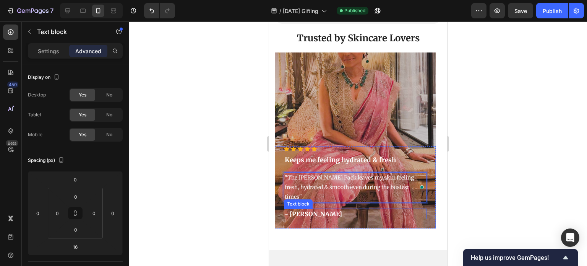
click at [296, 209] on p "- [PERSON_NAME]" at bounding box center [354, 213] width 141 height 9
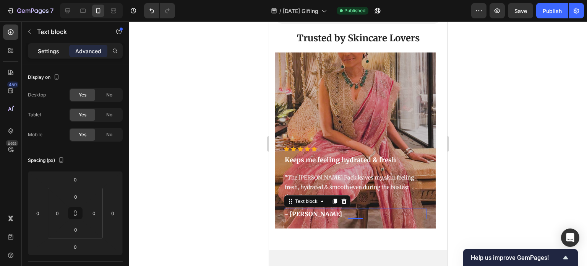
click at [60, 55] on div "Settings" at bounding box center [48, 51] width 38 height 12
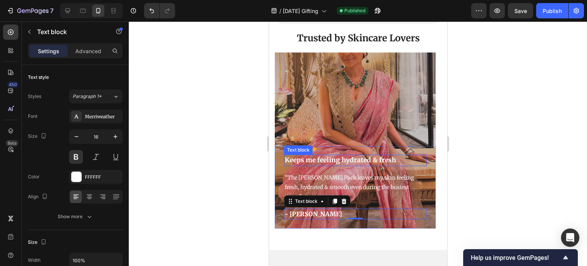
click at [313, 155] on p "Keeps me feeling hydrated & fresh" at bounding box center [354, 160] width 141 height 10
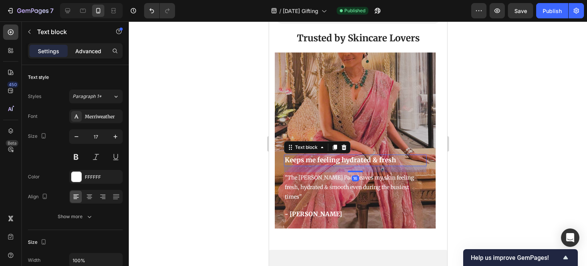
click at [91, 49] on p "Advanced" at bounding box center [88, 51] width 26 height 8
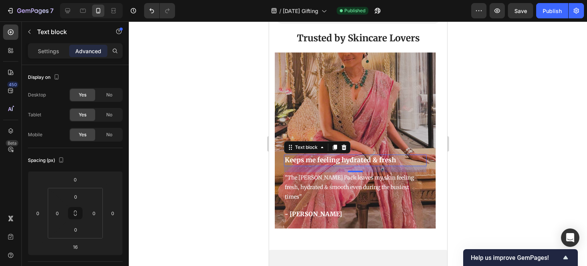
click at [339, 173] on p ""The [PERSON_NAME] Pack leaves my skin feeling fresh, hydrated & smooth even du…" at bounding box center [354, 187] width 141 height 29
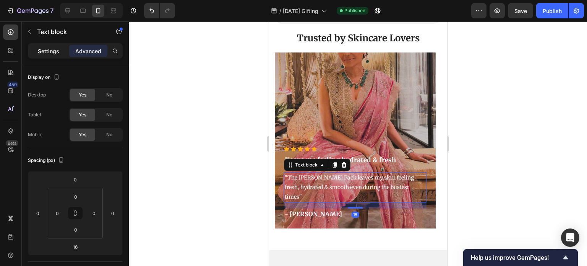
click at [54, 57] on div "Settings" at bounding box center [48, 51] width 38 height 12
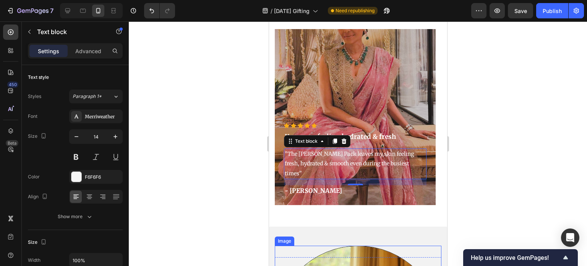
scroll to position [1453, 0]
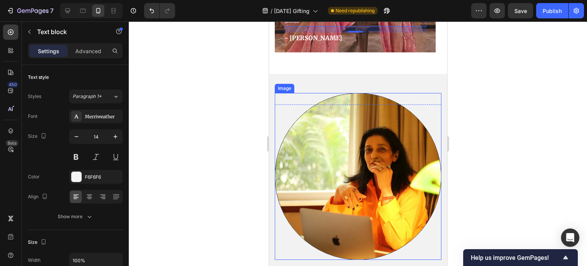
click at [407, 119] on img at bounding box center [357, 176] width 167 height 167
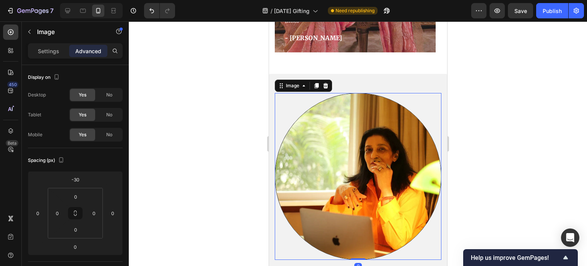
click at [61, 59] on div "Settings Advanced" at bounding box center [75, 54] width 107 height 22
click at [60, 55] on div "Settings" at bounding box center [48, 51] width 38 height 12
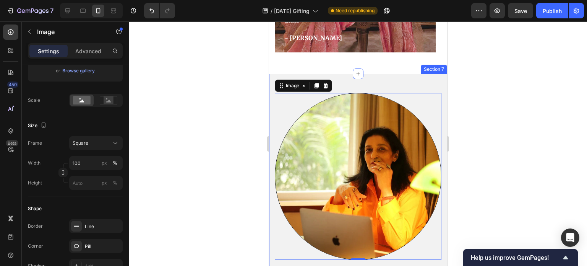
scroll to position [1414, 0]
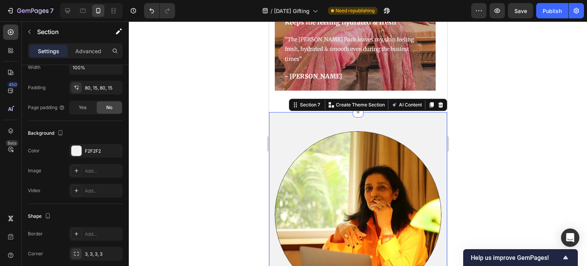
scroll to position [0, 0]
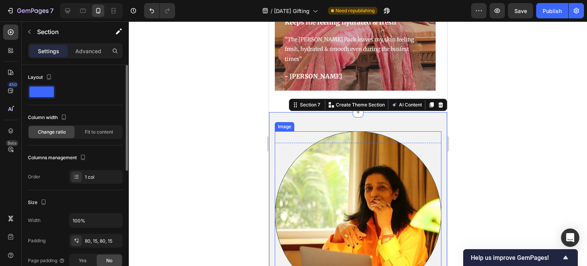
click at [411, 142] on div at bounding box center [357, 214] width 167 height 167
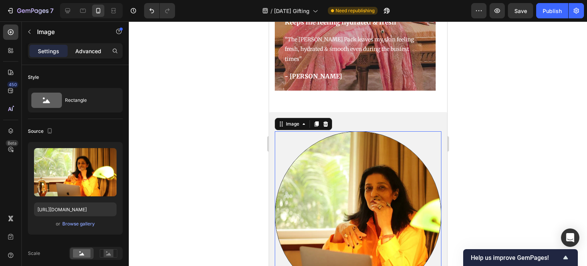
click at [97, 51] on p "Advanced" at bounding box center [88, 51] width 26 height 8
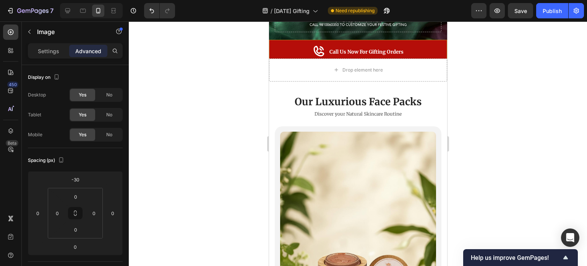
scroll to position [4, 0]
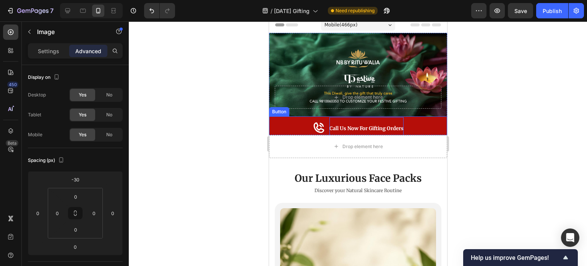
click at [368, 127] on strong "Call Us Now for Gifting Orders" at bounding box center [366, 128] width 74 height 6
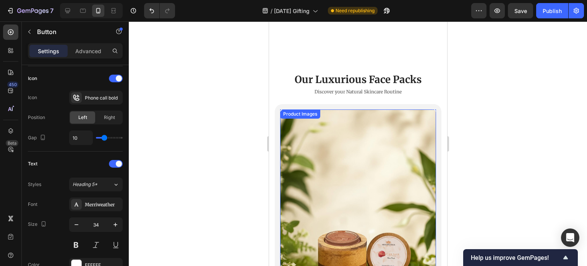
scroll to position [153, 0]
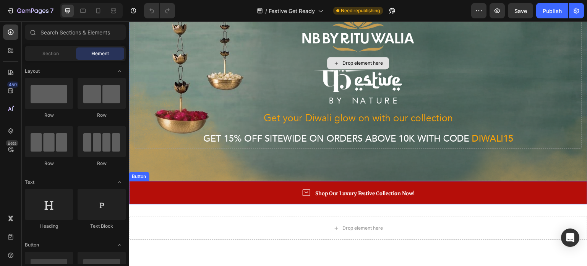
scroll to position [153, 0]
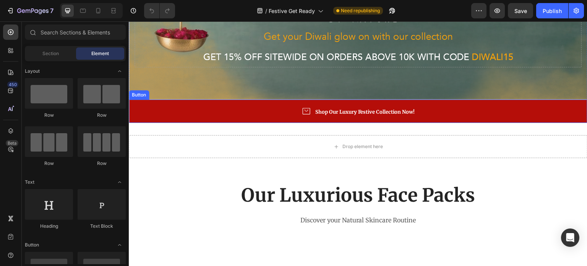
click at [286, 111] on link "Shop Our Luxury Festive Collection Now!" at bounding box center [358, 111] width 459 height 24
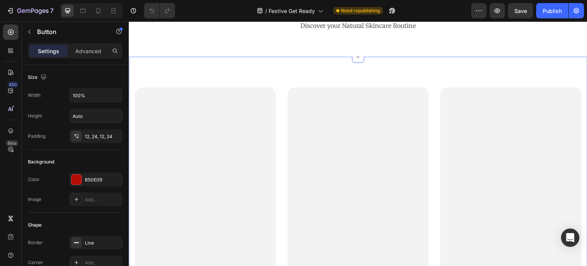
scroll to position [268, 0]
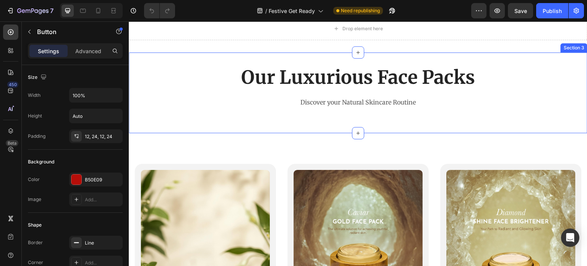
click at [297, 113] on div "Our Luxurious Face Packs Heading Discover your Natural Skincare Routine Text bl…" at bounding box center [358, 93] width 459 height 56
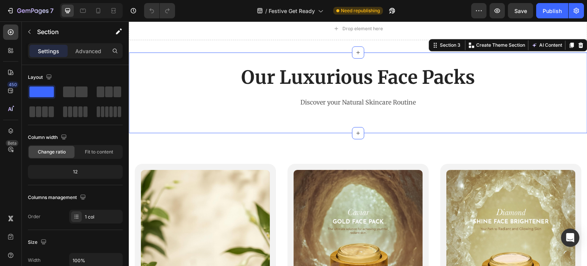
click at [94, 43] on div "Settings Advanced" at bounding box center [75, 50] width 95 height 15
click at [94, 49] on p "Advanced" at bounding box center [88, 51] width 26 height 8
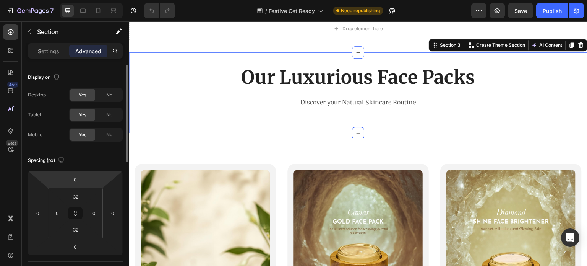
scroll to position [153, 0]
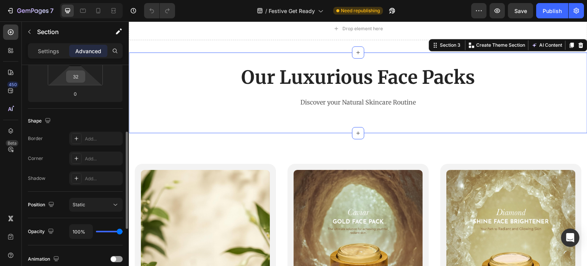
click at [80, 80] on input "32" at bounding box center [75, 76] width 15 height 11
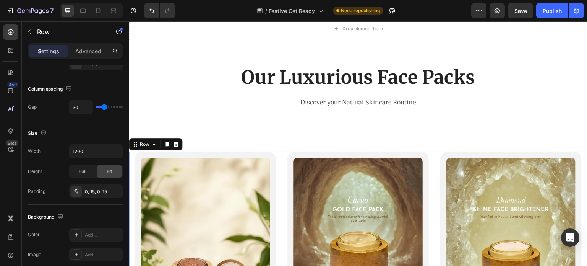
scroll to position [0, 0]
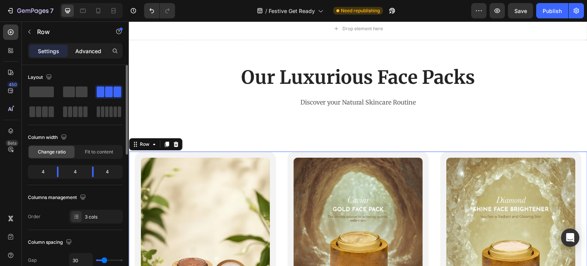
click at [96, 53] on p "Advanced" at bounding box center [88, 51] width 26 height 8
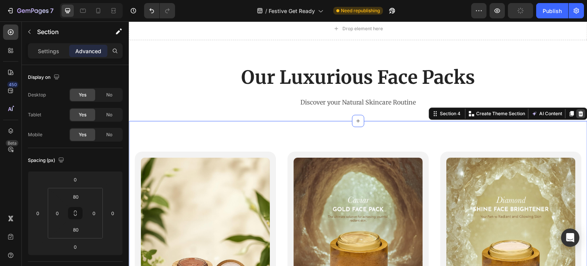
click at [578, 113] on icon at bounding box center [581, 113] width 6 height 6
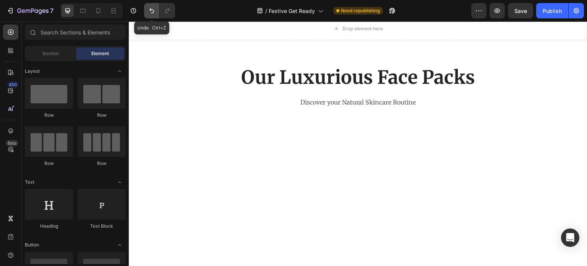
click at [153, 10] on icon "Undo/Redo" at bounding box center [151, 10] width 5 height 5
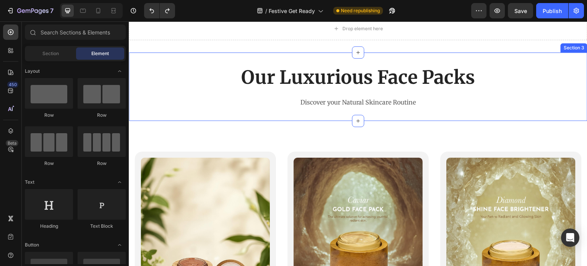
click at [319, 114] on div "Our Luxurious Face Packs Heading Discover your Natural Skincare Routine Text bl…" at bounding box center [358, 93] width 459 height 56
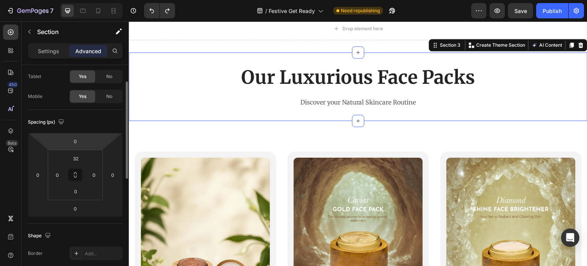
scroll to position [76, 0]
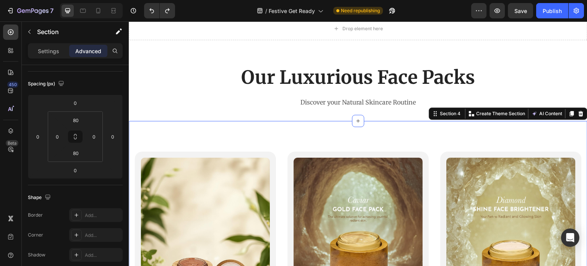
click at [82, 151] on input "80" at bounding box center [75, 152] width 15 height 11
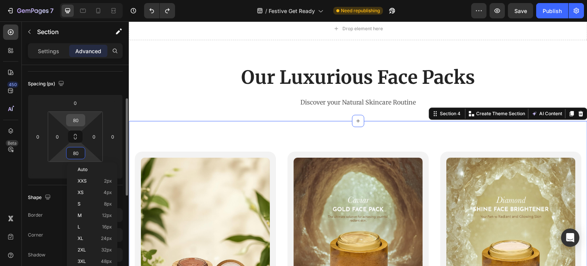
click at [82, 120] on input "80" at bounding box center [75, 119] width 15 height 11
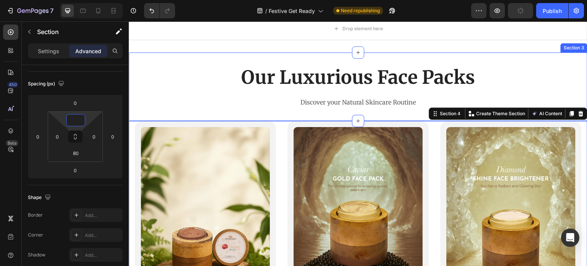
click at [246, 84] on h2 "Our Luxurious Face Packs" at bounding box center [358, 77] width 459 height 25
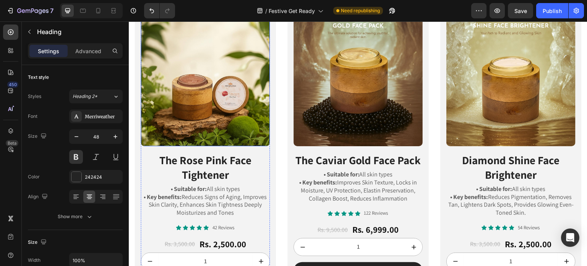
scroll to position [497, 0]
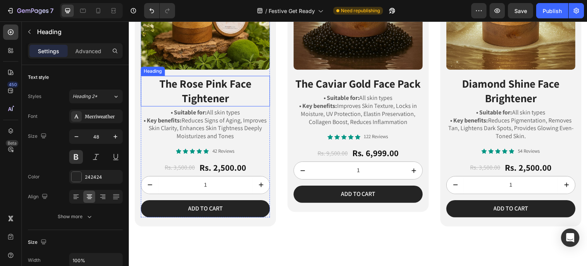
click at [241, 97] on h2 "The Rose Pink Face Tightener" at bounding box center [205, 91] width 129 height 30
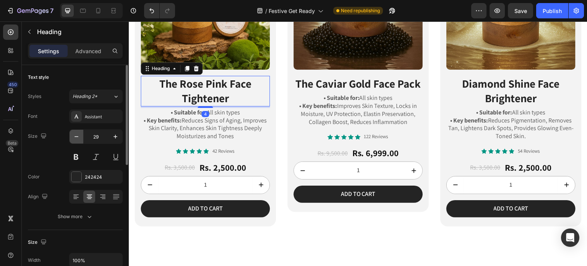
click at [77, 136] on icon "button" at bounding box center [77, 137] width 8 height 8
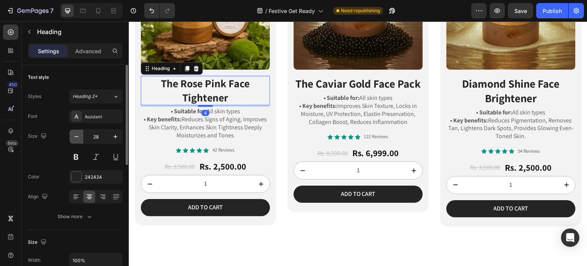
click at [77, 136] on icon "button" at bounding box center [77, 137] width 8 height 8
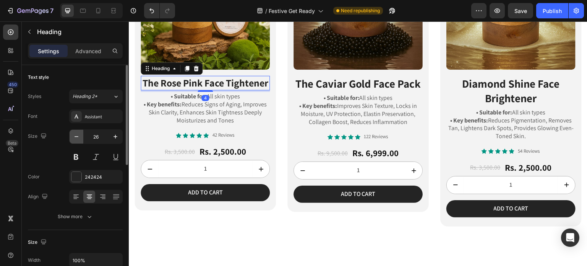
click at [77, 136] on icon "button" at bounding box center [77, 137] width 8 height 8
type input "25"
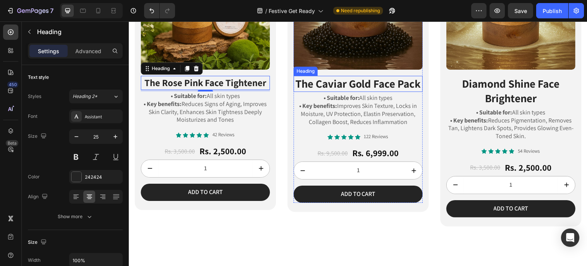
click at [323, 80] on strong "The Caviar Gold Face Pack" at bounding box center [359, 83] width 126 height 15
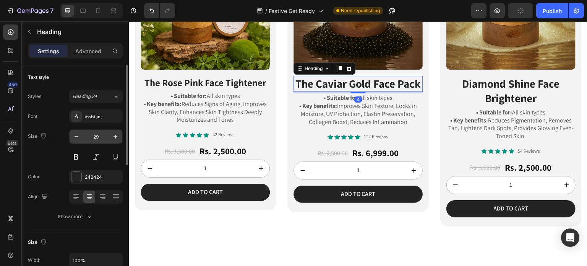
click at [84, 136] on input "29" at bounding box center [95, 137] width 25 height 14
click at [81, 136] on button "button" at bounding box center [77, 137] width 14 height 14
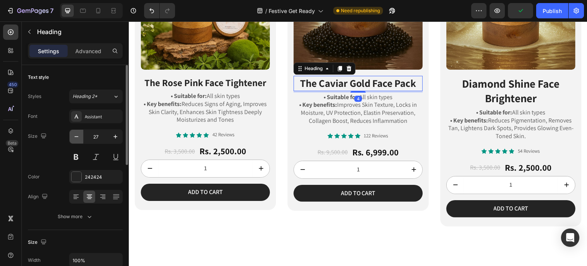
click at [81, 136] on button "button" at bounding box center [77, 137] width 14 height 14
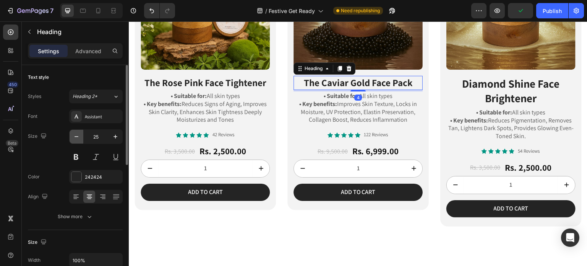
click at [81, 136] on button "button" at bounding box center [77, 137] width 14 height 14
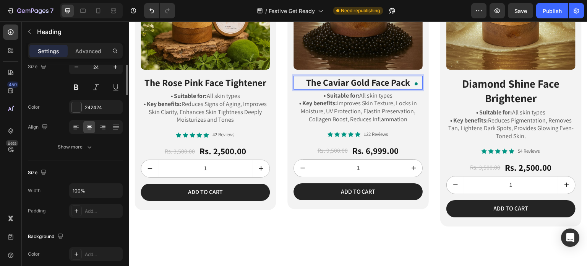
scroll to position [0, 0]
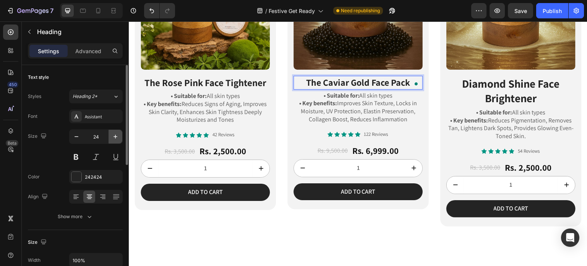
click at [119, 136] on button "button" at bounding box center [116, 137] width 14 height 14
type input "25"
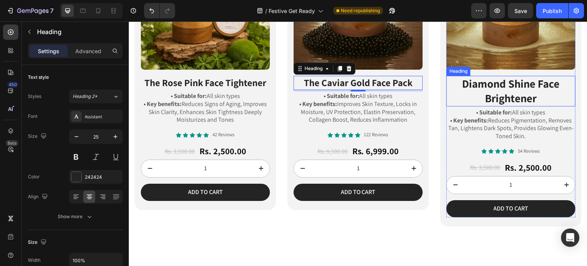
click at [477, 80] on strong "Diamond Shine Face Brightener" at bounding box center [511, 90] width 97 height 29
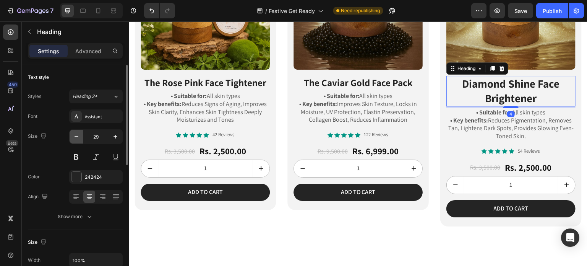
click at [73, 140] on icon "button" at bounding box center [77, 137] width 8 height 8
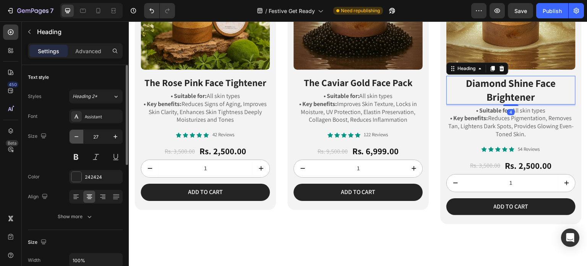
click at [73, 140] on icon "button" at bounding box center [77, 137] width 8 height 8
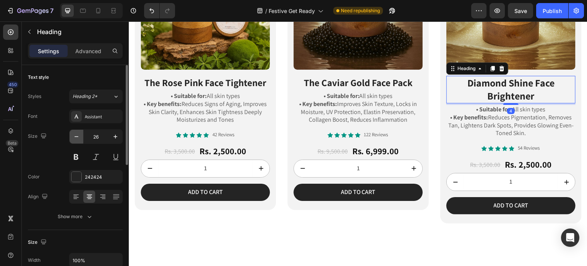
click at [73, 140] on icon "button" at bounding box center [77, 137] width 8 height 8
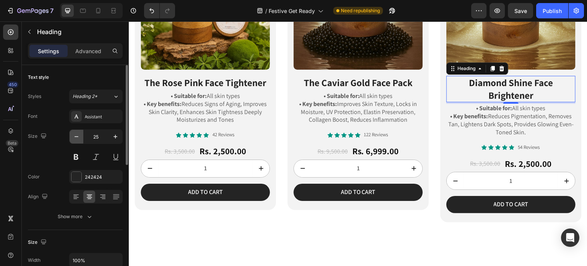
click at [73, 140] on icon "button" at bounding box center [77, 137] width 8 height 8
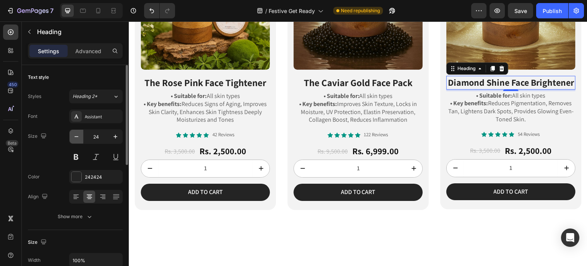
click at [73, 140] on icon "button" at bounding box center [77, 137] width 8 height 8
type input "23"
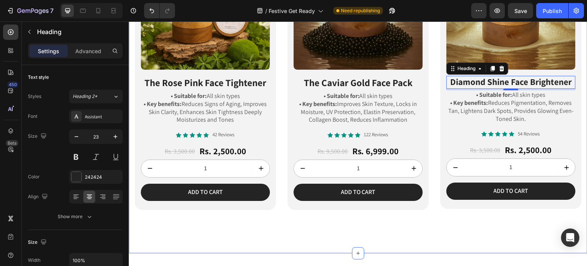
click at [440, 224] on div "Product Images The Rose Pink Face Tightener Heading • Suitable for: All skin ty…" at bounding box center [358, 72] width 459 height 362
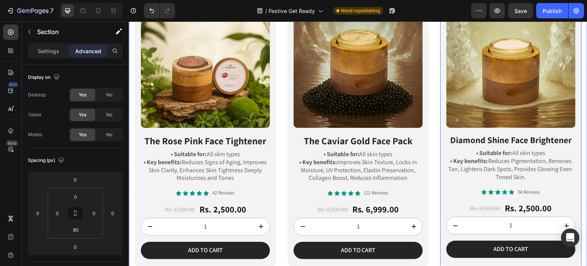
scroll to position [497, 0]
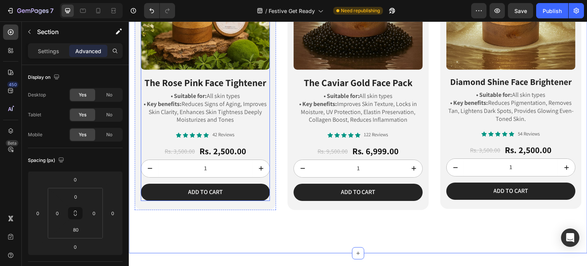
click at [223, 106] on p "• Key benefits: Reduces Signs of Aging, Improves Skin Clarity, Enhances Skin Ti…" at bounding box center [205, 112] width 128 height 24
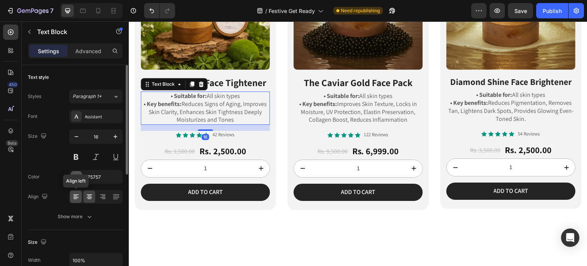
click at [75, 198] on icon at bounding box center [75, 198] width 4 height 1
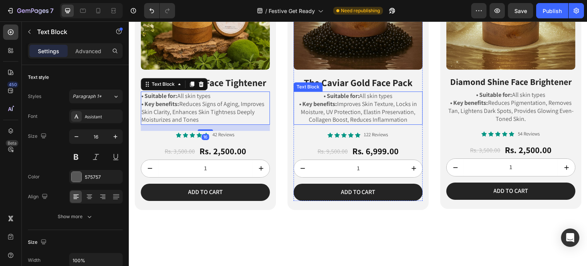
click at [346, 114] on p "• Key benefits: Improves Skin Texture, Locks in Moisture, UV Protection, Elasti…" at bounding box center [358, 112] width 128 height 24
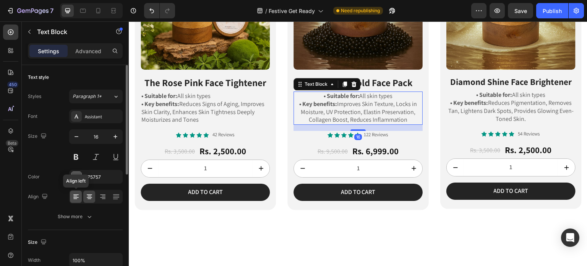
click at [73, 192] on div at bounding box center [76, 196] width 12 height 12
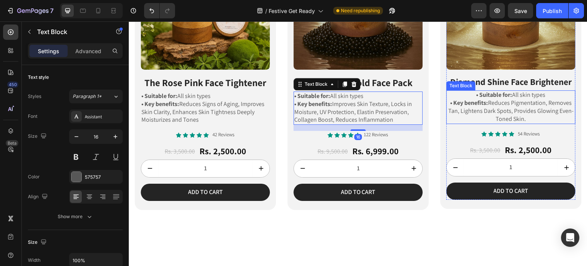
click at [500, 104] on p "• Key benefits: Reduces Pigmentation, Removes Tan, Lightens Dark Spots, Provide…" at bounding box center [511, 111] width 128 height 24
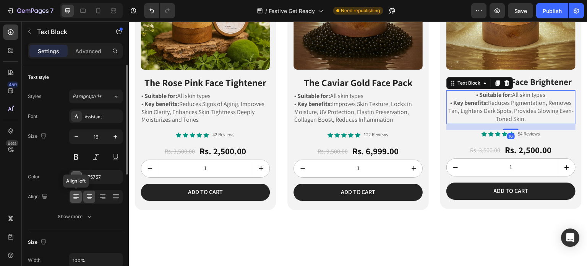
click at [75, 194] on icon at bounding box center [75, 194] width 5 height 1
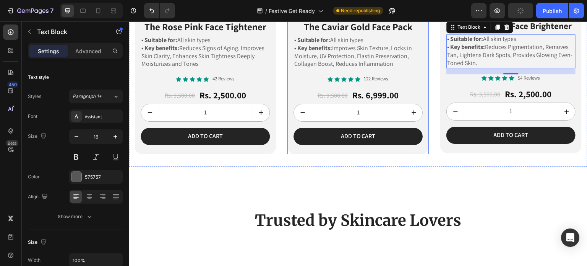
scroll to position [535, 0]
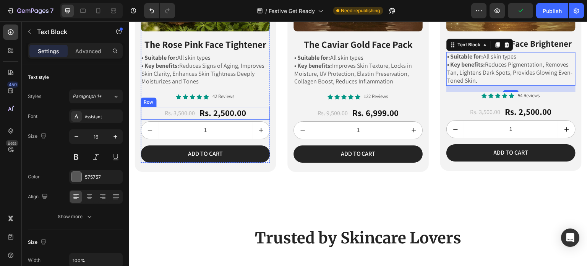
click at [250, 108] on div "Rs. 3,500.00 Product Price Product Price Rs. 2,500.00 Product Price Product Pri…" at bounding box center [205, 113] width 129 height 13
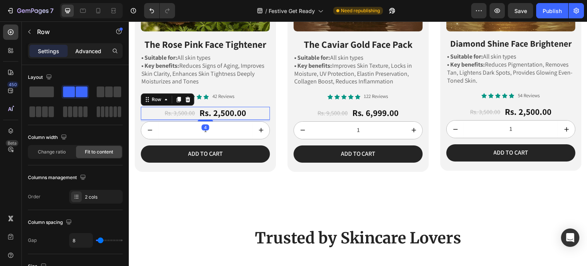
click at [94, 50] on p "Advanced" at bounding box center [88, 51] width 26 height 8
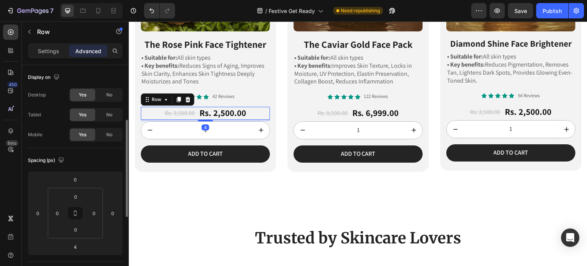
scroll to position [38, 0]
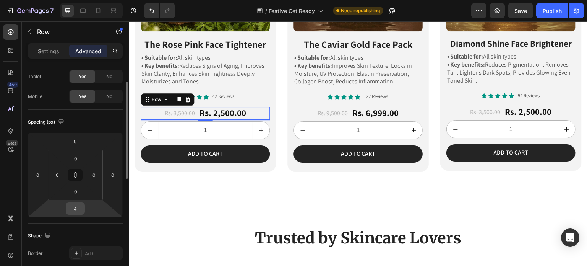
click at [83, 209] on div "4" at bounding box center [75, 208] width 19 height 12
drag, startPoint x: 66, startPoint y: 207, endPoint x: 71, endPoint y: 207, distance: 5.4
click at [67, 207] on div "4" at bounding box center [75, 208] width 19 height 12
click at [82, 208] on input "4" at bounding box center [75, 208] width 15 height 11
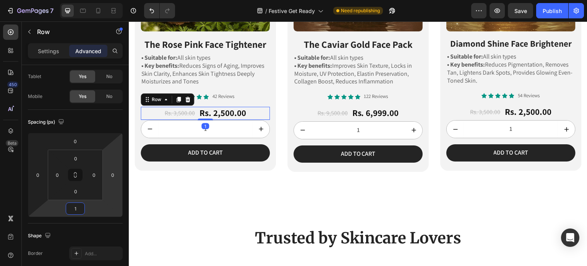
type input "10"
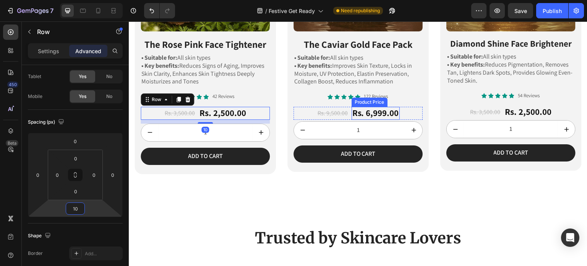
click at [404, 107] on div "Rs. 9,500.00 Product Price Product Price Rs. 6,999.00 Product Price Product Pri…" at bounding box center [358, 113] width 129 height 13
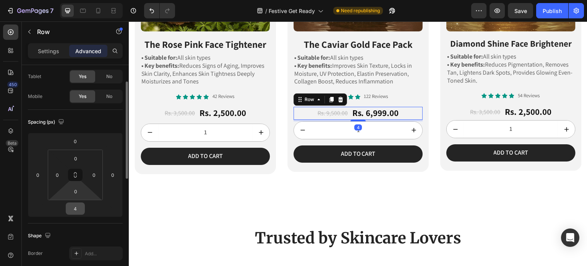
click at [81, 206] on input "4" at bounding box center [75, 208] width 15 height 11
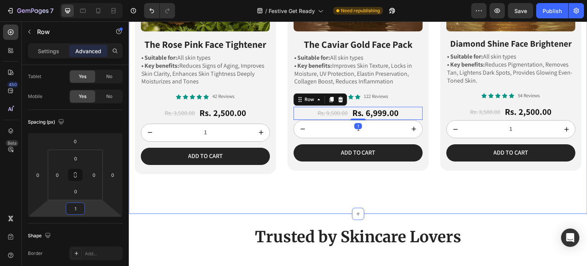
type input "10"
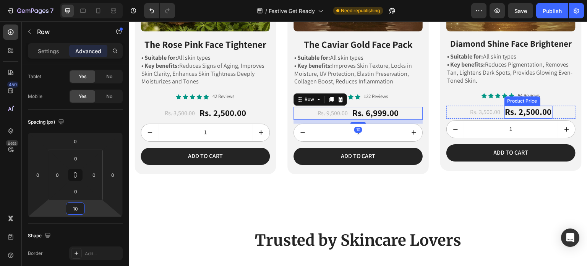
click at [542, 110] on div "Rs. 2,500.00" at bounding box center [529, 112] width 48 height 13
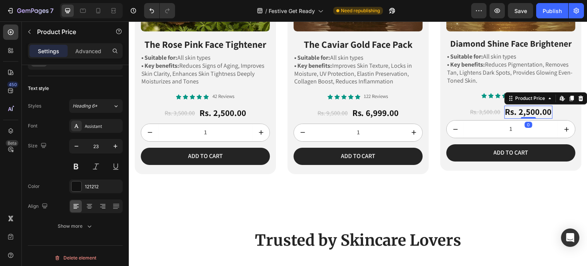
scroll to position [0, 0]
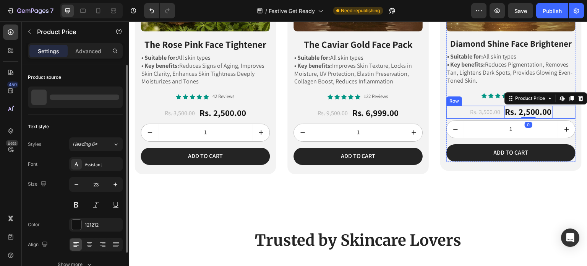
click at [552, 107] on div "Rs. 3,500.00 Product Price Product Price Rs. 2,500.00 Product Price Edit conten…" at bounding box center [511, 112] width 129 height 13
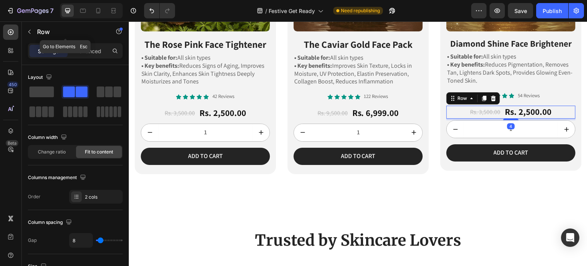
click at [96, 42] on div "Row" at bounding box center [65, 32] width 87 height 22
click at [94, 48] on p "Advanced" at bounding box center [88, 51] width 26 height 8
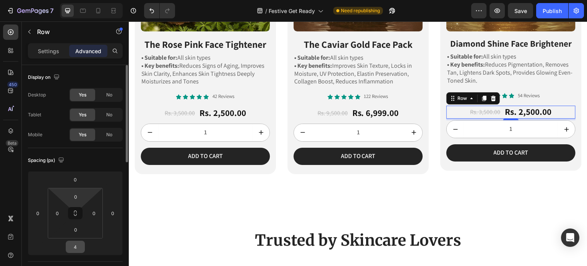
scroll to position [38, 0]
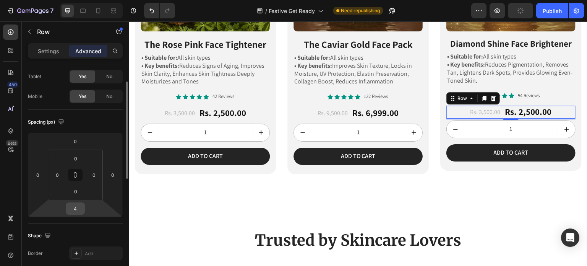
click at [77, 210] on input "4" at bounding box center [75, 208] width 15 height 11
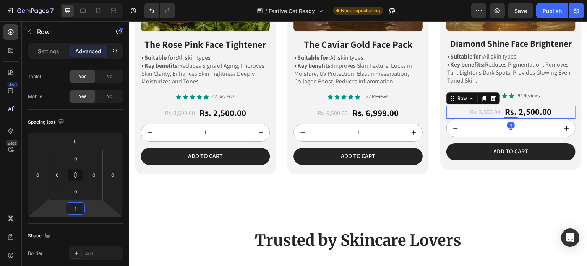
type input "10"
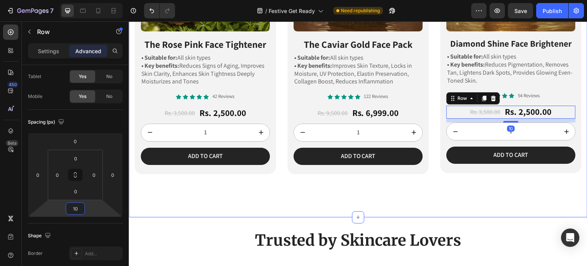
click at [396, 201] on div "Product Images The Rose Pink Face Tightener Heading • Suitable for: All skin ty…" at bounding box center [358, 35] width 459 height 364
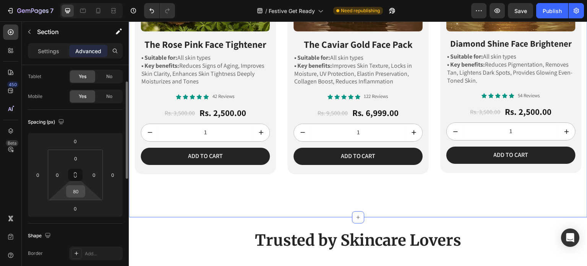
click at [76, 188] on input "80" at bounding box center [75, 190] width 15 height 11
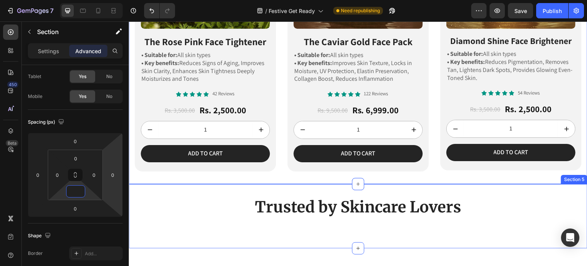
scroll to position [612, 0]
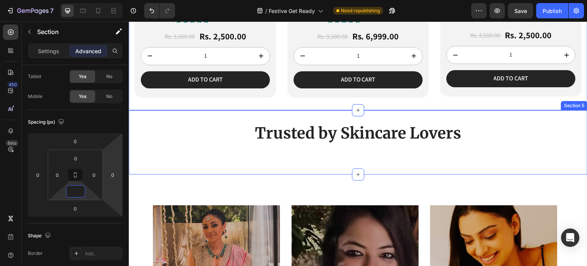
click at [298, 161] on div "Trusted by Skincare Lovers Heading Section 5" at bounding box center [358, 142] width 459 height 64
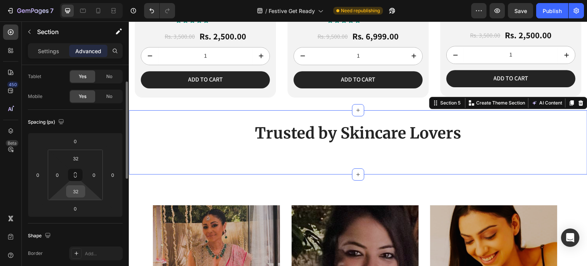
click at [85, 190] on div "32" at bounding box center [75, 191] width 19 height 12
click at [76, 191] on input "32" at bounding box center [75, 190] width 15 height 11
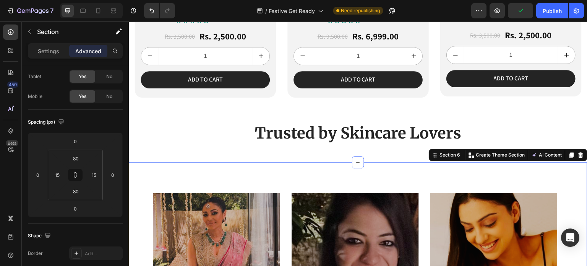
click at [73, 163] on input "80" at bounding box center [75, 158] width 15 height 11
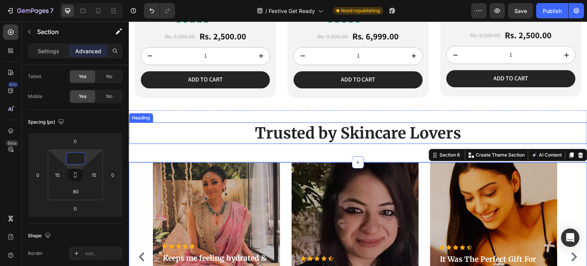
click at [208, 122] on h2 "Trusted by Skincare Lovers" at bounding box center [358, 132] width 459 height 21
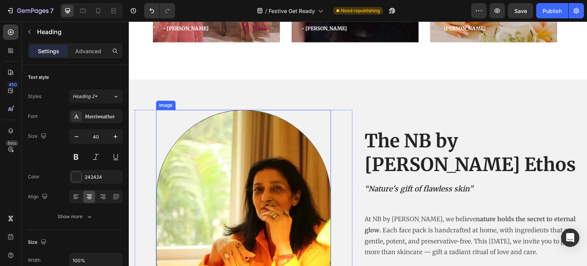
scroll to position [841, 0]
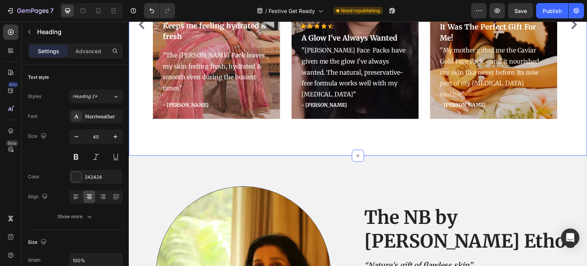
click at [300, 125] on div "Icon Icon Icon Icon Icon Icon List Hoz Keeps me feeling hydrated & fresh Text b…" at bounding box center [358, 43] width 459 height 226
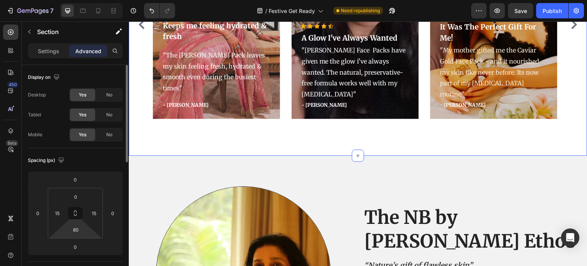
type input "4"
click at [80, 0] on html "7 Version history / Festive Get Ready Need republishing Preview Save Publish 45…" at bounding box center [293, 0] width 587 height 0
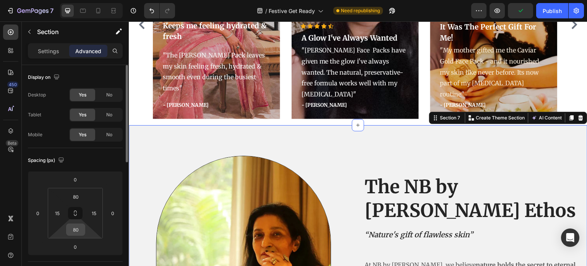
click at [78, 227] on input "80" at bounding box center [75, 229] width 15 height 11
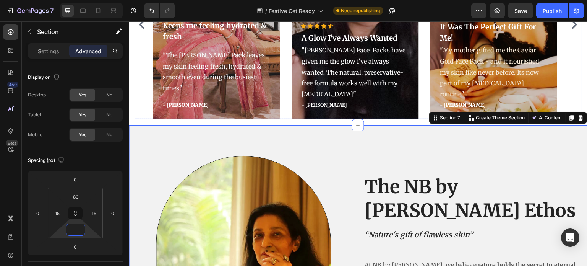
click at [141, 107] on div "Icon Icon Icon Icon Icon Icon List Hoz Keeps me feeling hydrated & fresh Text b…" at bounding box center [358, 24] width 447 height 189
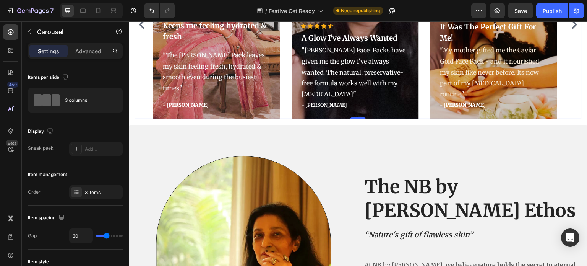
click at [150, 146] on div "Image Row The NB by [PERSON_NAME] Heading “Nature's gift of flawless skin” Head…" at bounding box center [358, 257] width 459 height 264
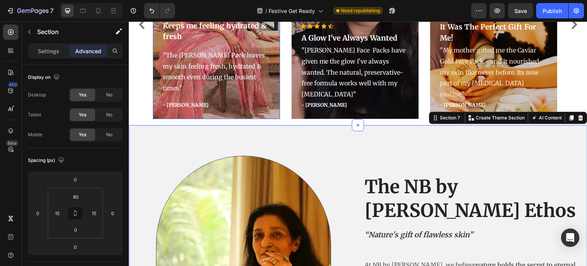
click at [148, 112] on div "Icon Icon Icon Icon Icon Icon List Hoz Keeps me feeling hydrated & fresh Text b…" at bounding box center [358, 24] width 447 height 189
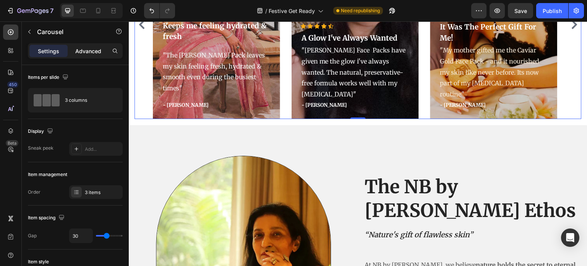
click at [92, 49] on p "Advanced" at bounding box center [88, 51] width 26 height 8
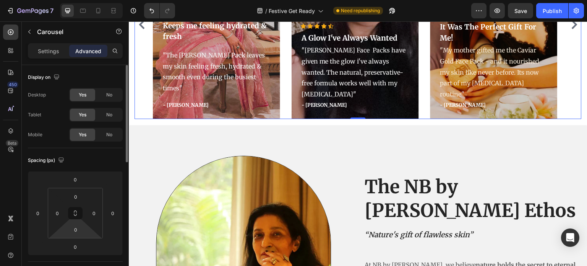
scroll to position [115, 0]
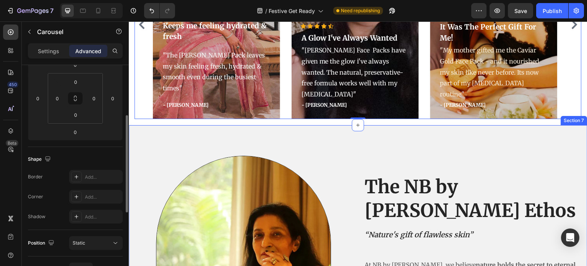
click at [188, 137] on div "Image Row The NB by [PERSON_NAME] Heading “Nature's gift of flawless skin” Head…" at bounding box center [358, 257] width 459 height 264
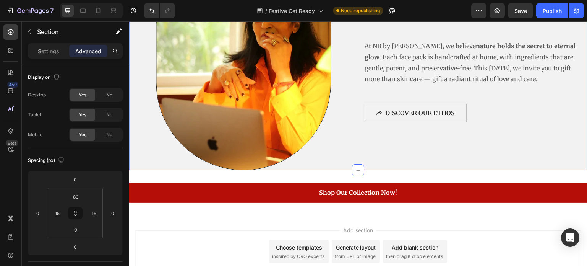
scroll to position [994, 0]
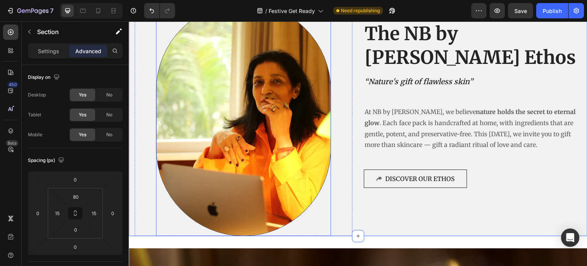
click at [221, 94] on img at bounding box center [243, 120] width 175 height 234
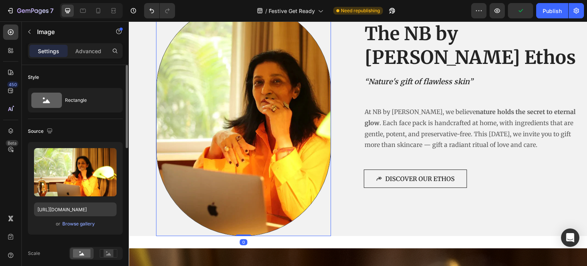
scroll to position [191, 0]
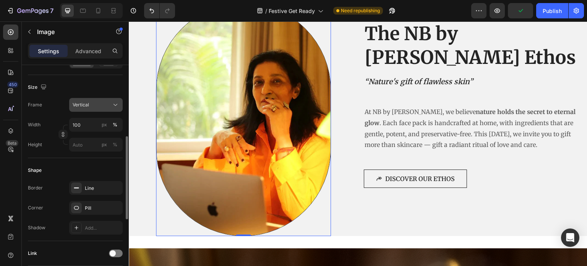
click at [96, 108] on div "Vertical" at bounding box center [96, 105] width 47 height 8
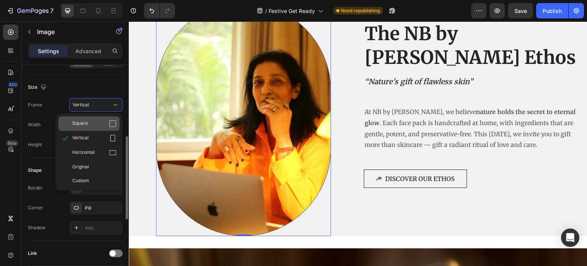
click at [101, 126] on div "Square" at bounding box center [94, 124] width 44 height 8
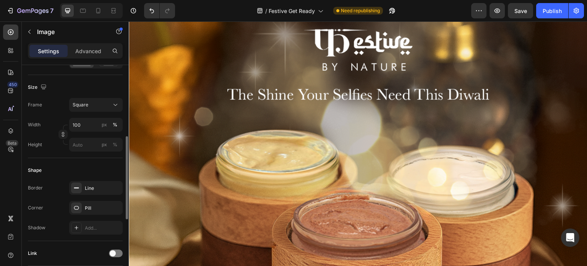
scroll to position [1300, 0]
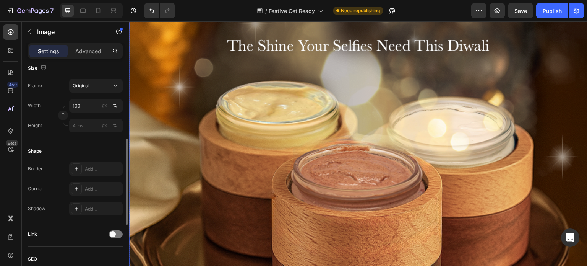
click at [331, 162] on img at bounding box center [358, 141] width 459 height 459
click at [99, 88] on div "Original" at bounding box center [91, 85] width 37 height 7
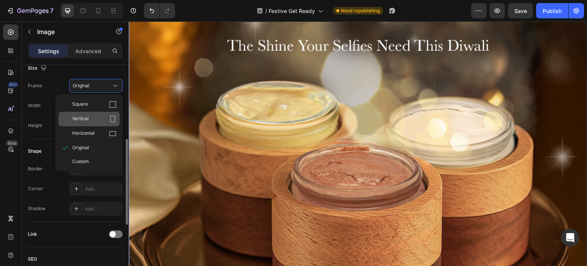
click at [101, 116] on div "Vertical" at bounding box center [94, 119] width 44 height 8
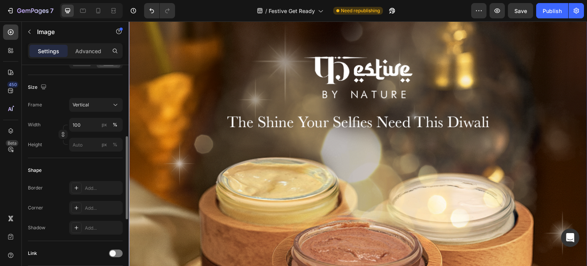
click at [107, 97] on div "Size Frame Vertical Width 100 px % Height px %" at bounding box center [75, 116] width 95 height 83
click at [102, 109] on button "Vertical" at bounding box center [96, 105] width 54 height 14
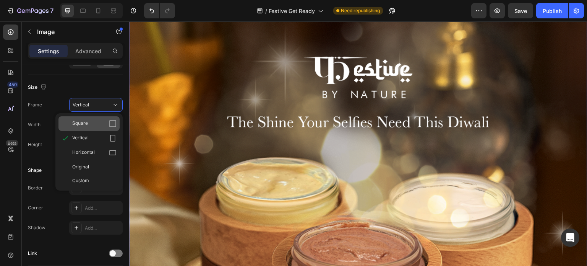
click at [99, 116] on div "Square" at bounding box center [88, 123] width 61 height 15
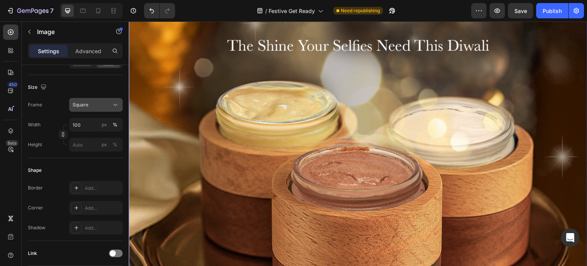
click at [104, 106] on div "Square" at bounding box center [91, 104] width 37 height 7
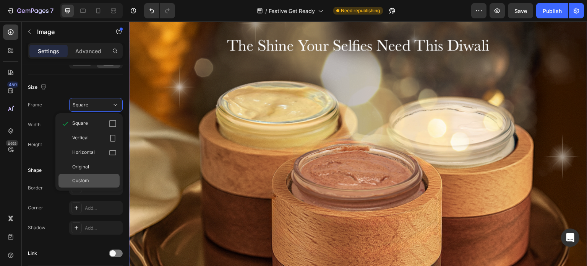
click at [91, 180] on div "Custom" at bounding box center [94, 180] width 44 height 7
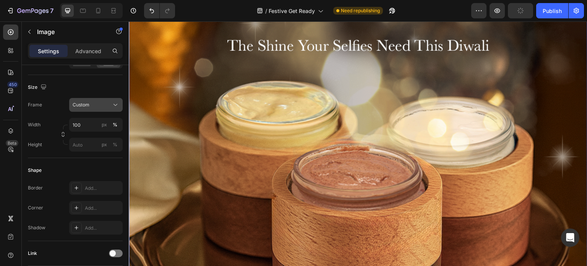
click at [102, 105] on div "Custom" at bounding box center [91, 104] width 37 height 7
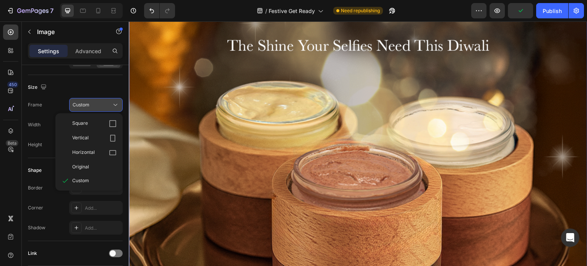
click at [106, 102] on div "Custom" at bounding box center [91, 104] width 37 height 7
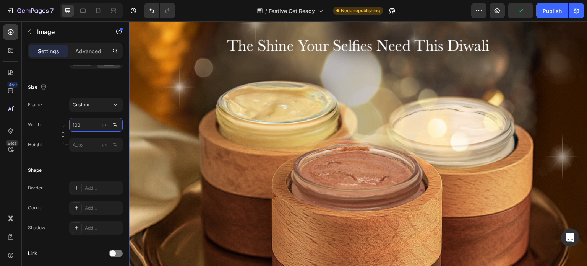
click at [93, 125] on input "100" at bounding box center [96, 125] width 54 height 14
drag, startPoint x: 93, startPoint y: 125, endPoint x: 73, endPoint y: 124, distance: 19.9
click at [73, 124] on input "100" at bounding box center [96, 125] width 54 height 14
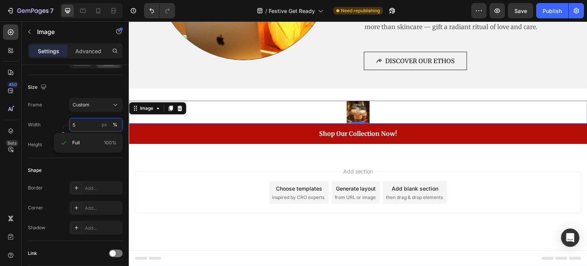
scroll to position [1111, 0]
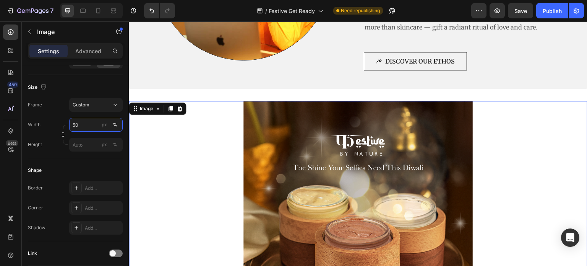
type input "50"
click at [213, 116] on div at bounding box center [358, 215] width 459 height 229
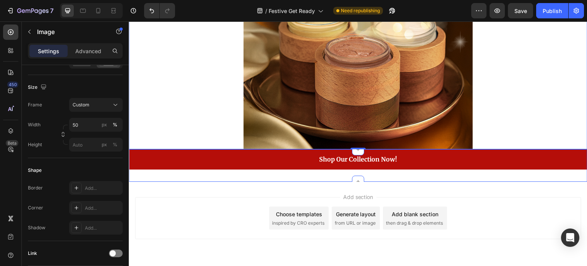
scroll to position [1239, 0]
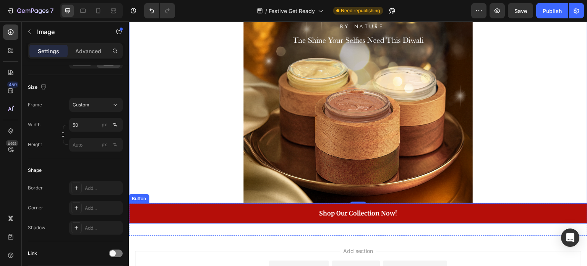
click at [190, 207] on link "Shop Our Collection Now!" at bounding box center [358, 213] width 459 height 20
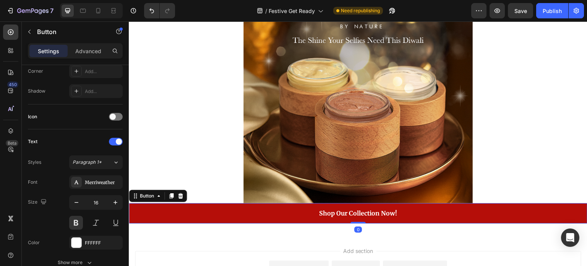
scroll to position [0, 0]
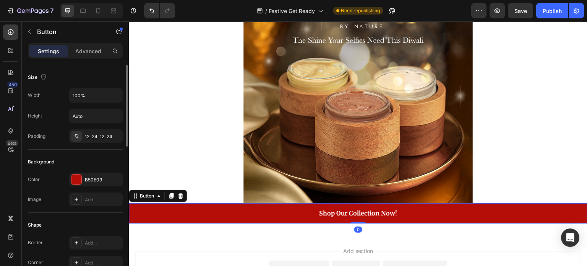
drag, startPoint x: 86, startPoint y: 46, endPoint x: 87, endPoint y: 58, distance: 12.3
click at [86, 46] on div "Advanced" at bounding box center [88, 51] width 38 height 12
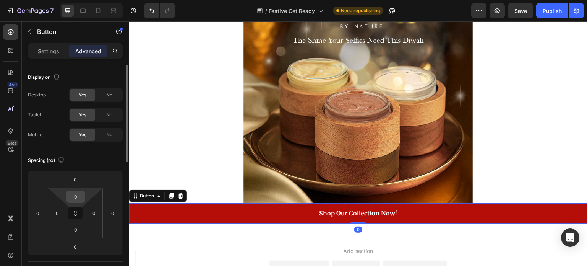
click at [77, 195] on input "0" at bounding box center [75, 196] width 15 height 11
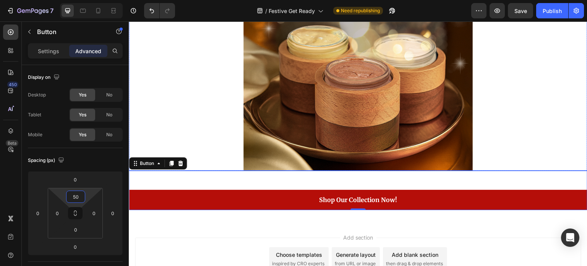
scroll to position [1277, 0]
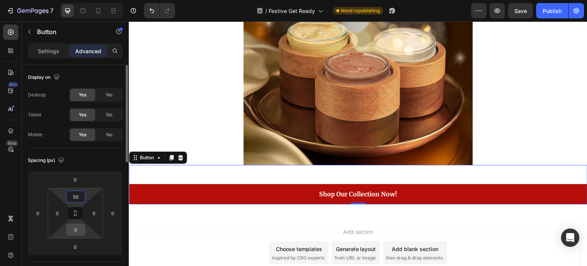
type input "50"
click at [81, 233] on input "0" at bounding box center [75, 229] width 15 height 11
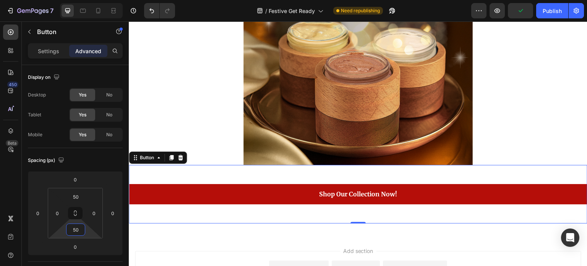
type input "50"
click at [214, 193] on link "Shop Our Collection Now!" at bounding box center [358, 194] width 459 height 20
click at [45, 50] on p "Settings" at bounding box center [48, 51] width 21 height 8
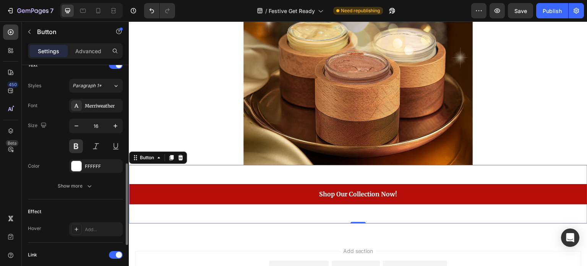
scroll to position [306, 0]
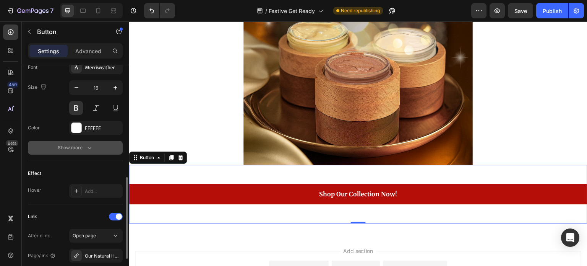
click at [88, 145] on icon "button" at bounding box center [90, 148] width 8 height 8
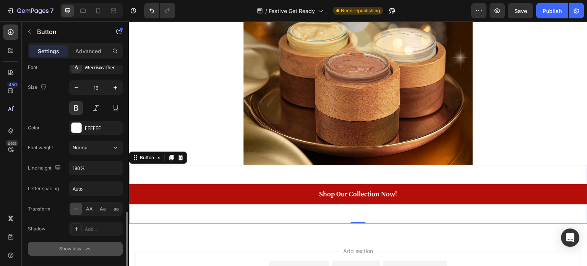
scroll to position [344, 0]
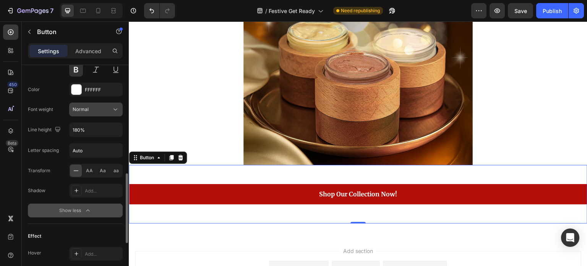
click at [97, 108] on div "Normal" at bounding box center [92, 109] width 39 height 7
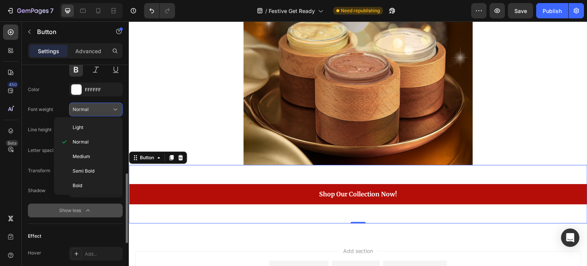
click at [97, 108] on div "Normal" at bounding box center [92, 109] width 39 height 7
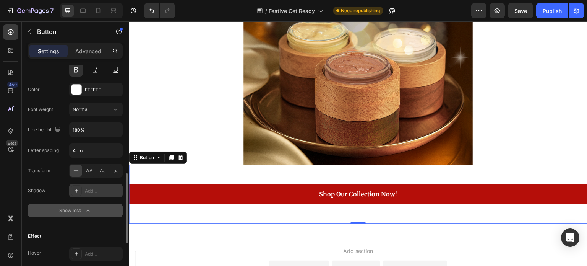
scroll to position [421, 0]
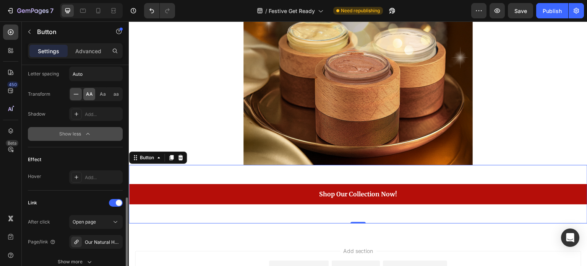
click at [94, 96] on div "AA" at bounding box center [89, 94] width 12 height 12
click at [106, 96] on div "Aa" at bounding box center [103, 94] width 12 height 12
click at [86, 78] on input "Auto" at bounding box center [96, 74] width 53 height 14
click at [80, 95] on icon at bounding box center [76, 94] width 8 height 8
click at [91, 93] on span "AA" at bounding box center [89, 94] width 7 height 7
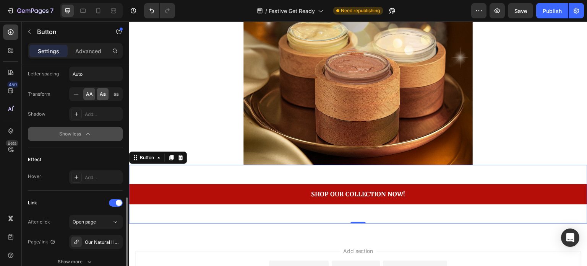
click at [101, 93] on span "Aa" at bounding box center [103, 94] width 6 height 7
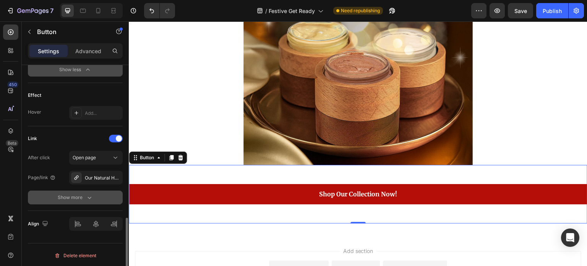
click at [78, 191] on button "Show more" at bounding box center [75, 197] width 95 height 14
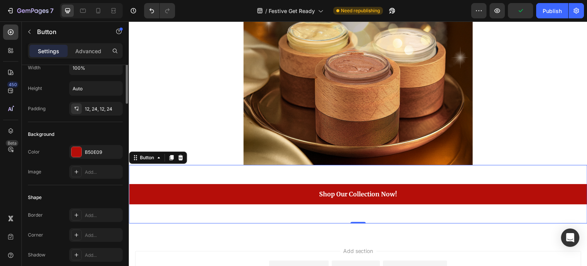
scroll to position [0, 0]
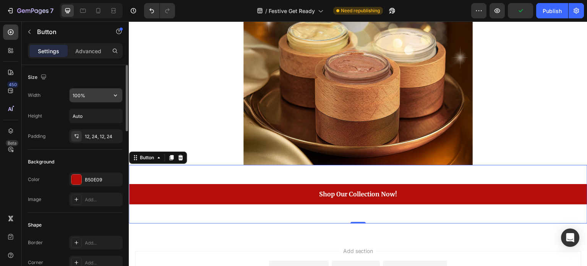
click at [97, 93] on input "100%" at bounding box center [96, 95] width 53 height 14
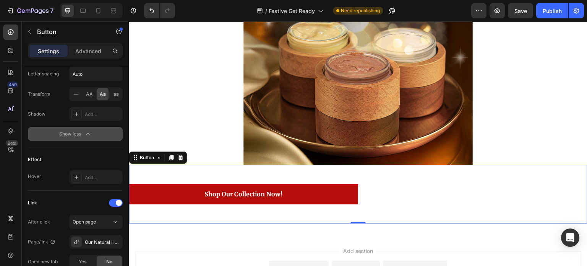
scroll to position [525, 0]
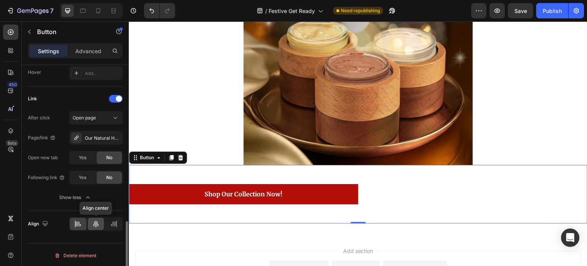
click at [96, 223] on icon at bounding box center [96, 224] width 8 height 8
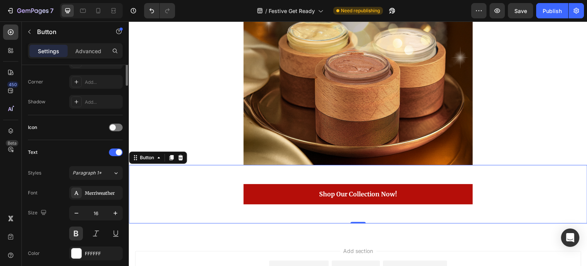
scroll to position [0, 0]
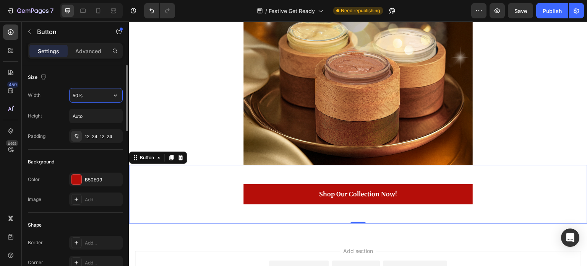
click at [77, 94] on input "50%" at bounding box center [96, 95] width 53 height 14
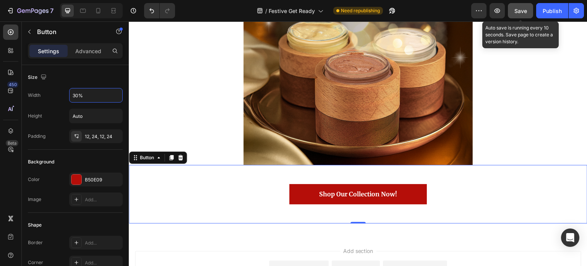
type input "30%"
click at [527, 15] on button "Save" at bounding box center [520, 10] width 25 height 15
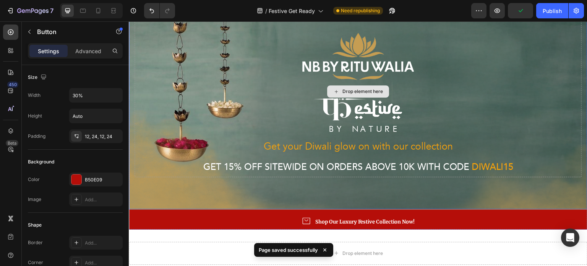
scroll to position [76, 0]
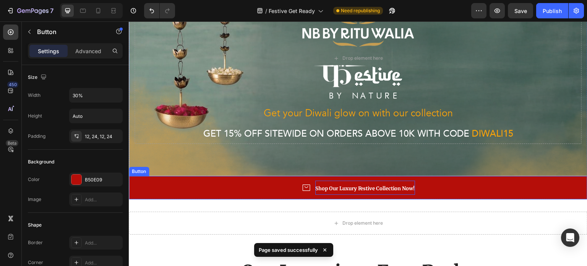
click at [331, 185] on strong "Shop Our Luxury Festive Collection Now!" at bounding box center [365, 188] width 100 height 6
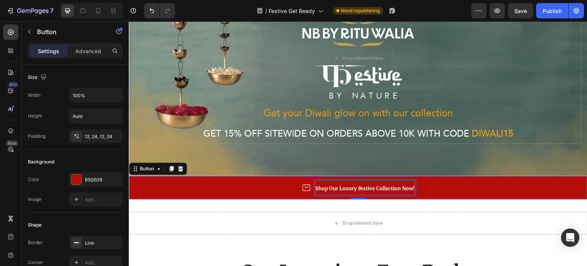
click at [315, 185] on strong "Shop Our Luxury Festive Collection Now!" at bounding box center [365, 188] width 100 height 6
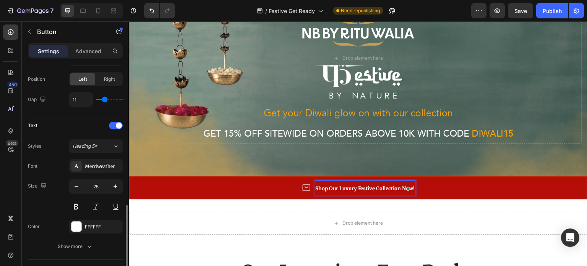
scroll to position [306, 0]
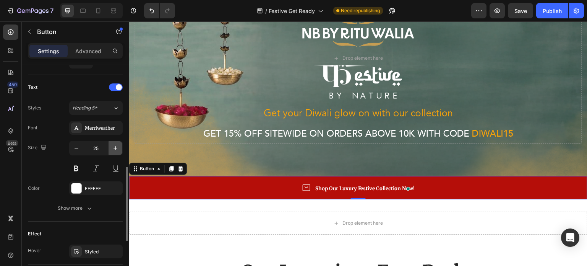
click at [116, 146] on icon "button" at bounding box center [116, 148] width 8 height 8
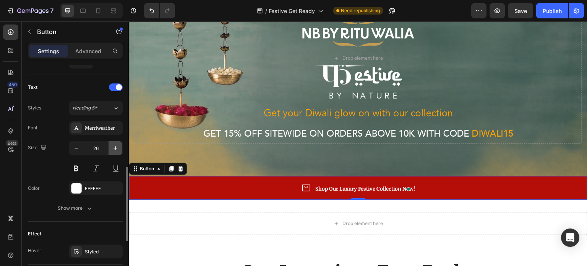
click at [116, 146] on icon "button" at bounding box center [116, 148] width 8 height 8
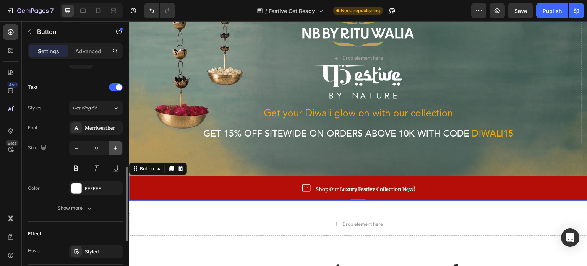
click at [116, 146] on icon "button" at bounding box center [116, 148] width 8 height 8
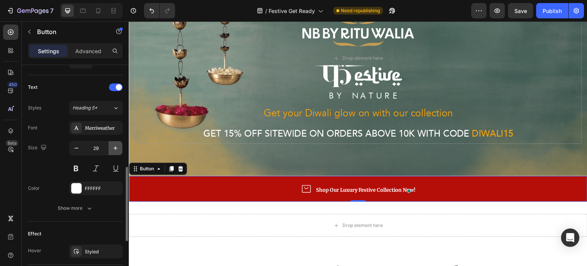
click at [116, 146] on icon "button" at bounding box center [116, 148] width 8 height 8
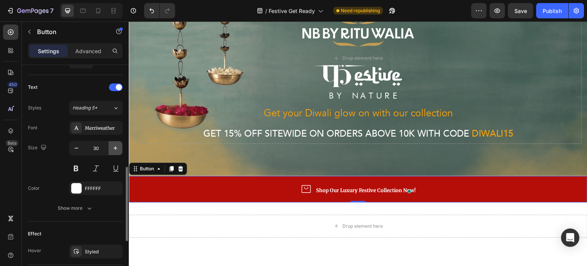
click at [116, 146] on icon "button" at bounding box center [116, 148] width 8 height 8
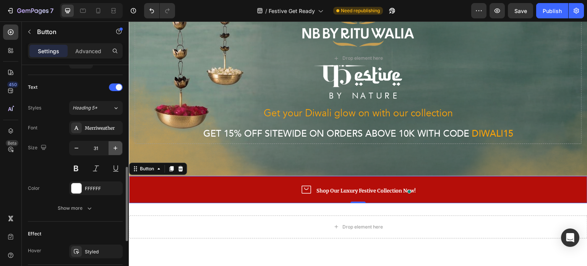
click at [116, 146] on icon "button" at bounding box center [116, 148] width 8 height 8
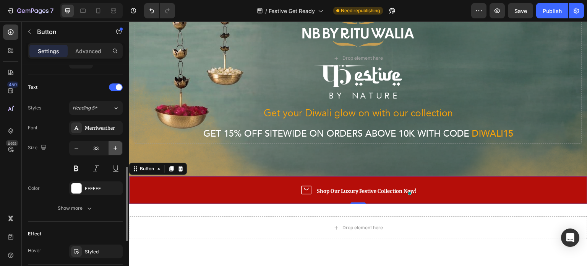
click at [116, 146] on icon "button" at bounding box center [116, 148] width 8 height 8
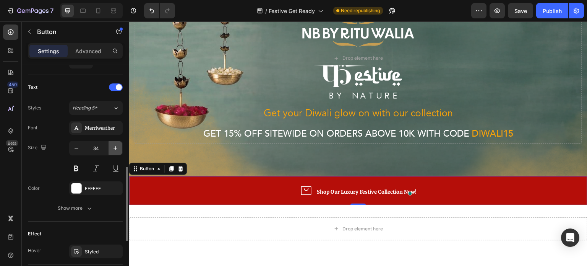
click at [116, 146] on icon "button" at bounding box center [116, 148] width 8 height 8
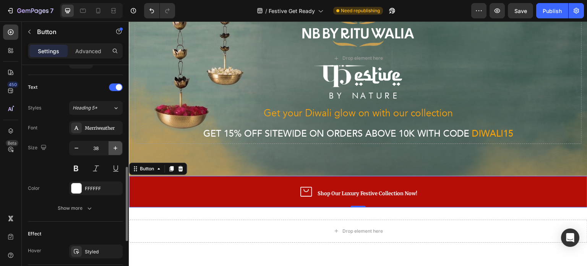
click at [116, 146] on icon "button" at bounding box center [116, 148] width 8 height 8
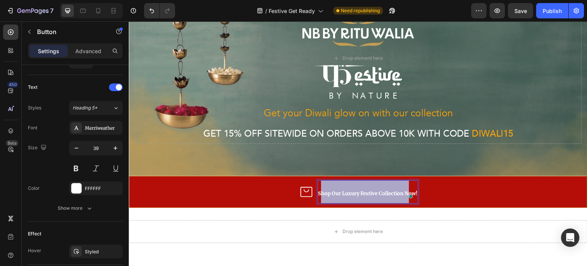
drag, startPoint x: 319, startPoint y: 188, endPoint x: 407, endPoint y: 193, distance: 88.1
click at [407, 193] on p "Shop Our Luxury Festive Collection Now!" at bounding box center [368, 191] width 100 height 23
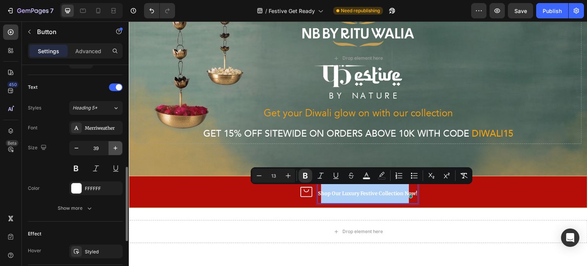
click at [118, 145] on icon "button" at bounding box center [116, 148] width 8 height 8
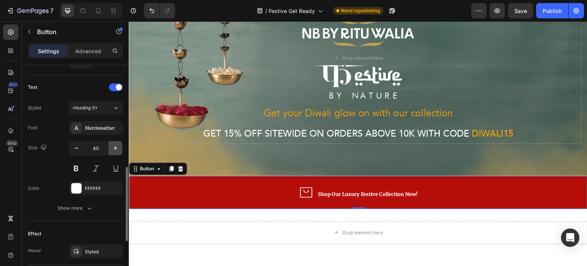
click at [118, 145] on icon "button" at bounding box center [116, 148] width 8 height 8
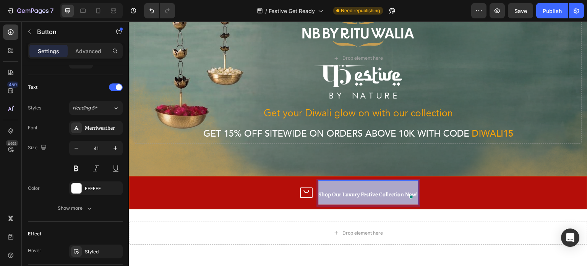
drag, startPoint x: 316, startPoint y: 190, endPoint x: 419, endPoint y: 192, distance: 103.6
click at [419, 192] on link "Shop Our Luxury Festive Collection Now!" at bounding box center [358, 192] width 459 height 33
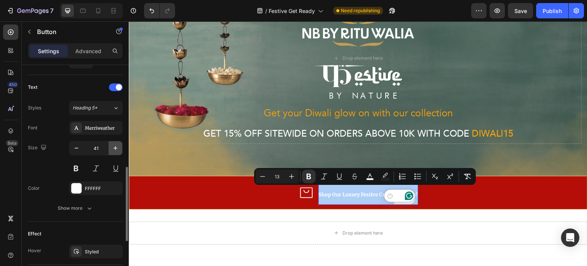
click at [120, 146] on button "button" at bounding box center [116, 148] width 14 height 14
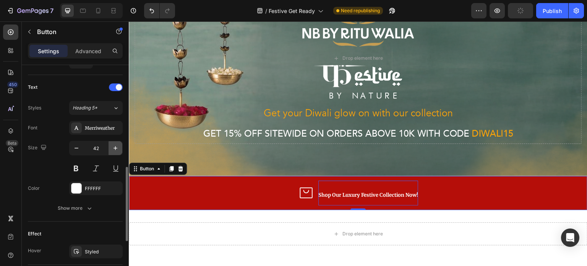
click at [120, 146] on button "button" at bounding box center [116, 148] width 14 height 14
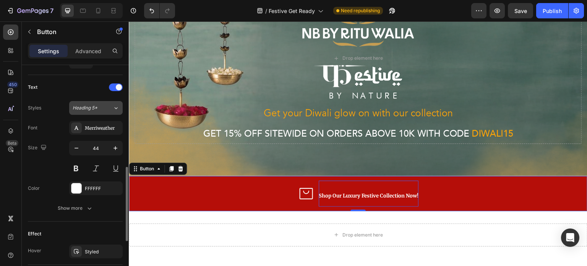
click at [105, 104] on div "Heading 5*" at bounding box center [93, 107] width 40 height 7
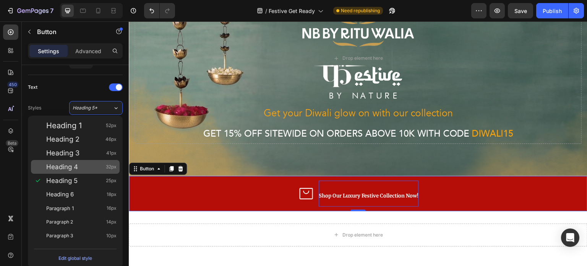
click at [70, 161] on div "Heading 4 32px" at bounding box center [75, 167] width 89 height 14
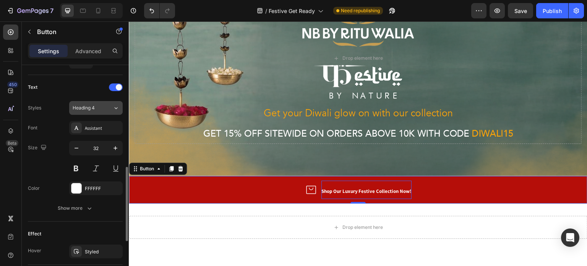
click at [89, 105] on span "Heading 4" at bounding box center [84, 107] width 22 height 7
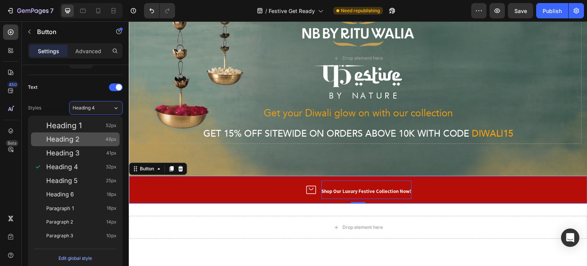
click at [83, 135] on div "Heading 2 46px" at bounding box center [81, 139] width 70 height 8
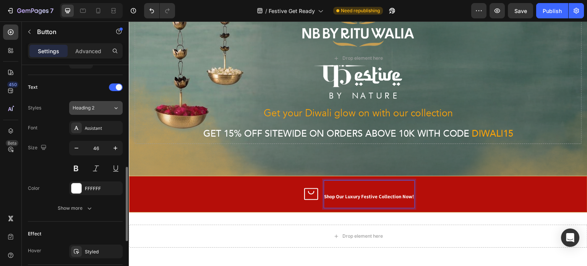
click at [110, 104] on div "Heading 2" at bounding box center [93, 107] width 40 height 7
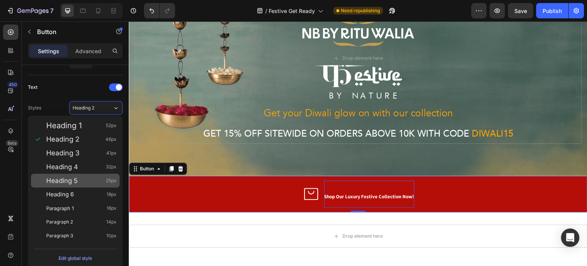
click at [75, 183] on span "Heading 5" at bounding box center [61, 181] width 31 height 8
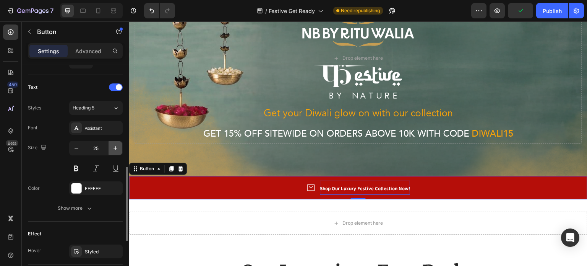
click at [112, 146] on button "button" at bounding box center [116, 148] width 14 height 14
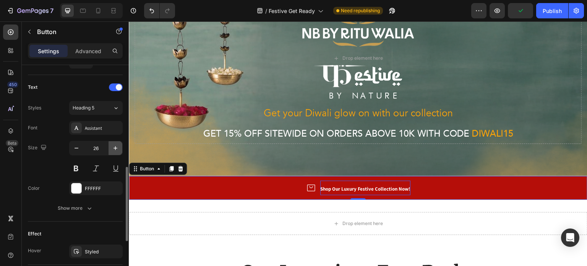
click at [112, 146] on icon "button" at bounding box center [116, 148] width 8 height 8
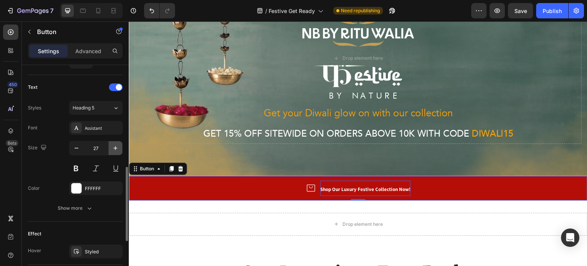
click at [112, 146] on icon "button" at bounding box center [116, 148] width 8 height 8
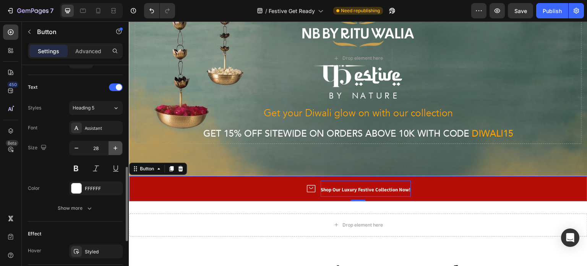
click at [112, 146] on icon "button" at bounding box center [116, 148] width 8 height 8
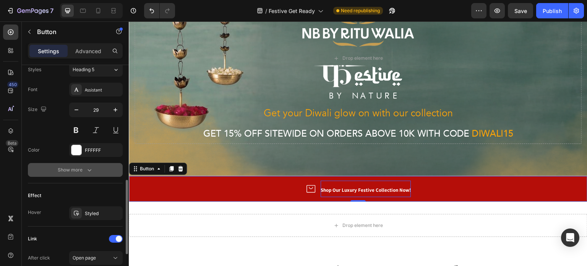
click at [87, 164] on button "Show more" at bounding box center [75, 170] width 95 height 14
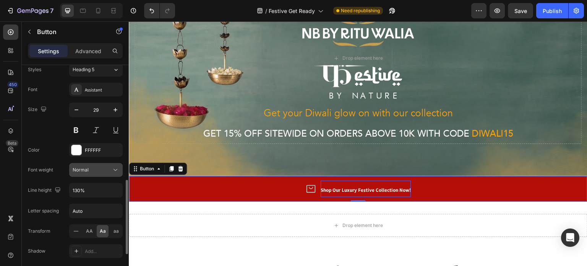
scroll to position [421, 0]
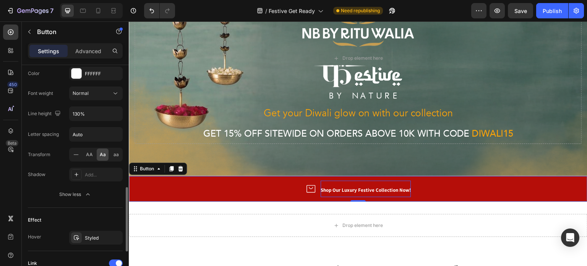
click at [104, 151] on span "Aa" at bounding box center [103, 154] width 6 height 7
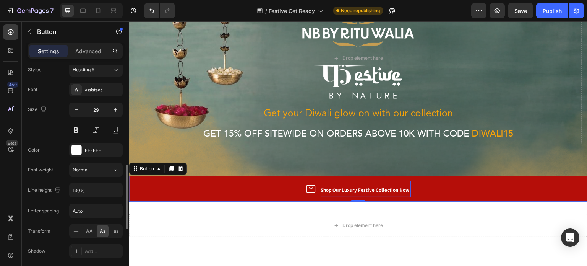
click at [100, 99] on div "Font Assistant Size 29 Color FFFFFF Font weight Normal Line height 130% Letter …" at bounding box center [75, 180] width 95 height 195
click at [102, 91] on div "Assistant" at bounding box center [103, 89] width 36 height 7
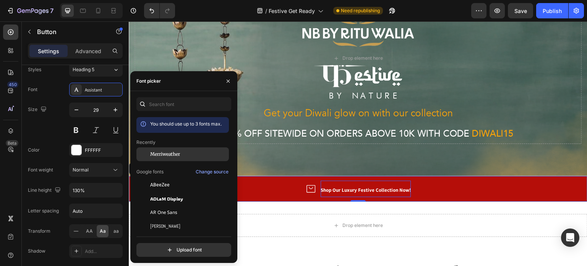
click at [153, 152] on span "Merriweather" at bounding box center [165, 154] width 30 height 7
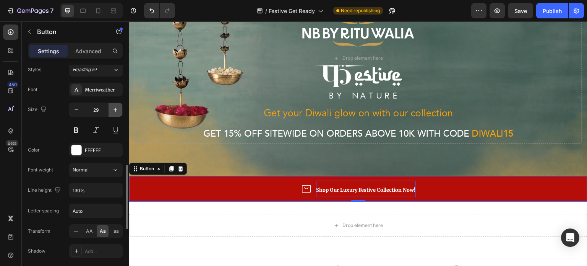
click at [119, 111] on icon "button" at bounding box center [116, 110] width 8 height 8
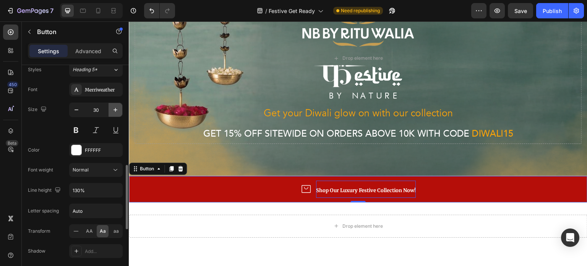
click at [119, 111] on icon "button" at bounding box center [116, 110] width 8 height 8
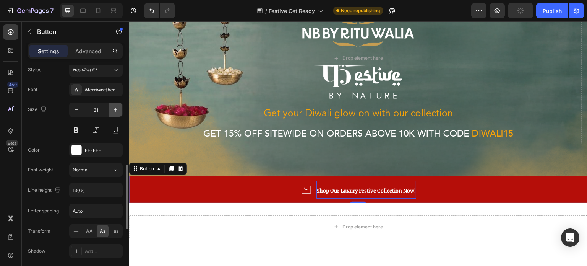
click at [119, 111] on icon "button" at bounding box center [116, 110] width 8 height 8
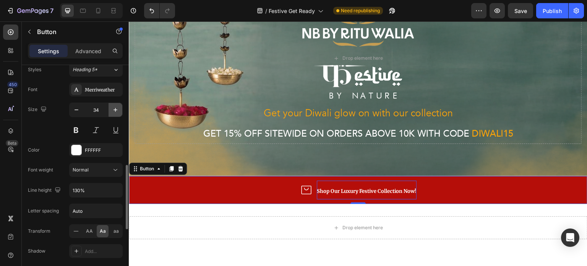
click at [119, 111] on icon "button" at bounding box center [116, 110] width 8 height 8
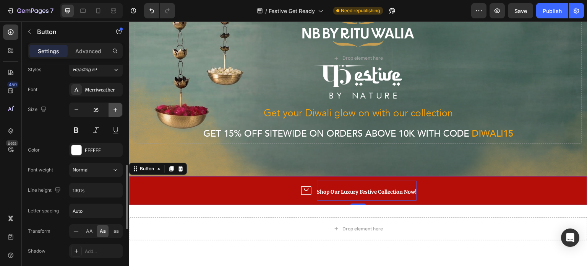
click at [119, 111] on icon "button" at bounding box center [116, 110] width 8 height 8
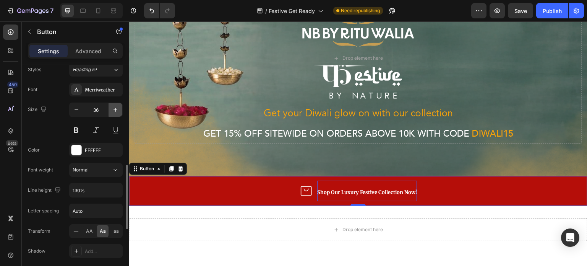
click at [119, 111] on icon "button" at bounding box center [116, 110] width 8 height 8
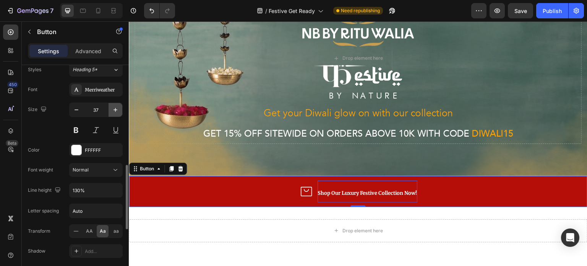
click at [119, 111] on icon "button" at bounding box center [116, 110] width 8 height 8
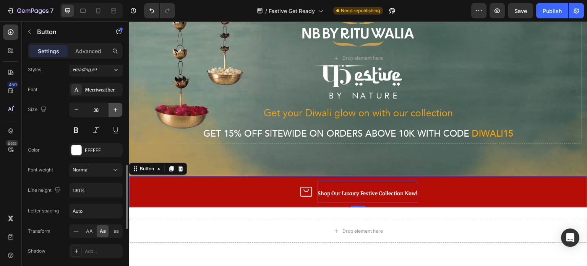
click at [119, 111] on icon "button" at bounding box center [116, 110] width 8 height 8
type input "40"
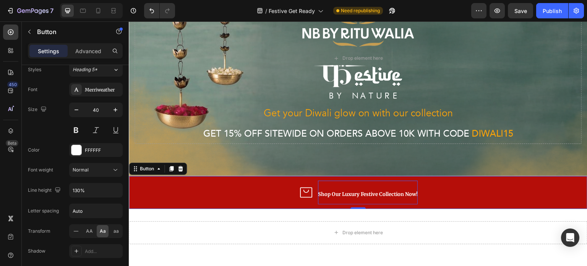
click at [172, 187] on link "Shop Our Luxury Festive Collection Now!" at bounding box center [358, 192] width 459 height 33
click at [83, 187] on input "130%" at bounding box center [96, 190] width 53 height 14
click at [115, 189] on icon "button" at bounding box center [116, 190] width 8 height 8
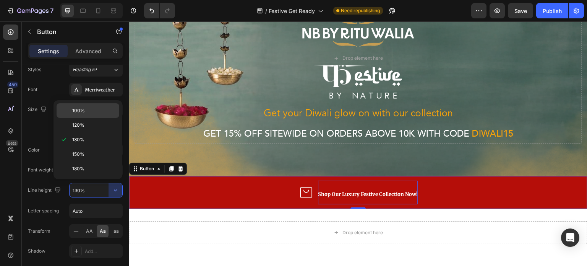
click at [86, 112] on p "100%" at bounding box center [94, 110] width 44 height 7
type input "100%"
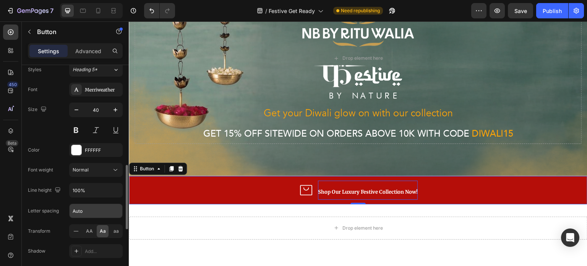
click at [88, 205] on input "Auto" at bounding box center [96, 211] width 53 height 14
click at [97, 175] on div "Font Merriweather Size 40 Color FFFFFF Font weight Normal Line height 100% Lett…" at bounding box center [75, 180] width 95 height 195
click at [97, 174] on button "Normal" at bounding box center [96, 170] width 54 height 14
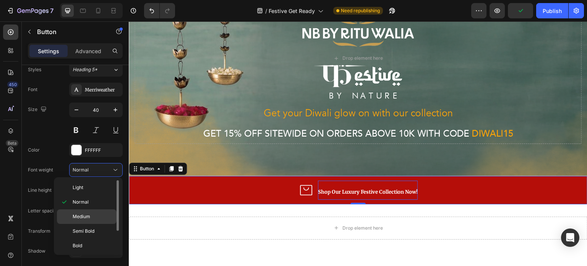
click at [83, 217] on span "Medium" at bounding box center [82, 216] width 18 height 7
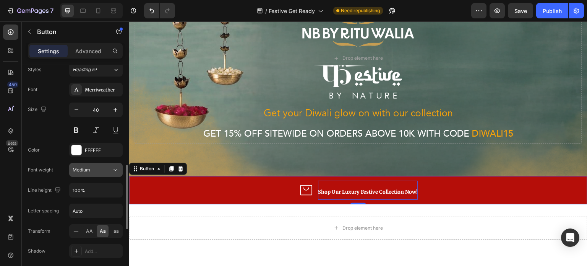
click at [102, 166] on div "Medium" at bounding box center [92, 169] width 39 height 7
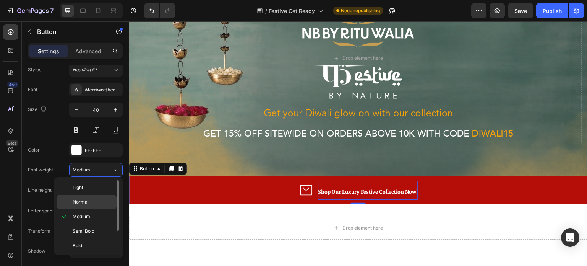
click at [87, 203] on span "Normal" at bounding box center [81, 201] width 16 height 7
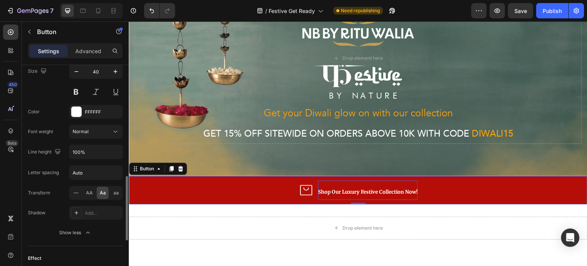
scroll to position [459, 0]
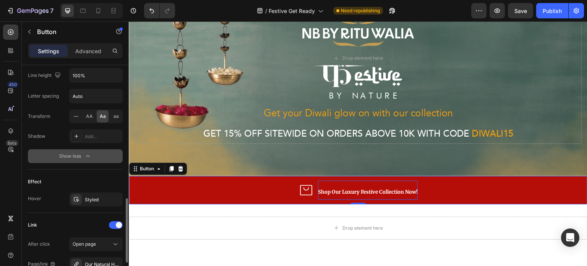
click at [72, 152] on div "Show less" at bounding box center [75, 156] width 32 height 8
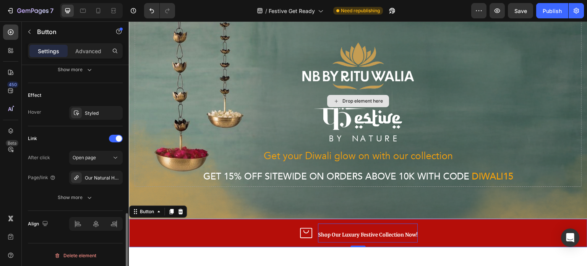
scroll to position [0, 0]
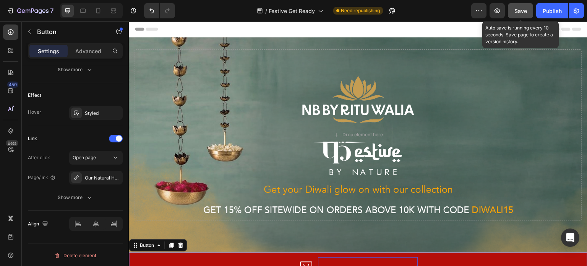
click at [529, 14] on button "Save" at bounding box center [520, 10] width 25 height 15
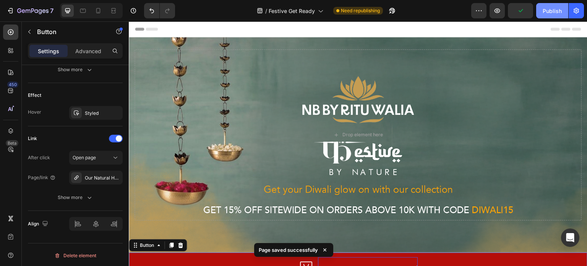
click at [551, 13] on div "Publish" at bounding box center [552, 11] width 19 height 8
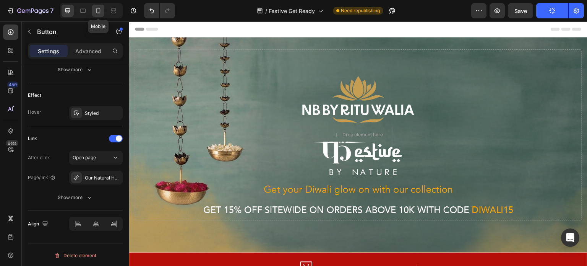
click at [98, 11] on icon at bounding box center [98, 11] width 8 height 8
type input "23"
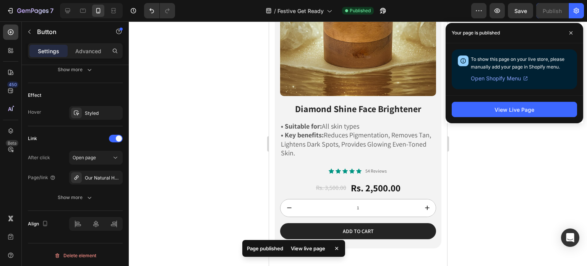
scroll to position [1185, 0]
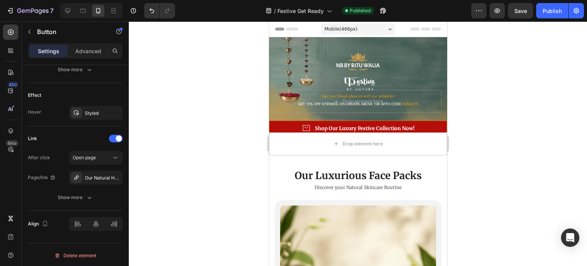
click at [286, 130] on link "Shop Our Luxury Festive Collection Now!" at bounding box center [358, 127] width 178 height 15
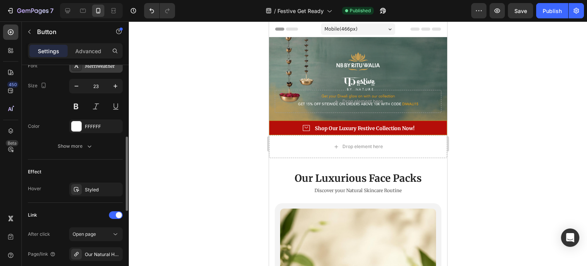
scroll to position [330, 0]
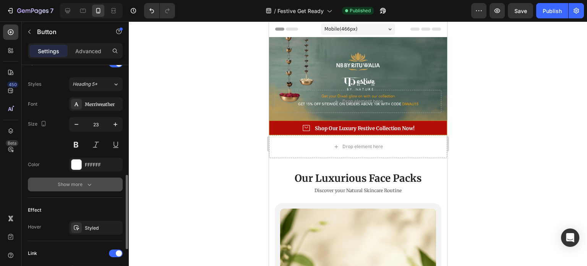
click at [78, 188] on button "Show more" at bounding box center [75, 184] width 95 height 14
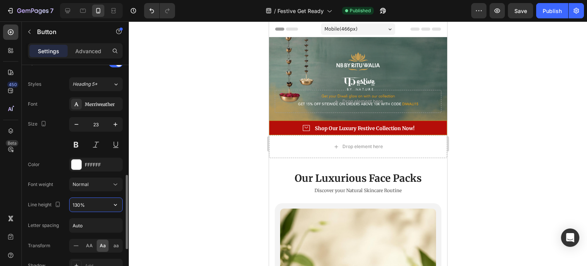
click at [77, 201] on input "130%" at bounding box center [96, 205] width 53 height 14
click at [118, 203] on icon "button" at bounding box center [116, 205] width 8 height 8
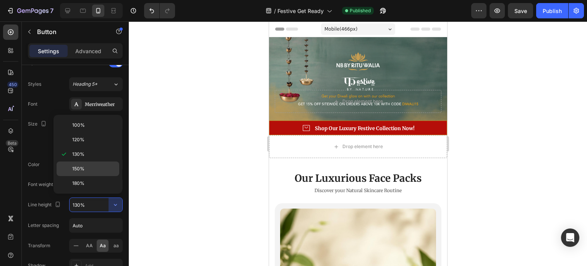
click at [95, 163] on div "150%" at bounding box center [88, 168] width 63 height 15
type input "150%"
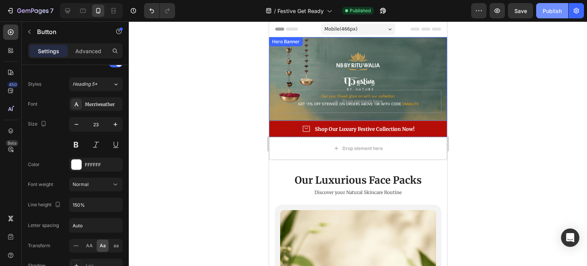
click at [559, 9] on div "Publish" at bounding box center [552, 11] width 19 height 8
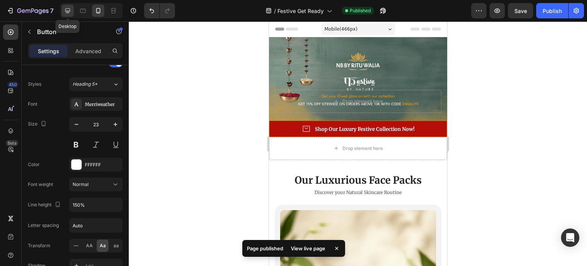
click at [72, 11] on div at bounding box center [68, 11] width 12 height 12
type input "40"
type input "100%"
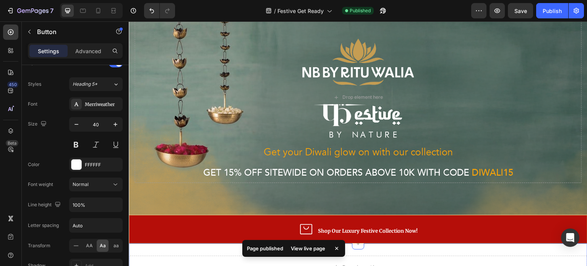
scroll to position [201, 0]
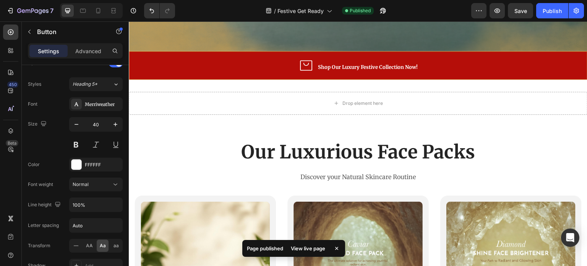
click at [280, 65] on link "Shop Our Luxury Festive Collection Now!" at bounding box center [358, 65] width 459 height 28
click at [93, 200] on input "100%" at bounding box center [96, 205] width 53 height 14
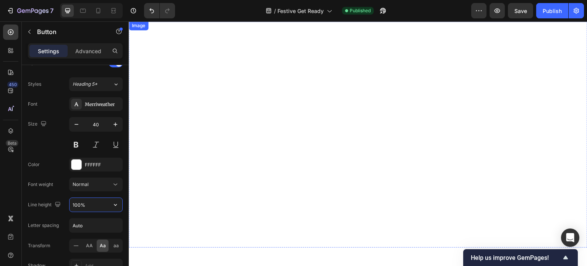
scroll to position [1119, 0]
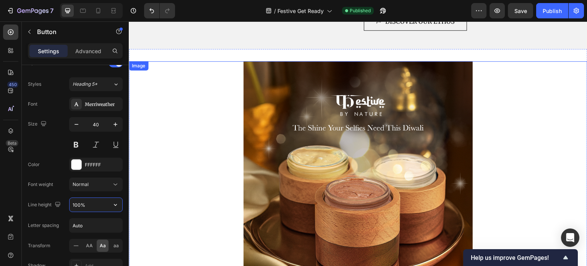
click at [234, 105] on div at bounding box center [358, 175] width 459 height 229
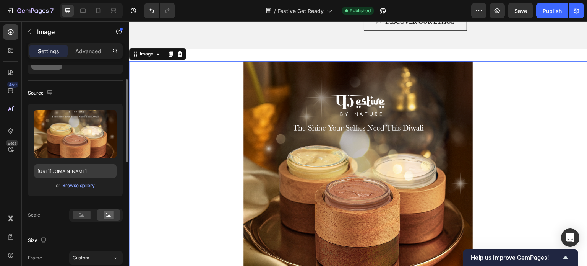
scroll to position [153, 0]
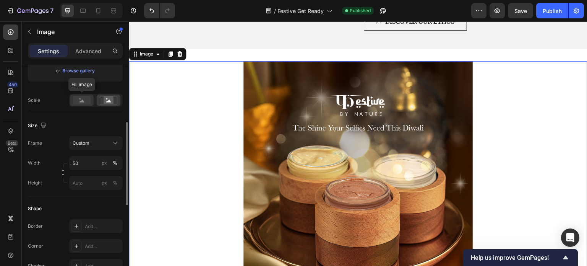
click at [85, 99] on rect at bounding box center [82, 100] width 18 height 8
click at [102, 99] on icon at bounding box center [109, 100] width 18 height 8
click at [82, 162] on input "50" at bounding box center [96, 163] width 54 height 14
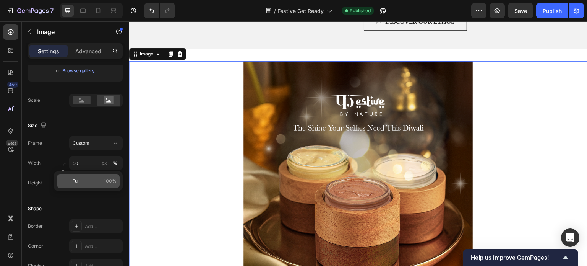
click at [99, 182] on p "Full 100%" at bounding box center [94, 180] width 44 height 7
type input "100"
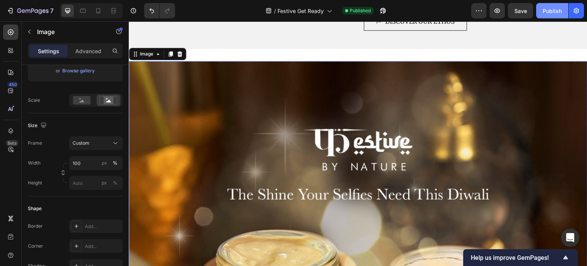
click at [556, 11] on div "Publish" at bounding box center [552, 11] width 19 height 8
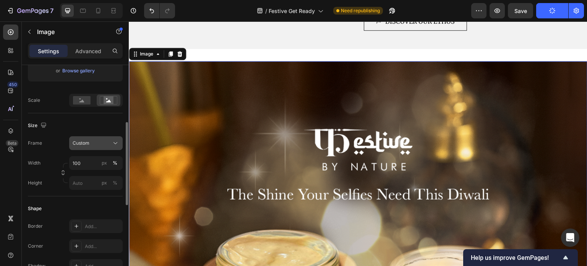
scroll to position [229, 0]
